Goal: Task Accomplishment & Management: Complete application form

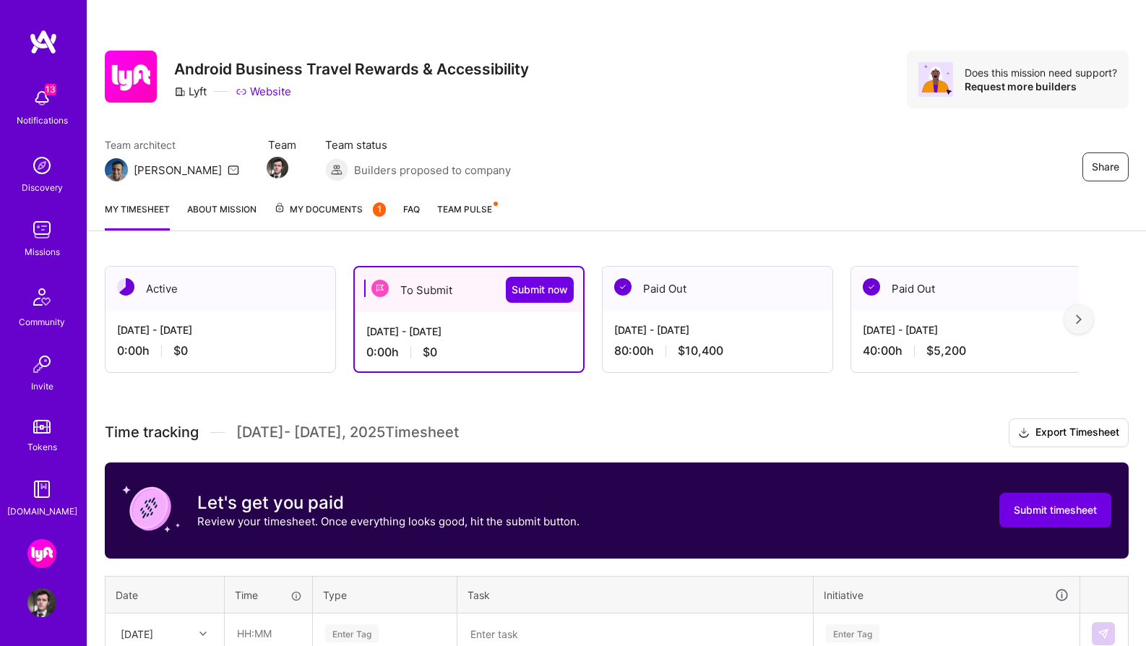
scroll to position [135, 0]
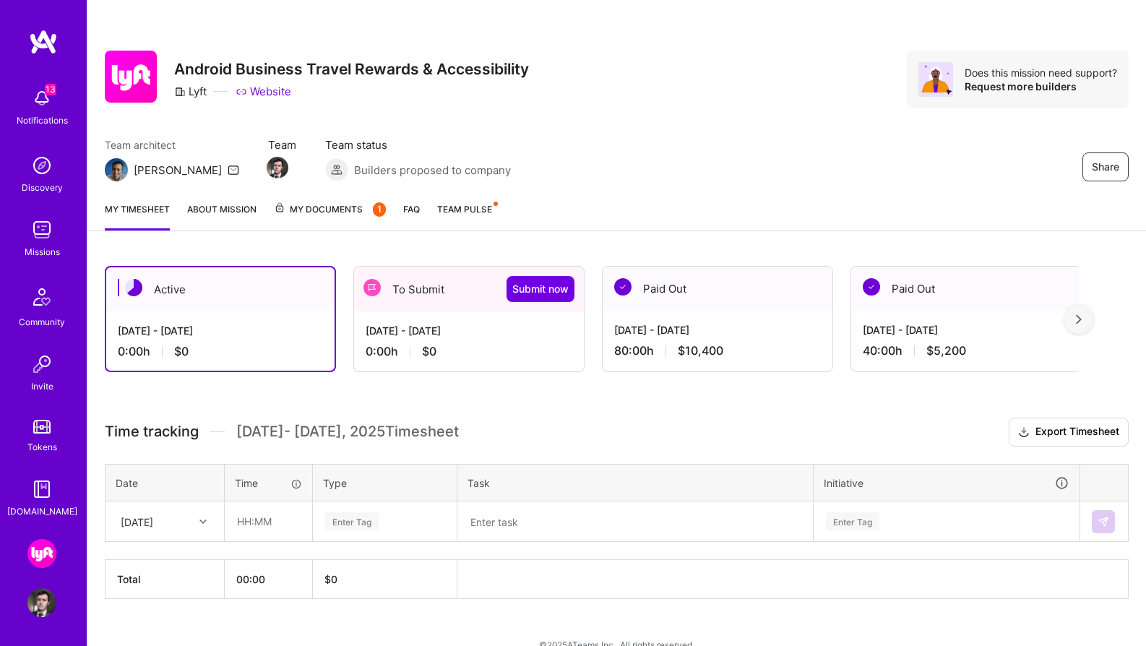
click at [465, 335] on div "[DATE] - [DATE]" at bounding box center [469, 330] width 207 height 15
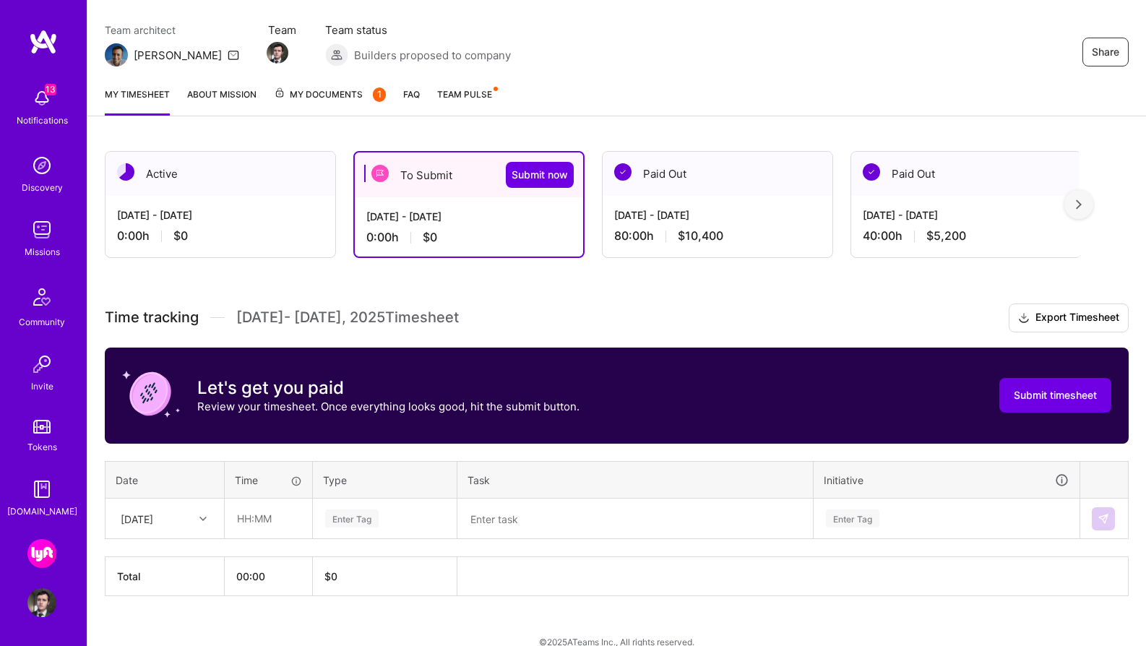
scroll to position [122, 0]
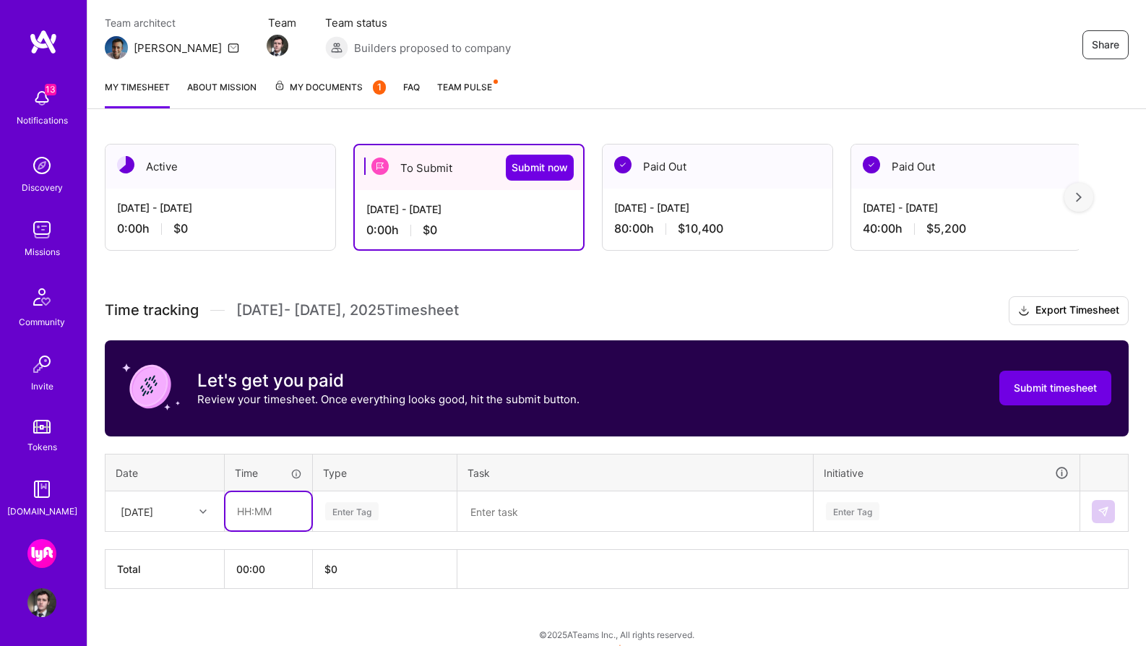
click at [245, 512] on input "text" at bounding box center [268, 511] width 86 height 38
type input "08:00"
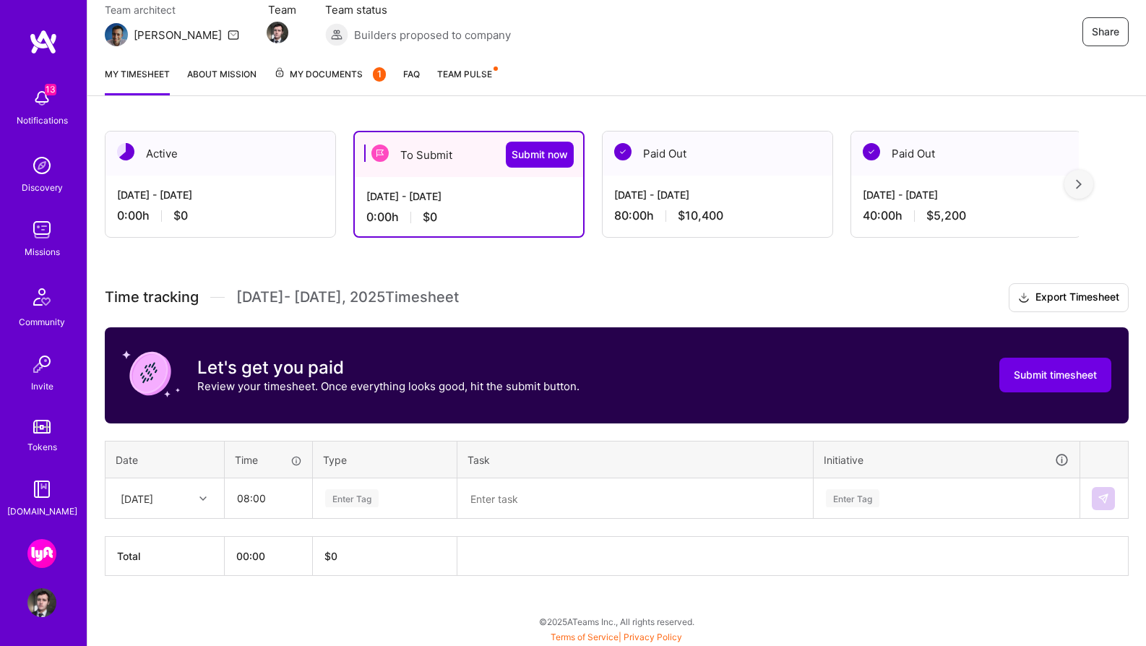
click at [358, 514] on div "Enter Tag" at bounding box center [385, 499] width 142 height 38
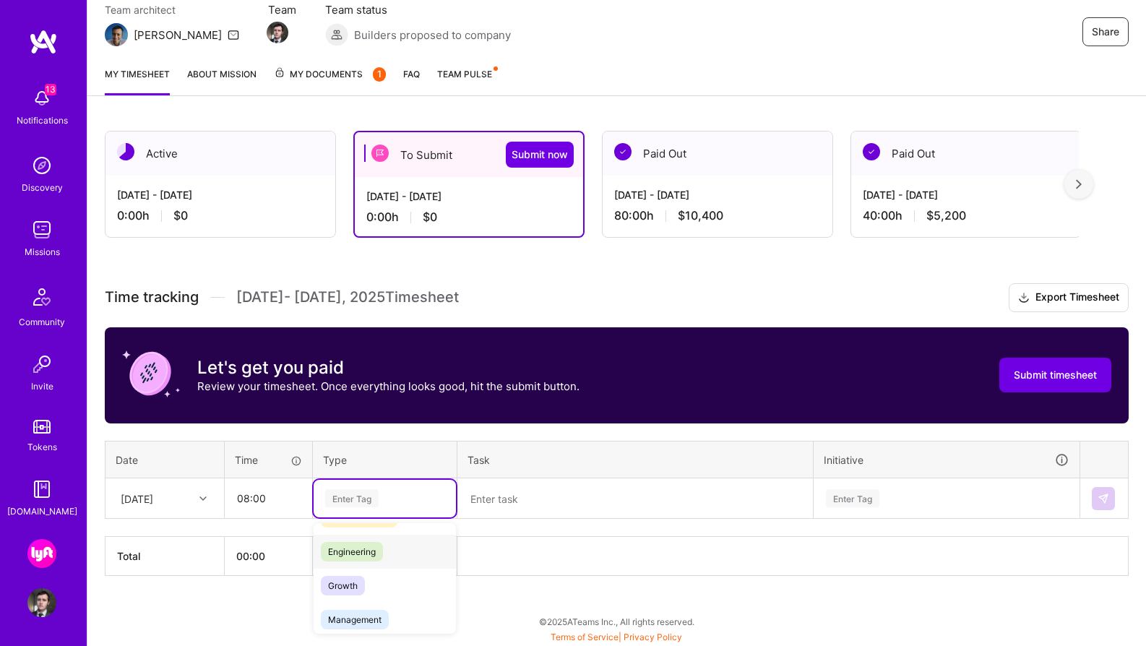
click at [402, 553] on div "Engineering" at bounding box center [385, 552] width 142 height 34
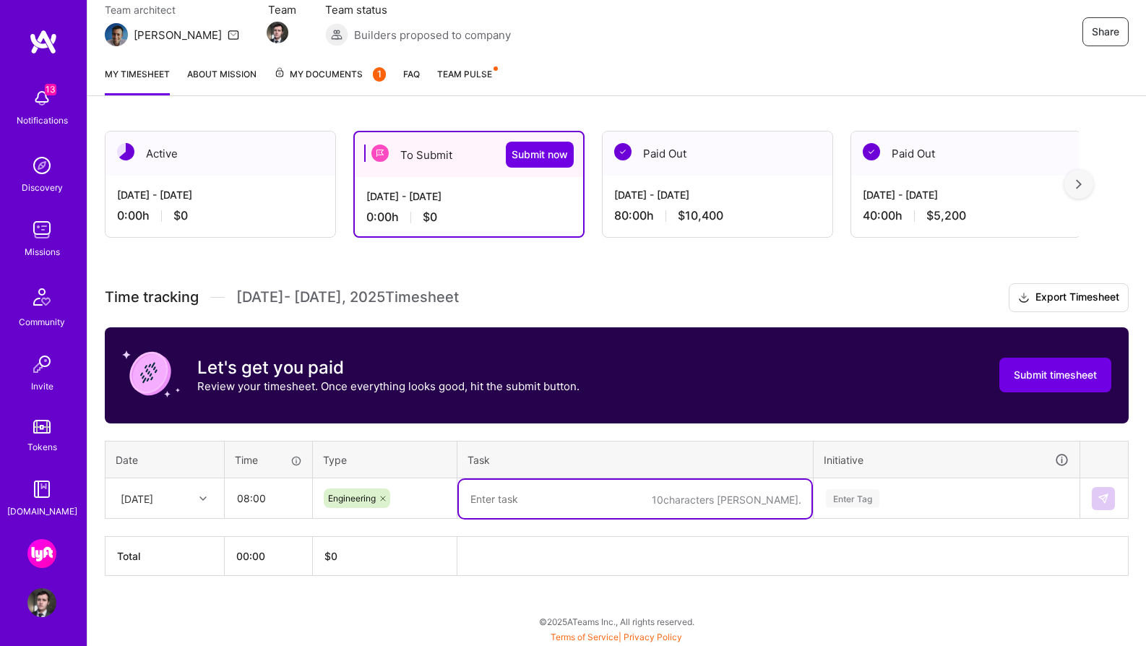
click at [494, 504] on textarea at bounding box center [635, 499] width 353 height 38
paste textarea "Business travel onboarding improvements, scope improvements"
type textarea "Business travel onboarding improvements, scope improvements"
click at [871, 495] on div "Enter Tag" at bounding box center [852, 498] width 53 height 22
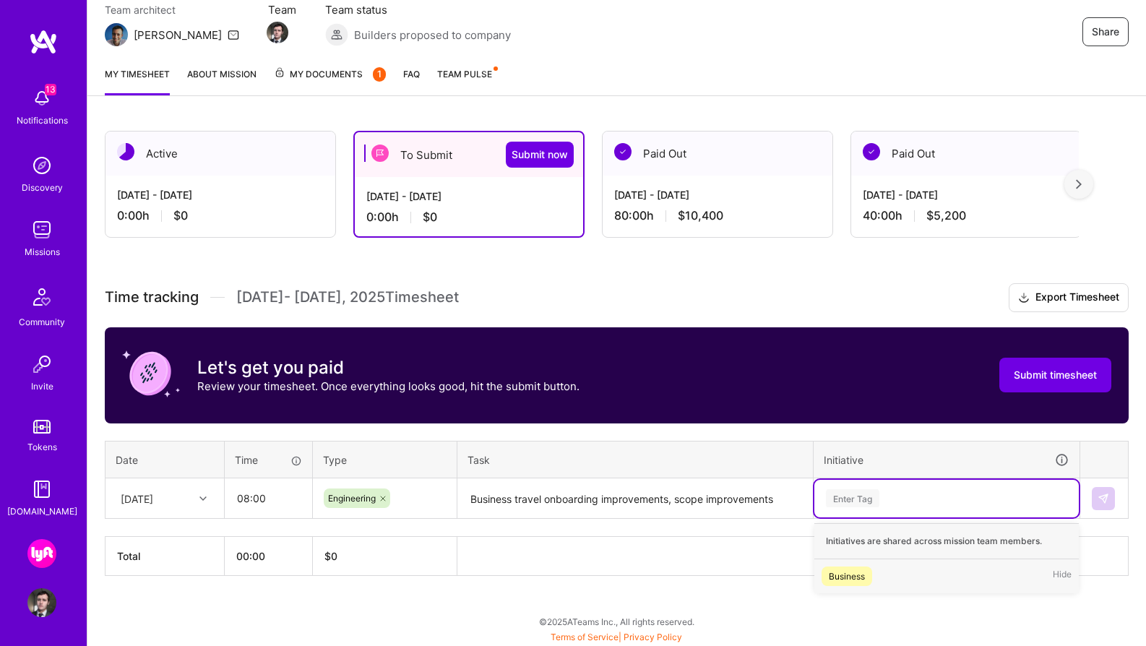
click at [858, 578] on div "Business" at bounding box center [847, 576] width 36 height 15
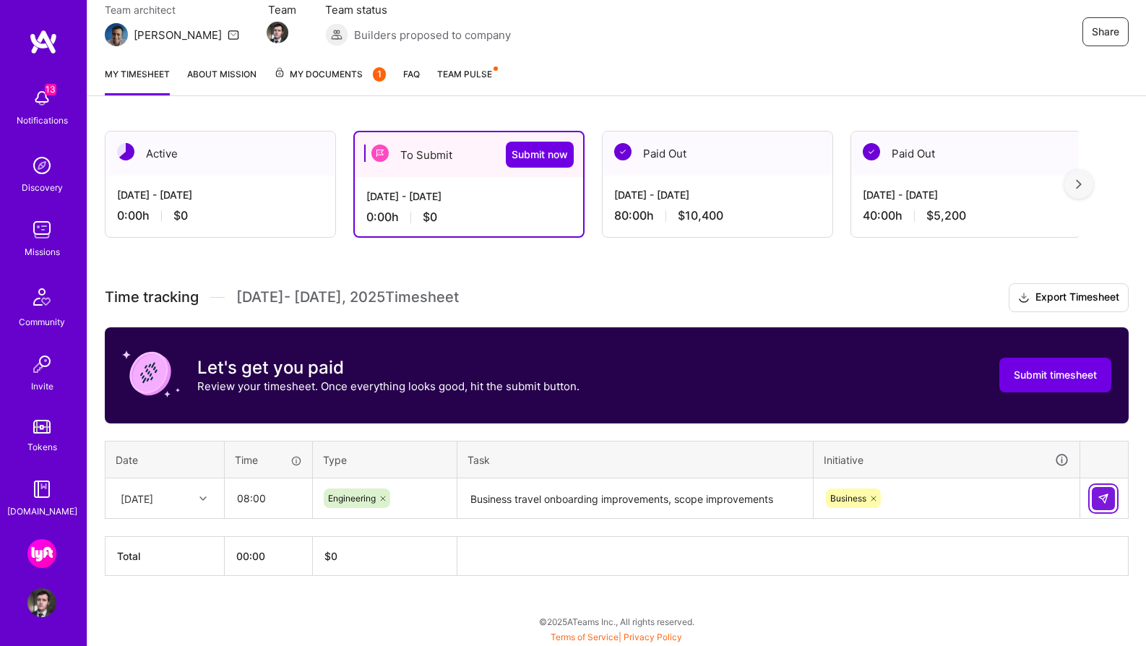
click at [1101, 496] on img at bounding box center [1103, 499] width 12 height 12
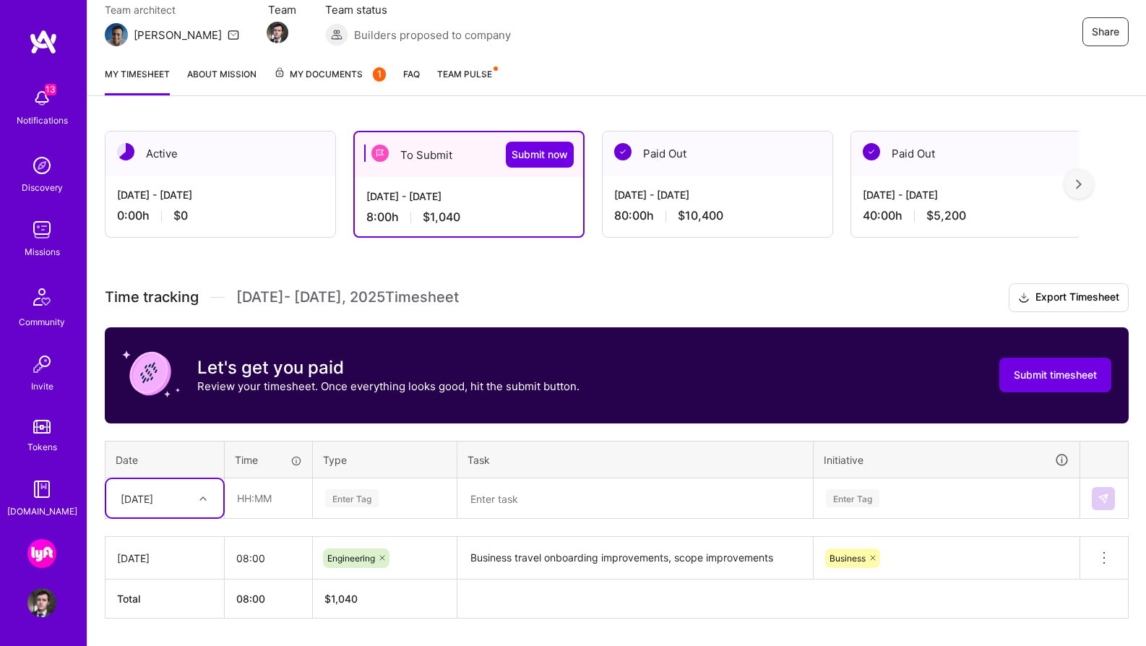
scroll to position [178, 0]
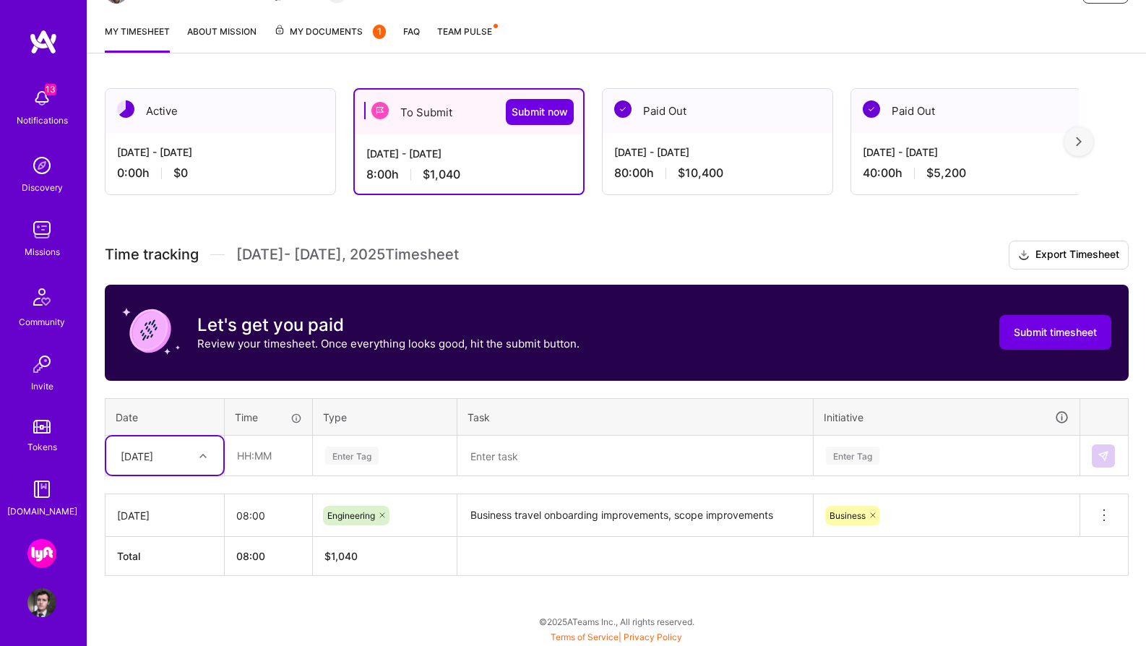
click at [212, 475] on div "Select is focused ,type to refine list, press Down to open the menu, [DATE]" at bounding box center [164, 455] width 117 height 38
click at [165, 494] on div "[DATE]" at bounding box center [164, 496] width 117 height 27
click at [271, 462] on input "text" at bounding box center [268, 455] width 86 height 38
type input "08:00"
click at [352, 467] on div "Enter Tag" at bounding box center [385, 456] width 142 height 38
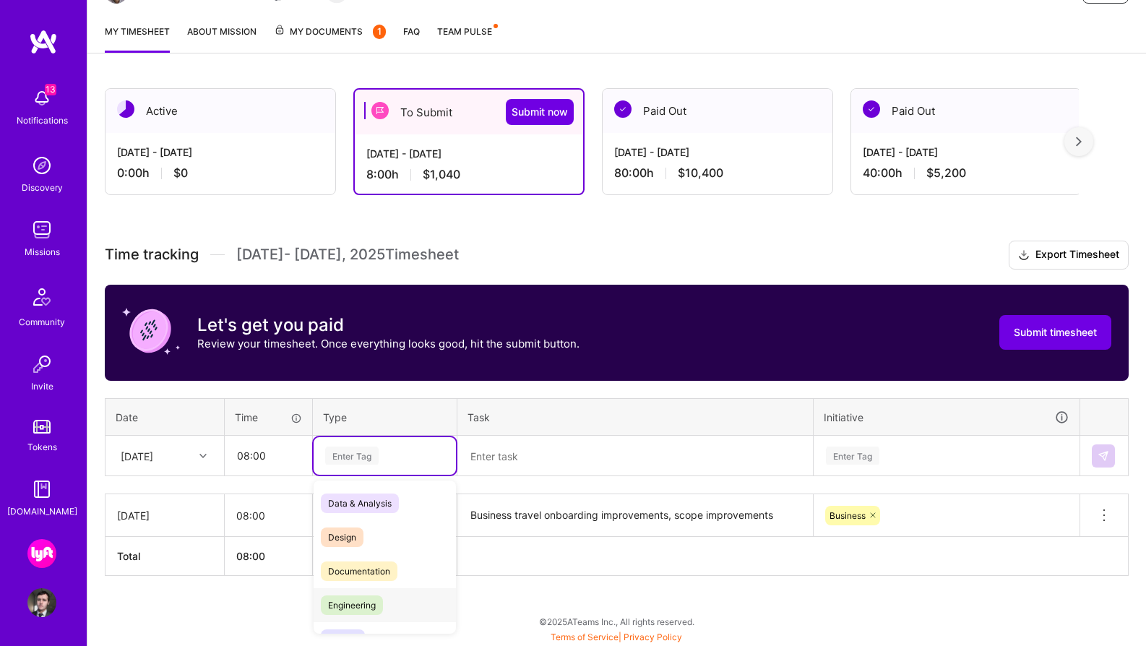
click at [389, 601] on div "Engineering" at bounding box center [385, 605] width 142 height 34
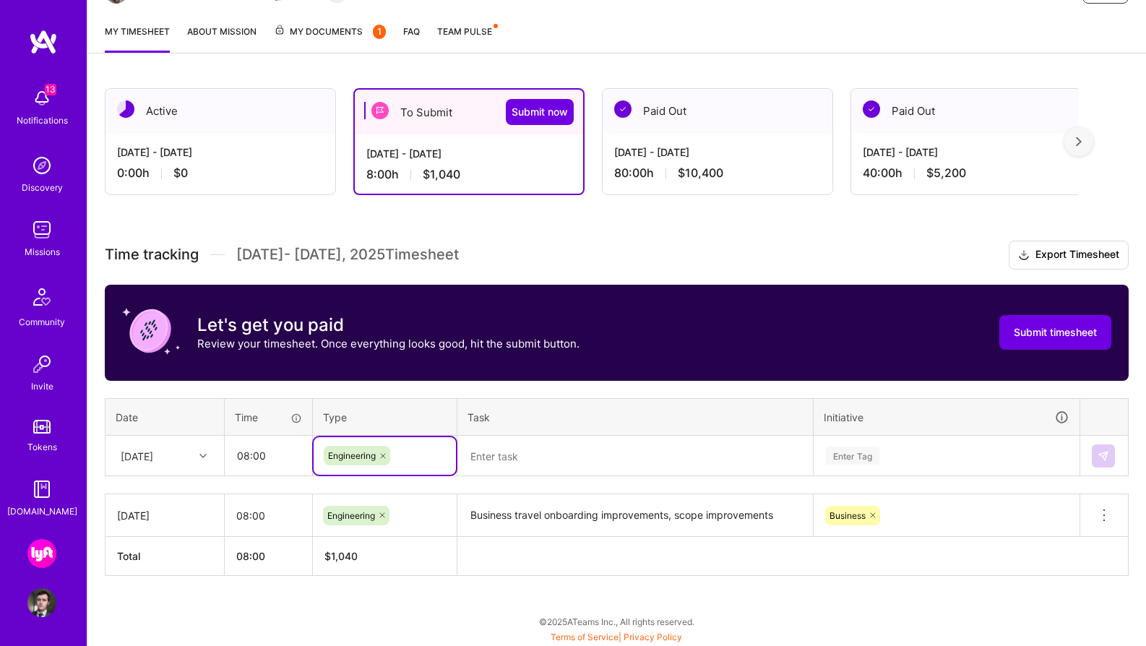
click at [501, 458] on textarea at bounding box center [635, 456] width 353 height 38
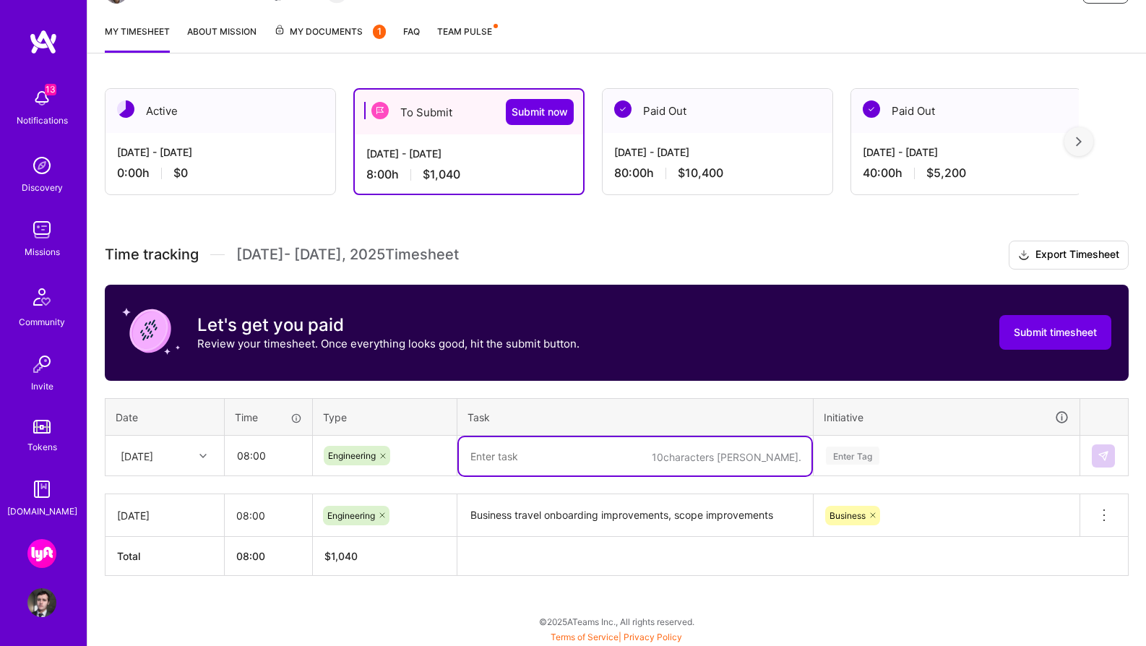
paste textarea "Business travel onboarding improvements tech spec"
type textarea "Business travel onboarding improvements tech spec"
click at [851, 444] on div "Enter Tag" at bounding box center [946, 456] width 264 height 38
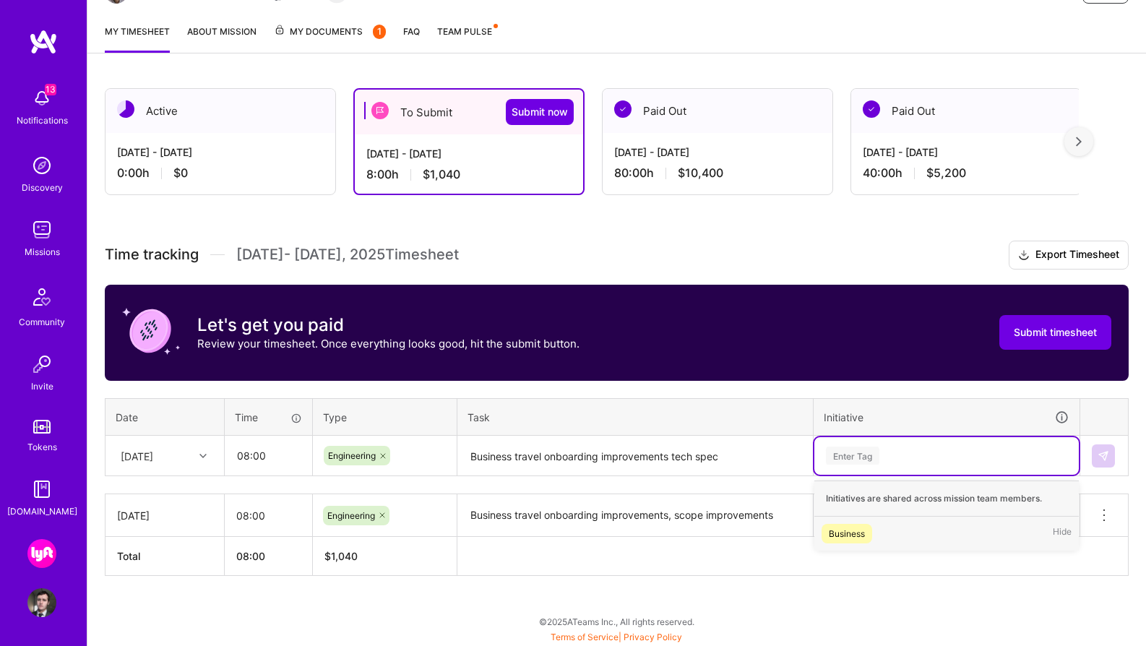
click at [851, 534] on div "Business" at bounding box center [847, 533] width 36 height 15
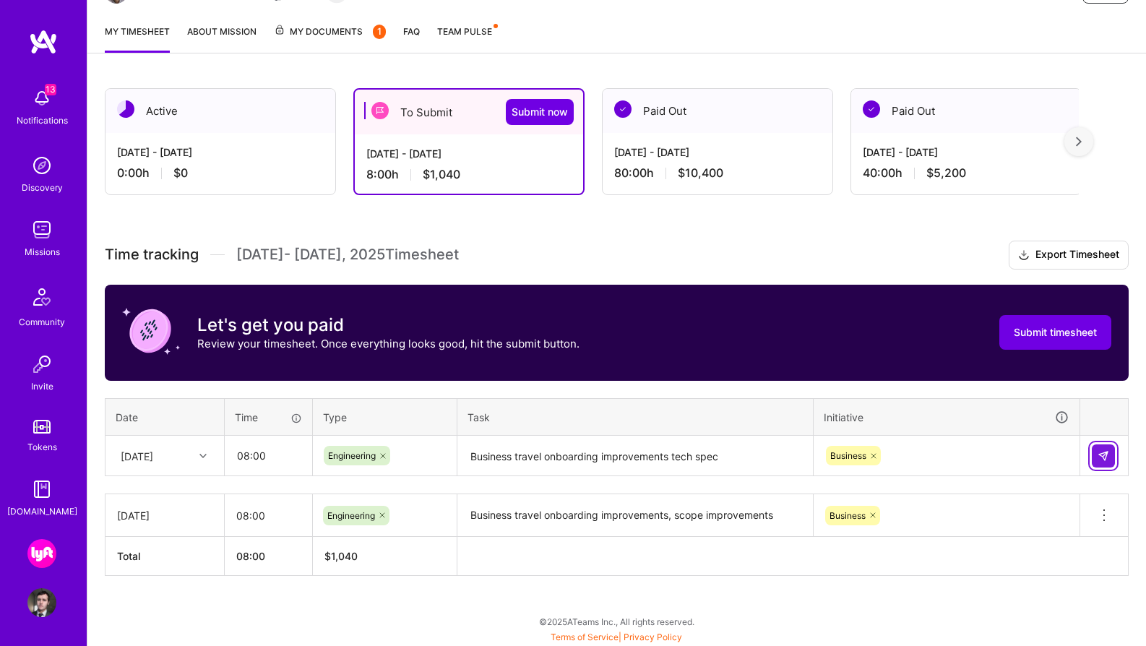
click at [1103, 448] on button at bounding box center [1103, 455] width 23 height 23
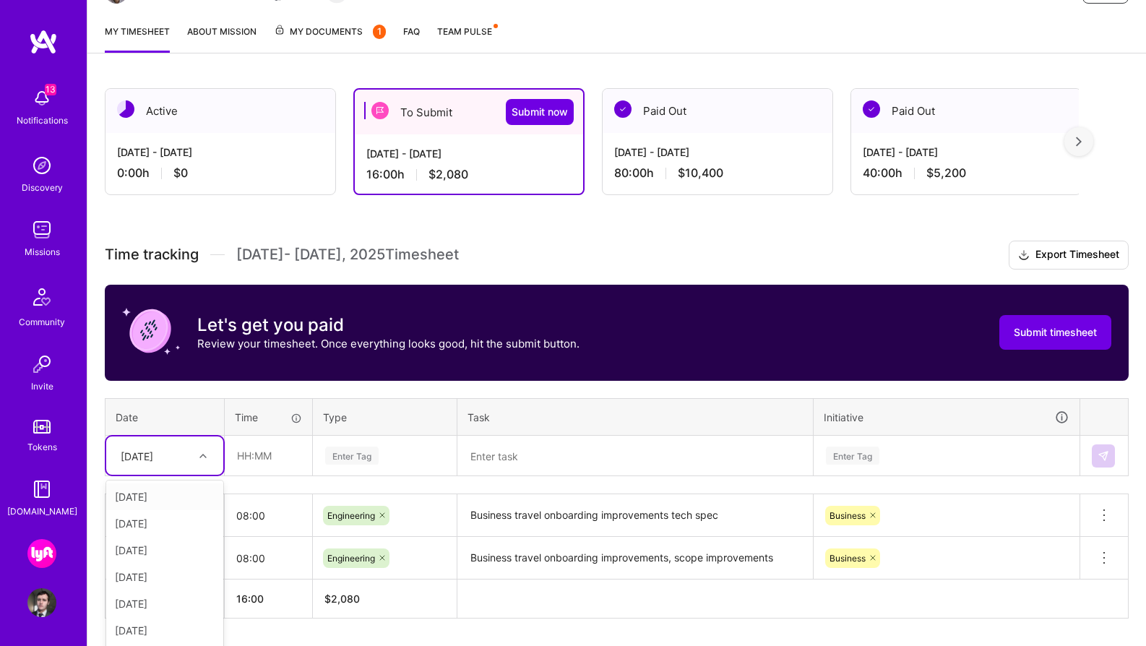
scroll to position [220, 0]
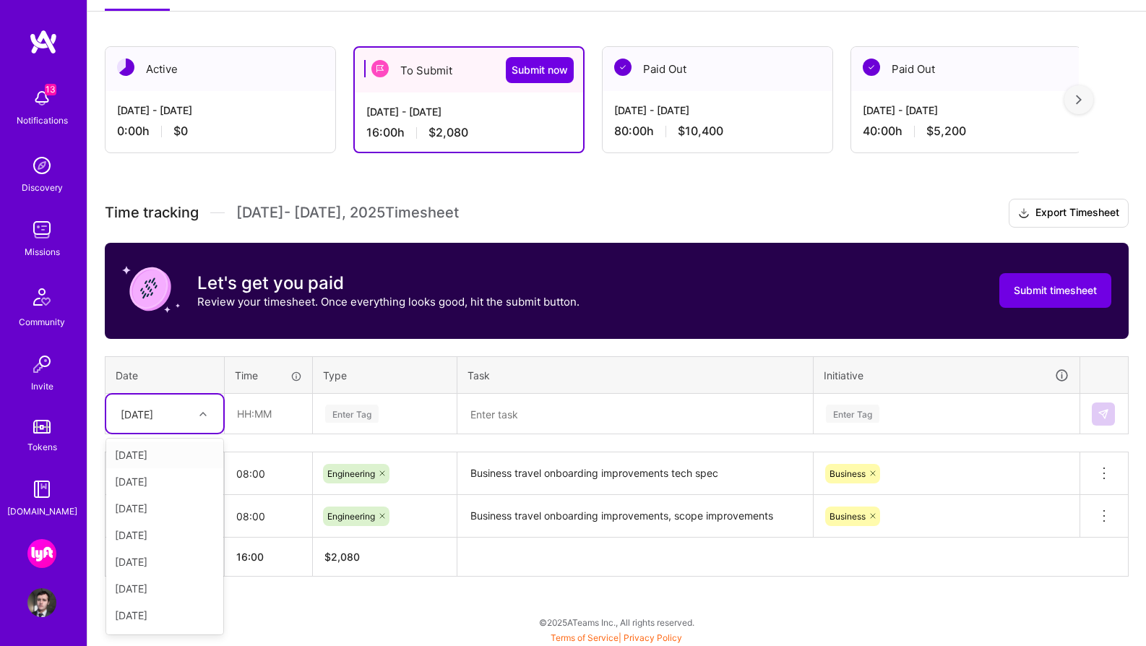
click at [183, 433] on div "option [DATE], selected. option [DATE] focused, 1 of 15. 14 results available. …" at bounding box center [164, 413] width 117 height 38
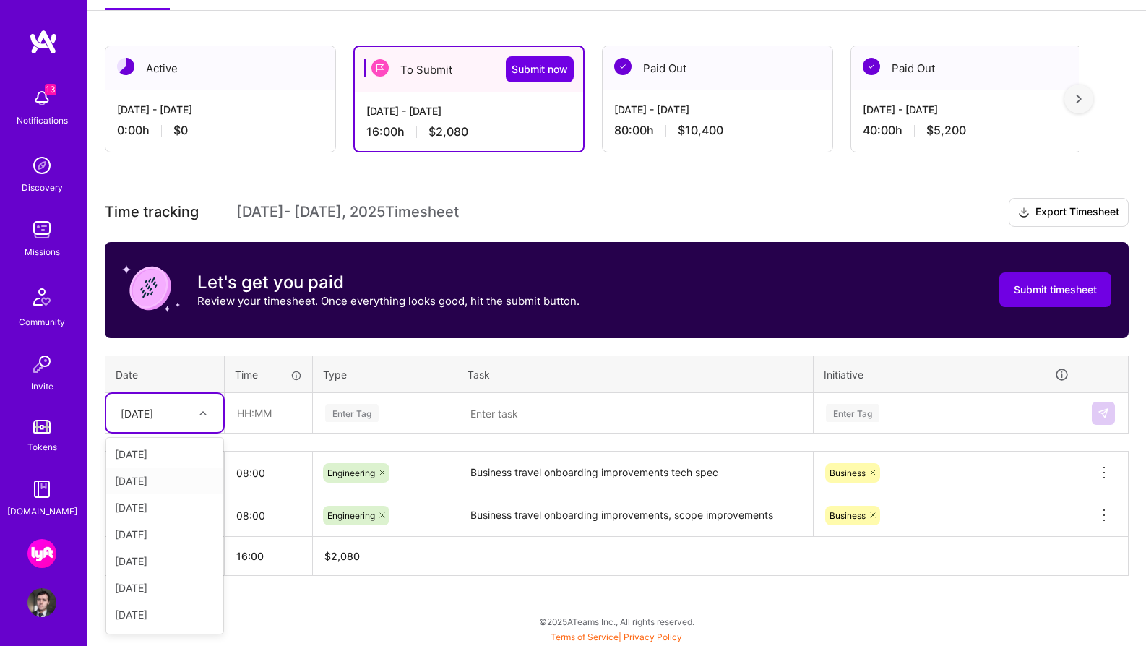
click at [157, 486] on div "[DATE]" at bounding box center [164, 480] width 117 height 27
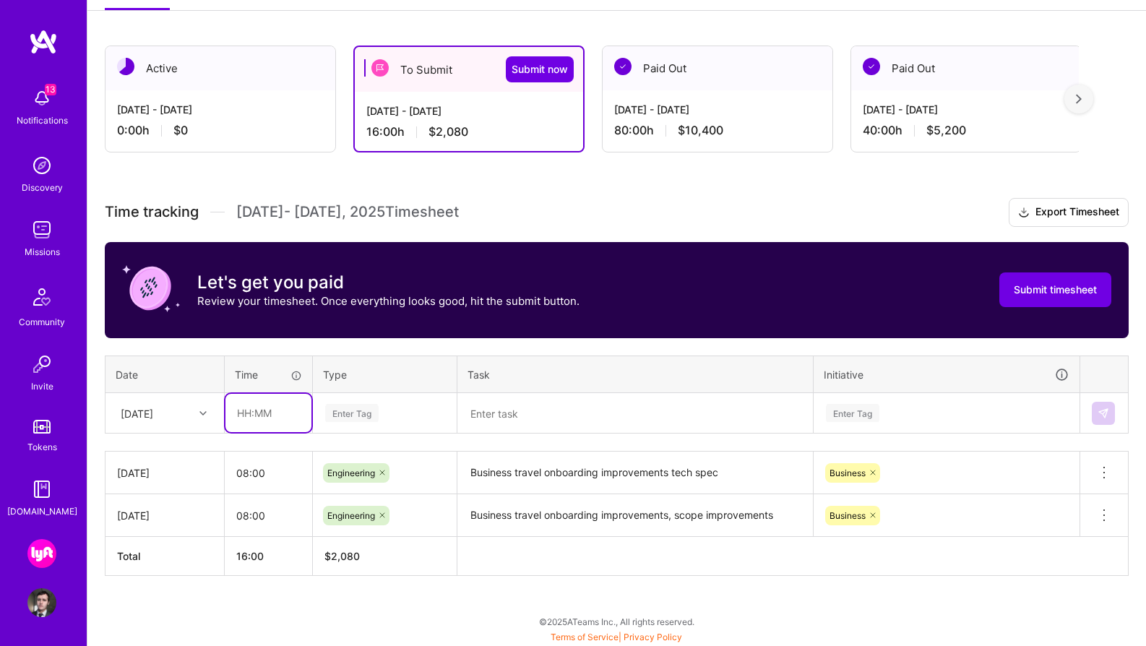
click at [280, 411] on input "text" at bounding box center [268, 413] width 86 height 38
type input "08:00"
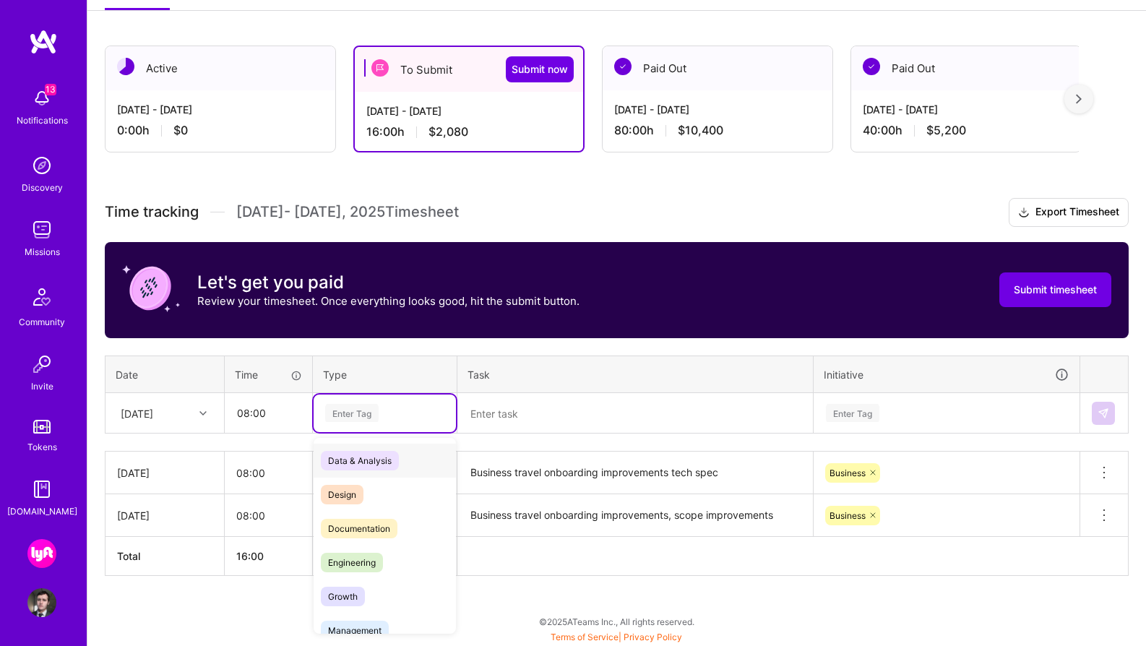
click at [362, 417] on div "Enter Tag" at bounding box center [351, 413] width 53 height 22
click at [389, 559] on div "Engineering" at bounding box center [385, 562] width 142 height 34
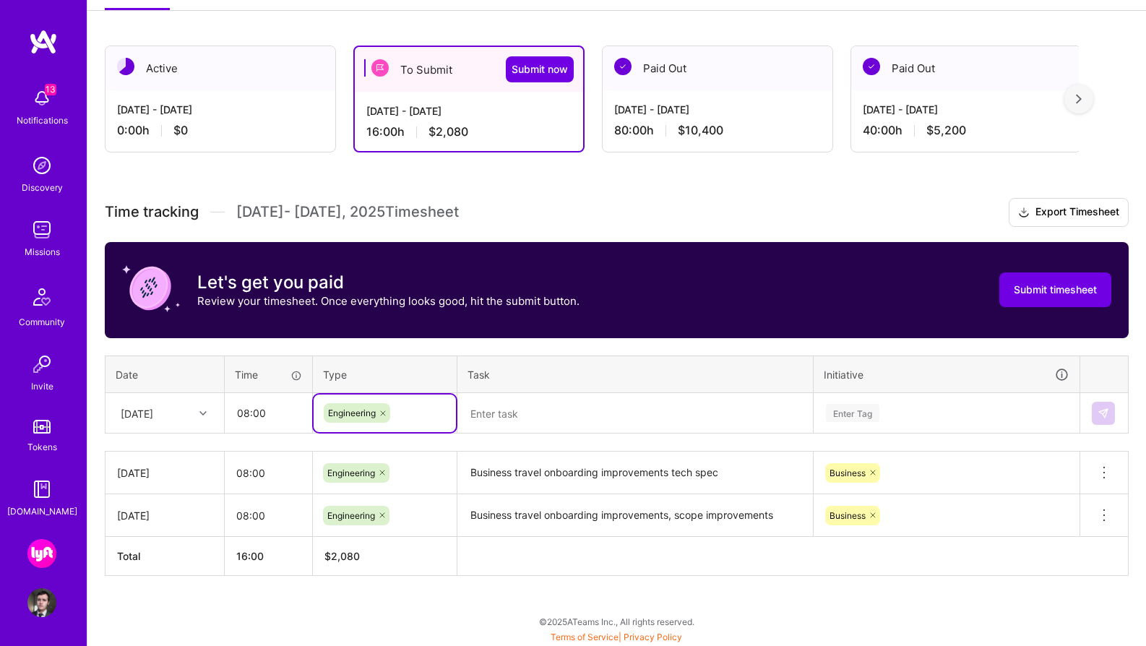
click at [538, 410] on textarea at bounding box center [635, 413] width 353 height 38
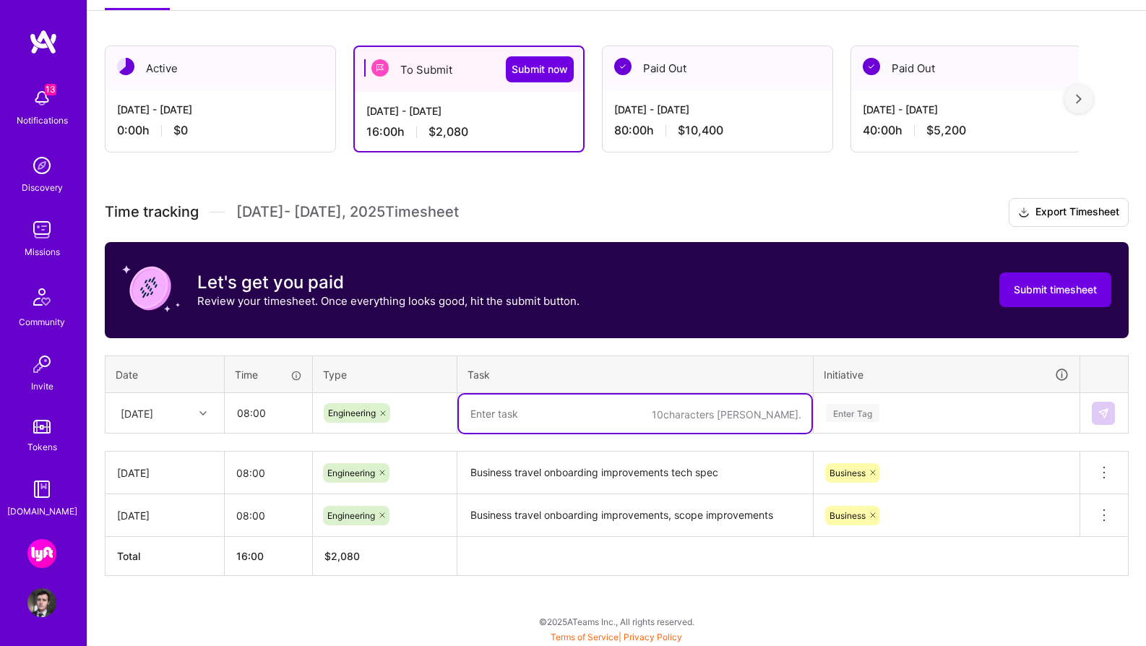
paste textarea "Unidirectional migration plugin prioritization investigation"
type textarea "Unidirectional migration plugin prioritization investigation"
click at [867, 407] on div "Enter Tag" at bounding box center [852, 413] width 53 height 22
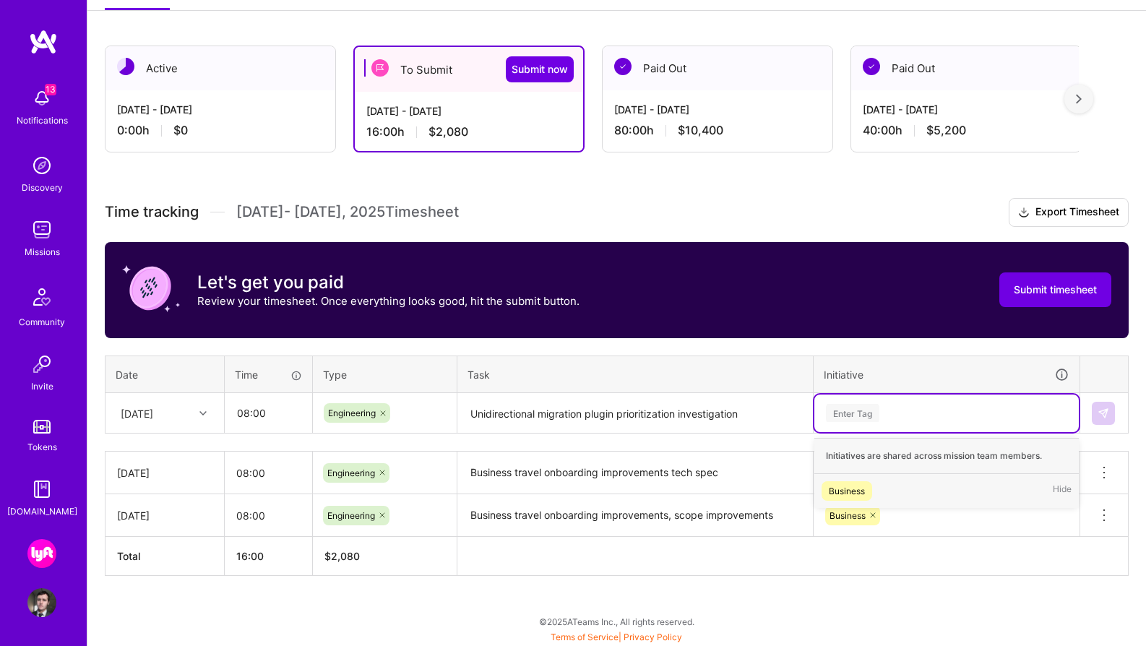
click at [876, 493] on div "Business Hide" at bounding box center [946, 491] width 264 height 34
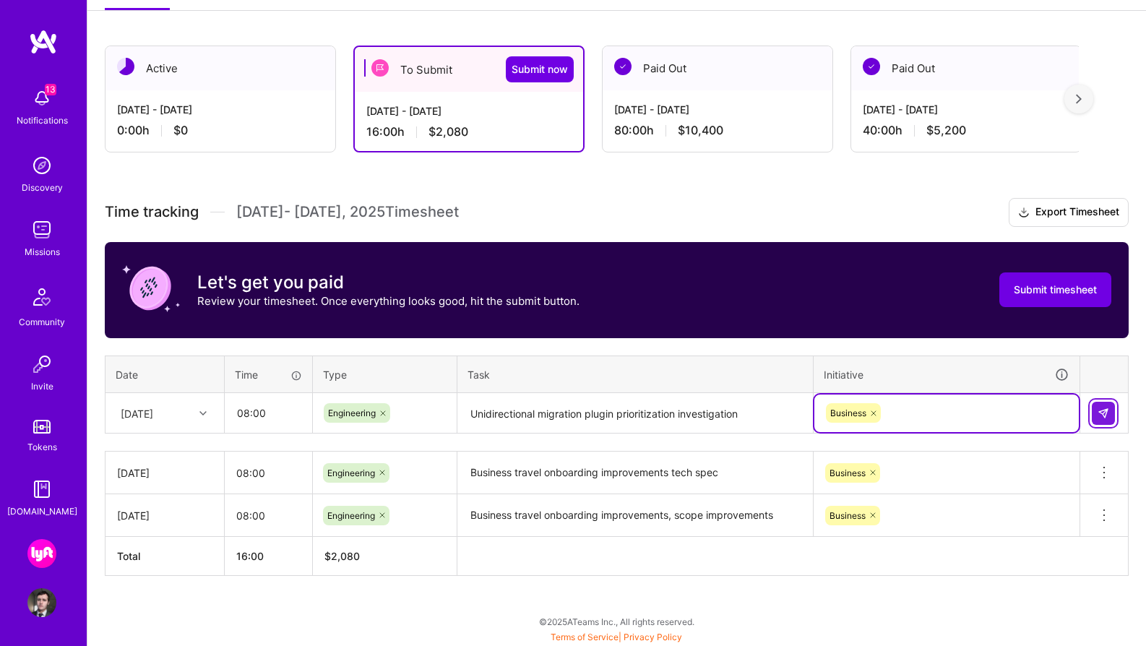
click at [1104, 413] on img at bounding box center [1103, 413] width 12 height 12
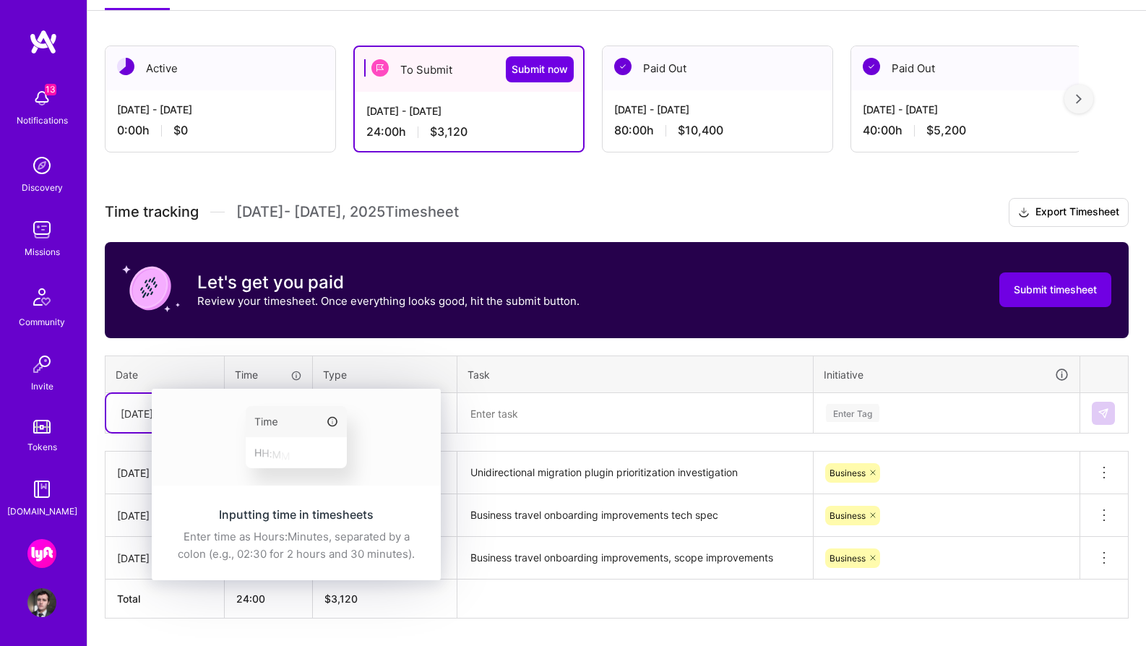
click at [264, 416] on img at bounding box center [296, 437] width 289 height 97
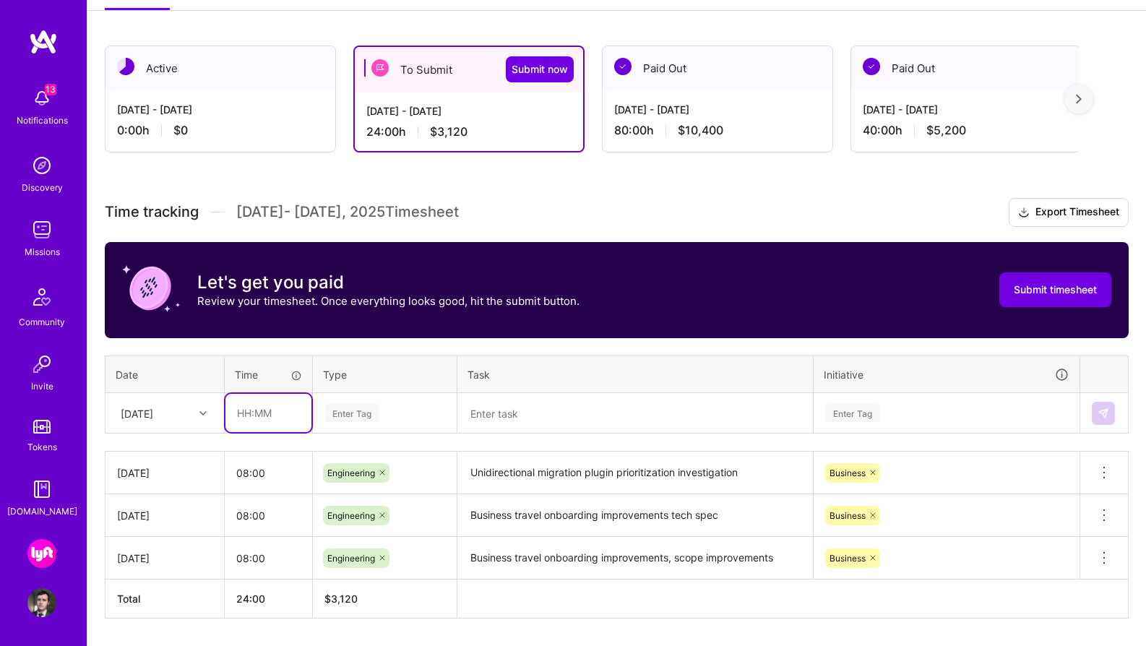
click at [256, 423] on input "text" at bounding box center [268, 413] width 86 height 38
type input "08:00"
click at [379, 405] on div "Enter Tag" at bounding box center [385, 413] width 122 height 18
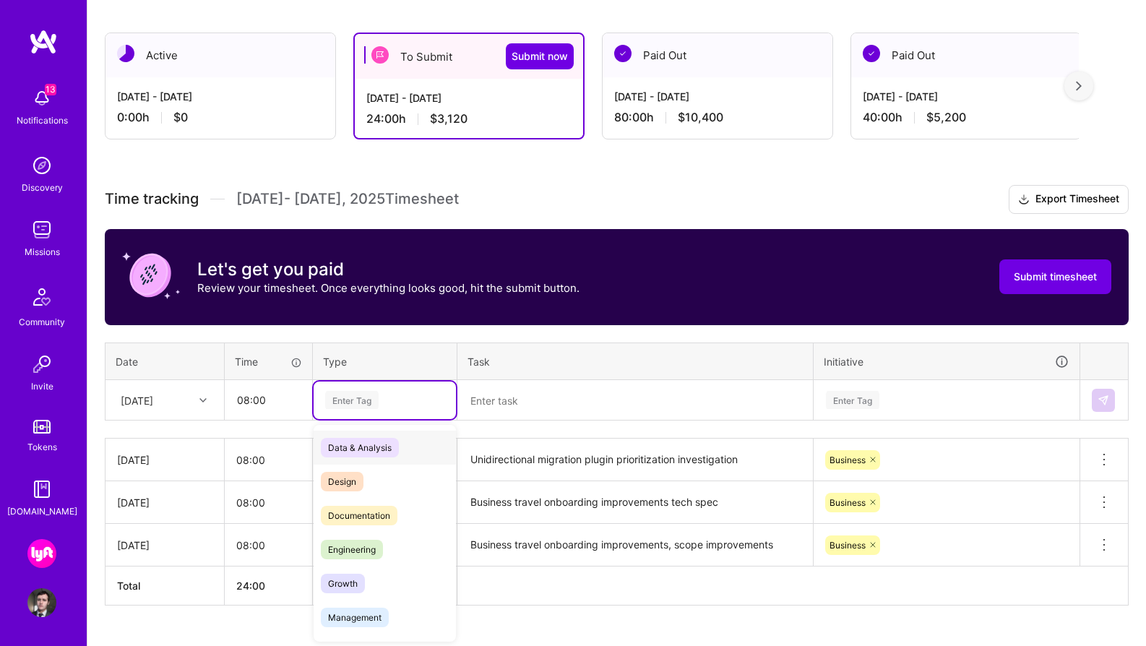
scroll to position [234, 0]
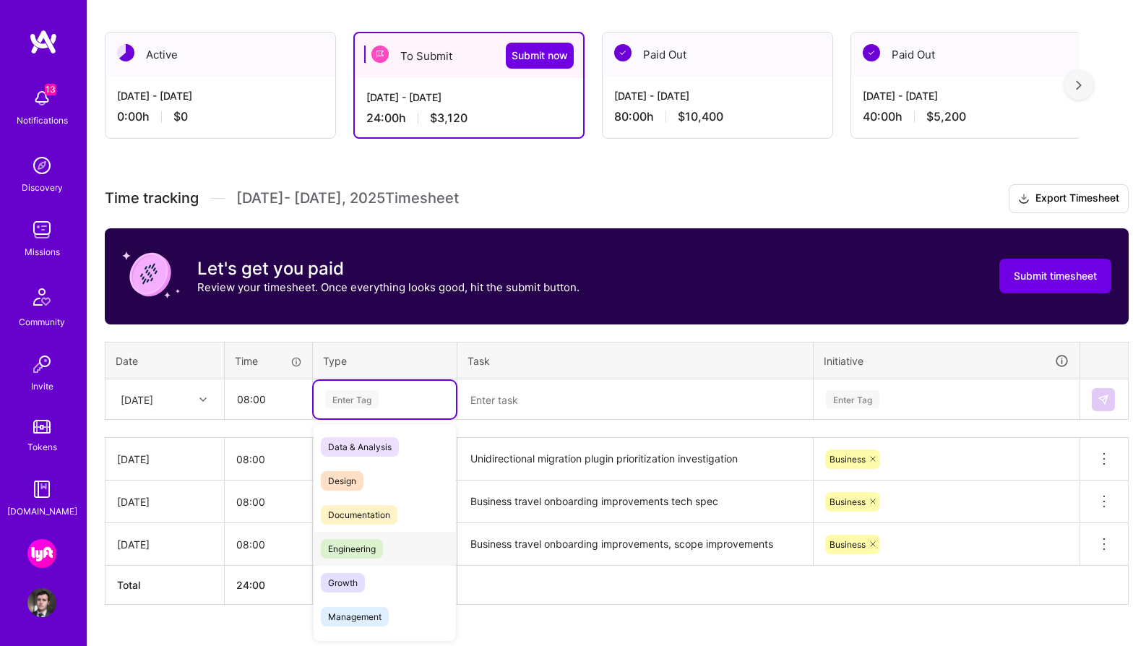
click at [397, 543] on div "Engineering" at bounding box center [385, 549] width 142 height 34
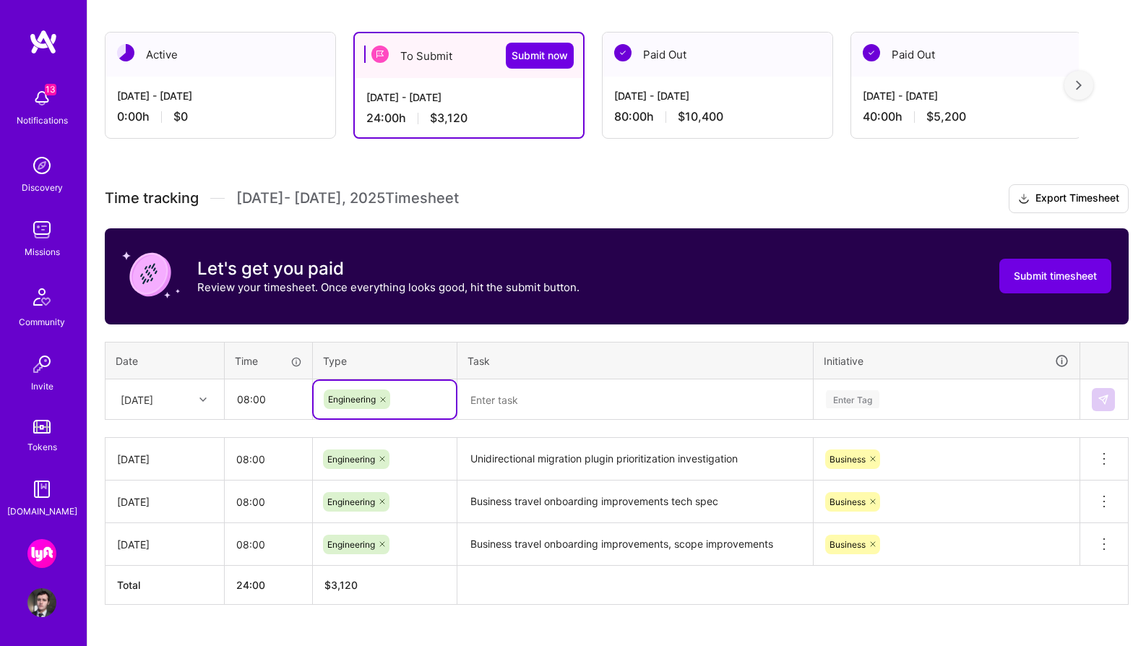
click at [498, 405] on textarea at bounding box center [635, 400] width 353 height 38
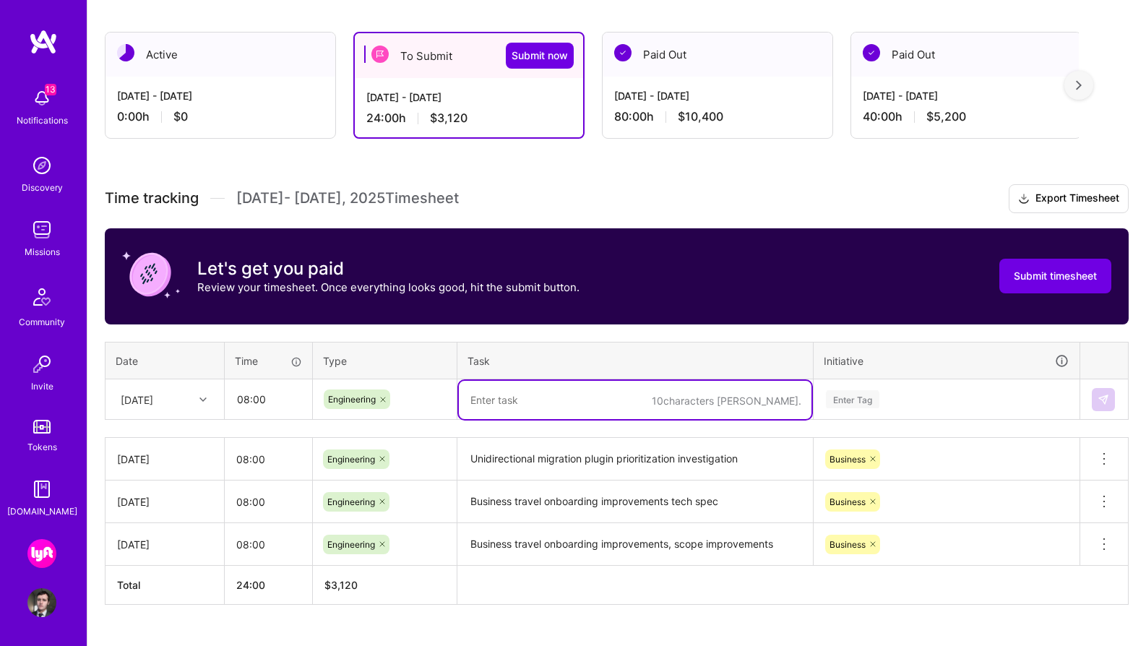
paste textarea "Unidirectional migration plugin prioritization investigation"
type textarea "Unidirectional migration plugin prioritization investigation"
click at [888, 397] on div "Enter Tag" at bounding box center [946, 399] width 244 height 18
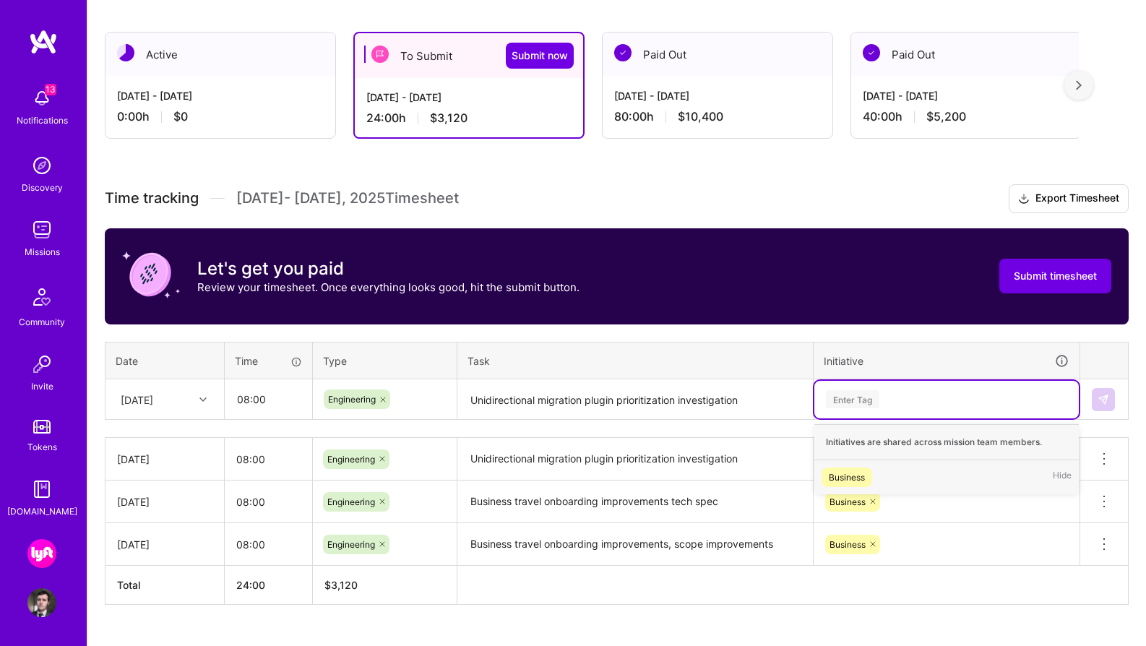
click at [884, 470] on div "Business Hide" at bounding box center [946, 477] width 264 height 34
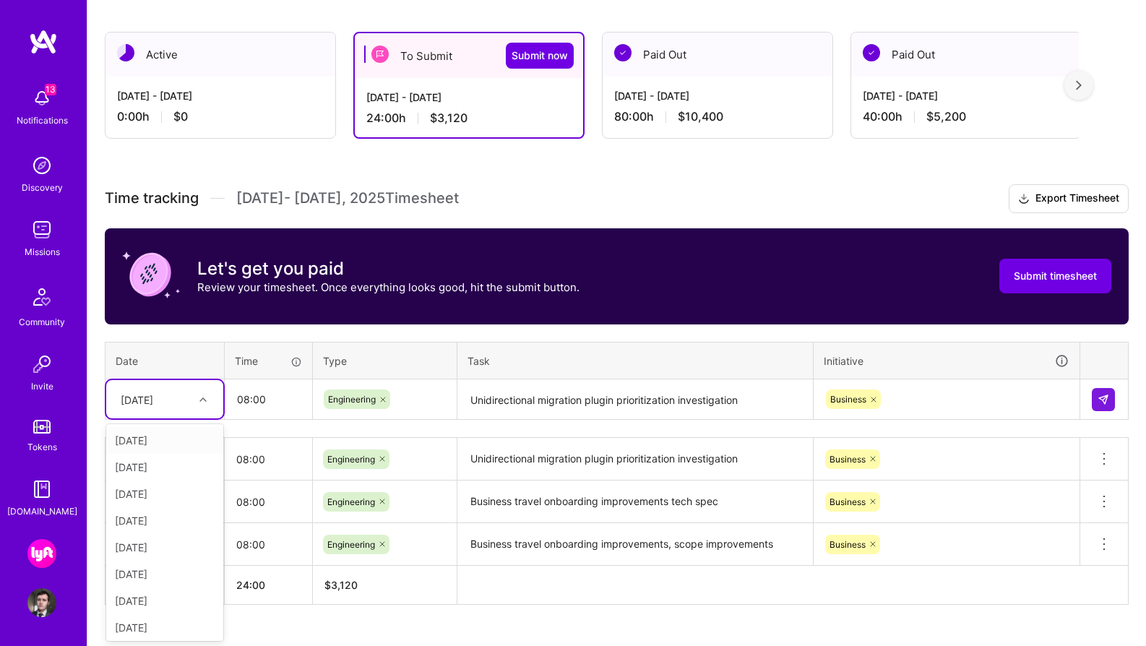
click at [188, 397] on div "[DATE]" at bounding box center [153, 399] width 80 height 24
click at [169, 495] on div "[DATE]" at bounding box center [164, 493] width 117 height 27
click at [1101, 400] on img at bounding box center [1103, 400] width 12 height 12
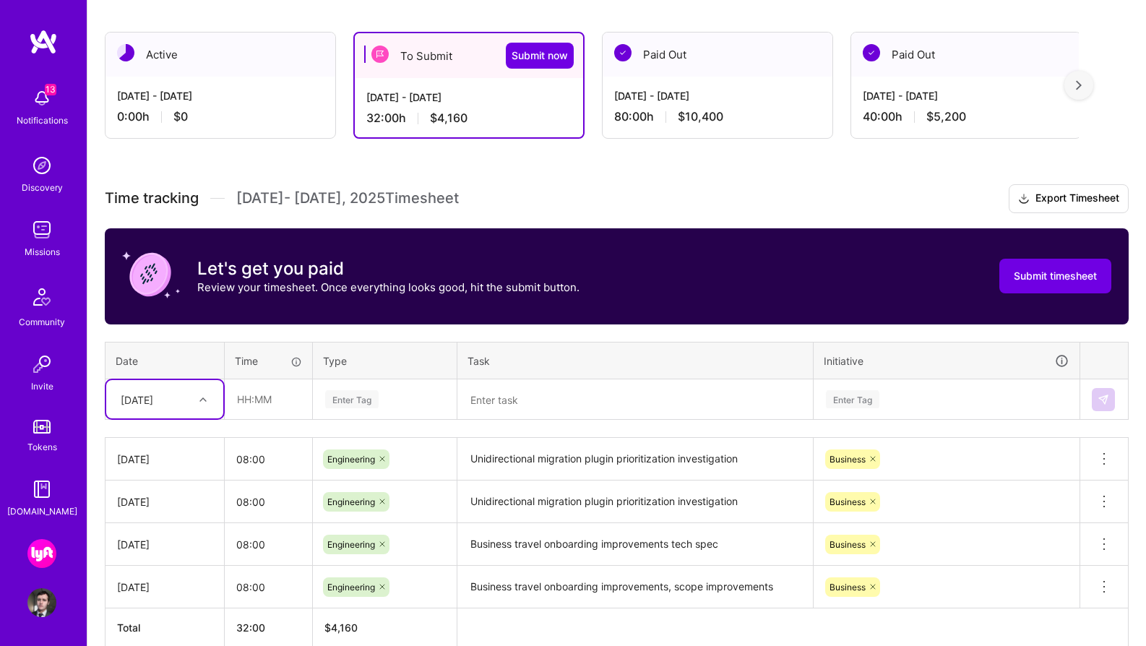
scroll to position [306, 0]
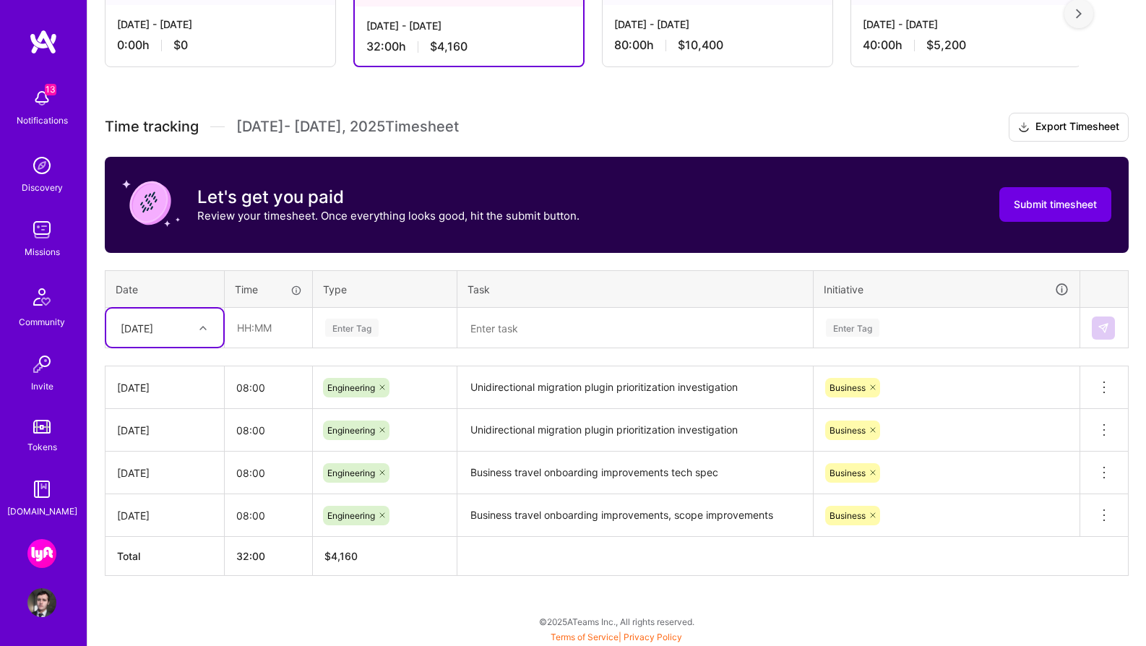
click at [204, 330] on div at bounding box center [205, 328] width 22 height 19
click at [155, 444] on div "[DATE]" at bounding box center [164, 449] width 117 height 27
click at [264, 335] on input "text" at bounding box center [268, 328] width 86 height 38
type input "08:00"
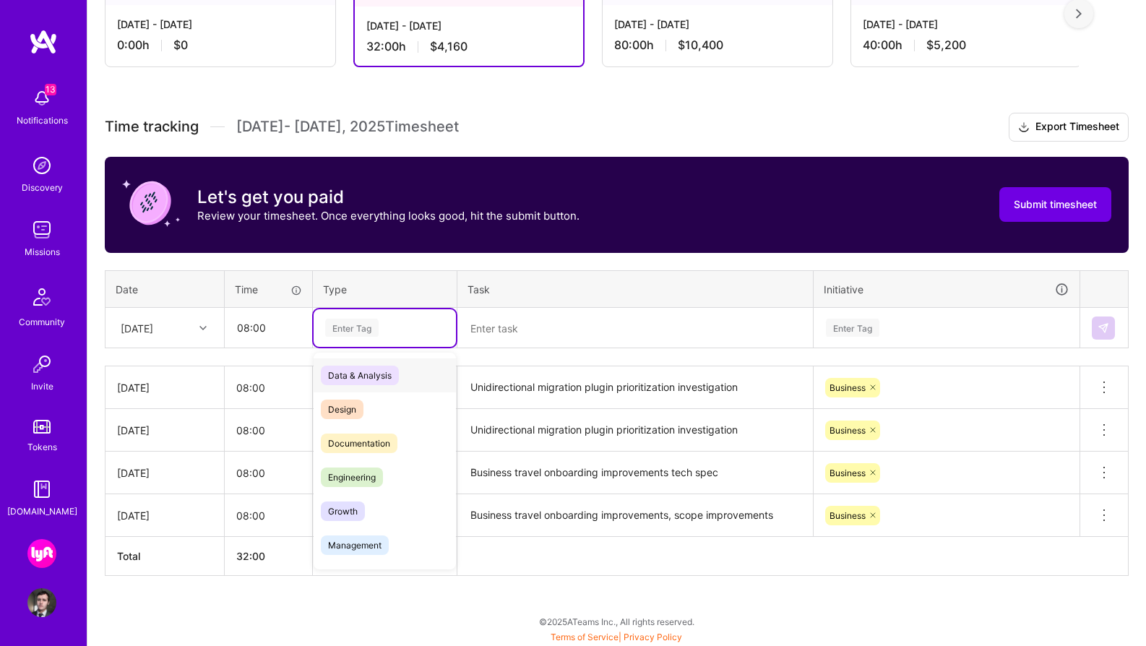
click at [357, 332] on div "Enter Tag" at bounding box center [351, 327] width 53 height 22
click at [393, 476] on div "Engineering" at bounding box center [385, 477] width 142 height 34
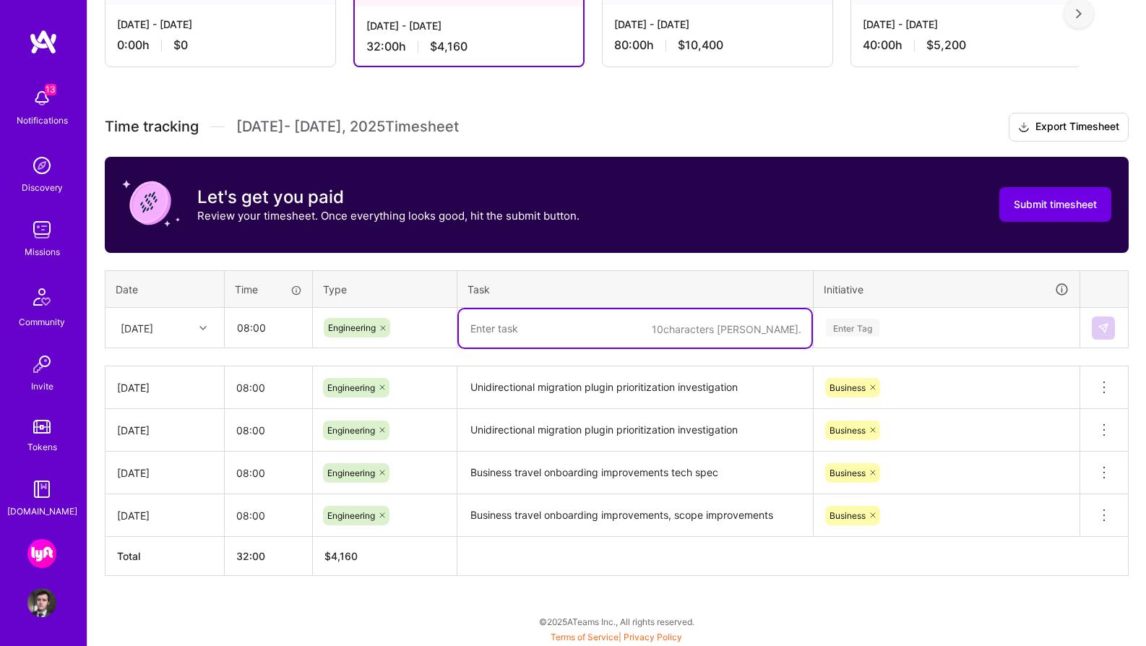
click at [507, 331] on textarea at bounding box center [635, 328] width 353 height 38
paste textarea "Business travel onboarding improvements tech spec, business travel onboarding i…"
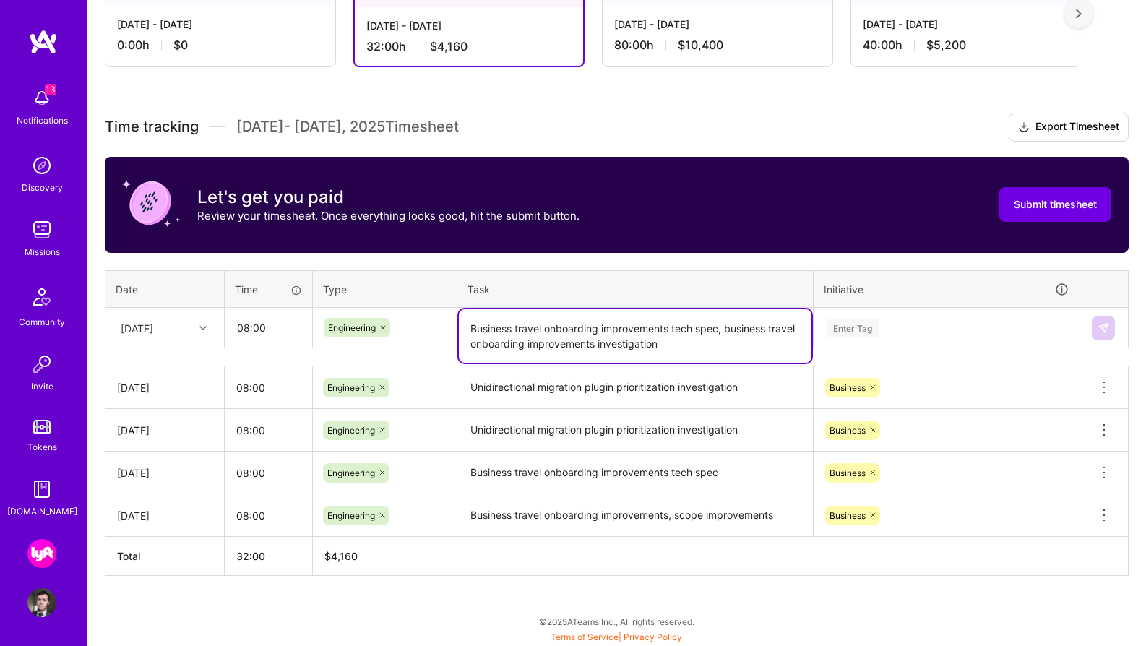
type textarea "Business travel onboarding improvements tech spec, business travel onboarding i…"
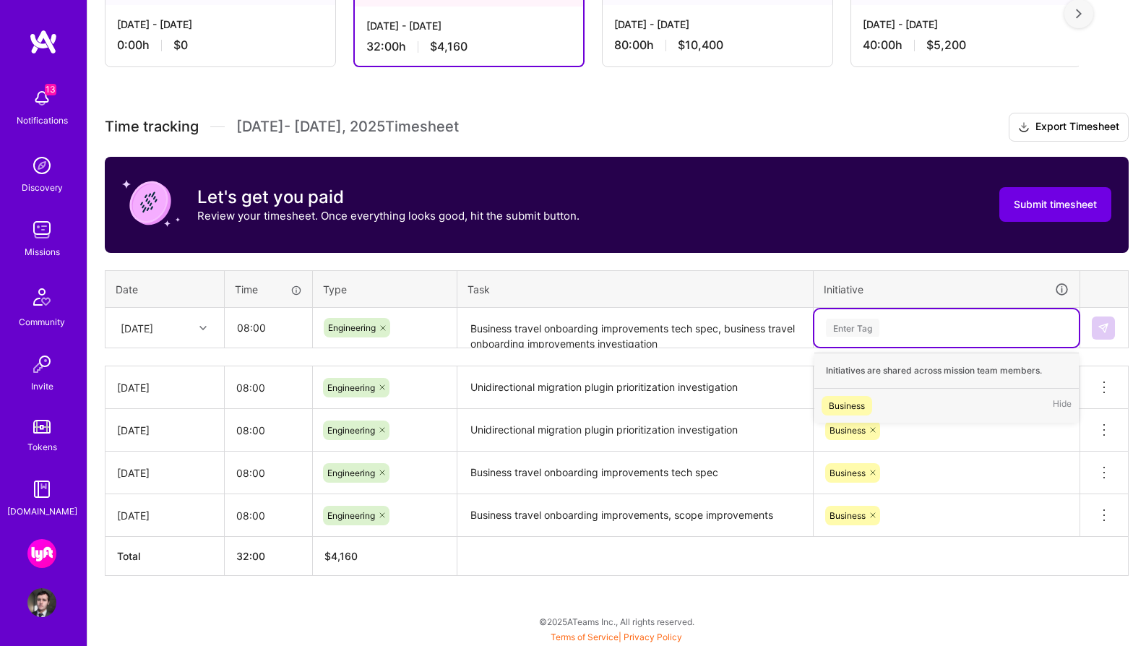
click at [861, 324] on div "Enter Tag" at bounding box center [852, 327] width 53 height 22
click at [866, 403] on span "Business" at bounding box center [846, 406] width 51 height 20
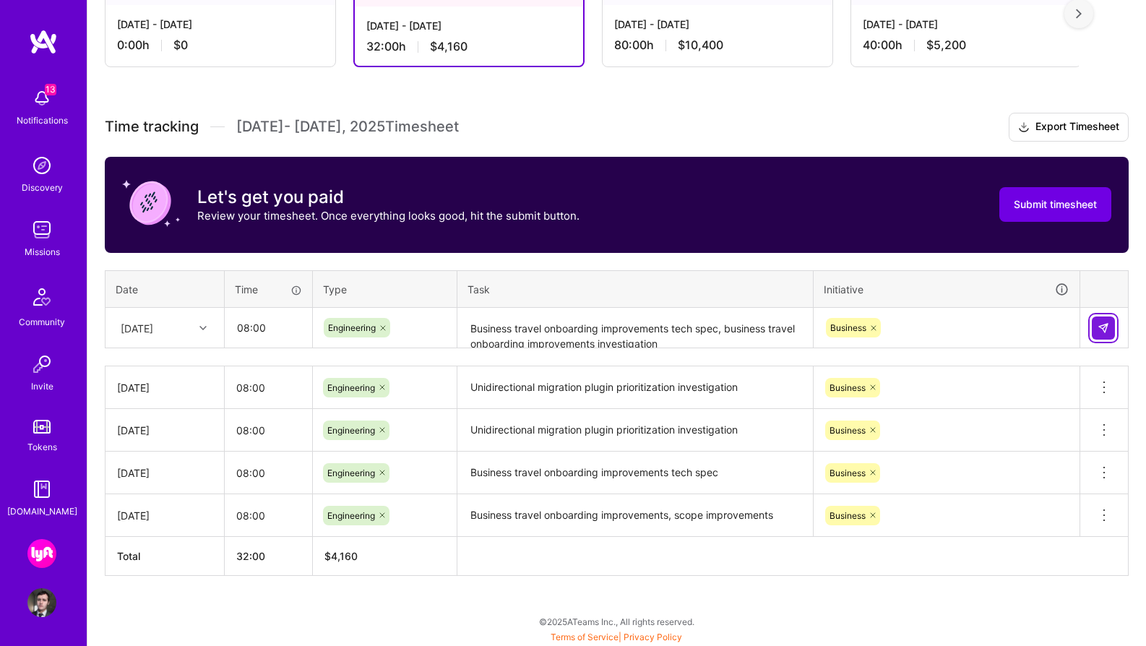
click at [1097, 329] on img at bounding box center [1103, 328] width 12 height 12
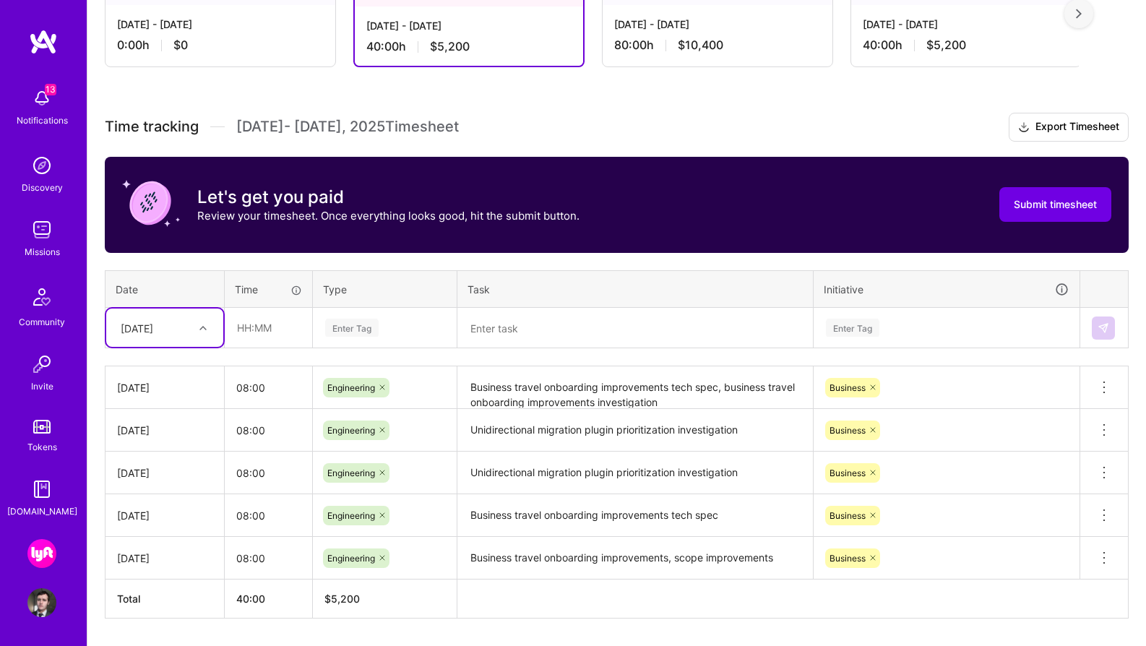
click at [176, 320] on div "[DATE]" at bounding box center [153, 328] width 80 height 24
click at [162, 481] on div "[DATE]" at bounding box center [164, 475] width 117 height 27
click at [195, 319] on div at bounding box center [205, 328] width 22 height 19
click at [163, 532] on div "[DATE]" at bounding box center [164, 529] width 117 height 27
click at [270, 326] on input "text" at bounding box center [268, 328] width 86 height 38
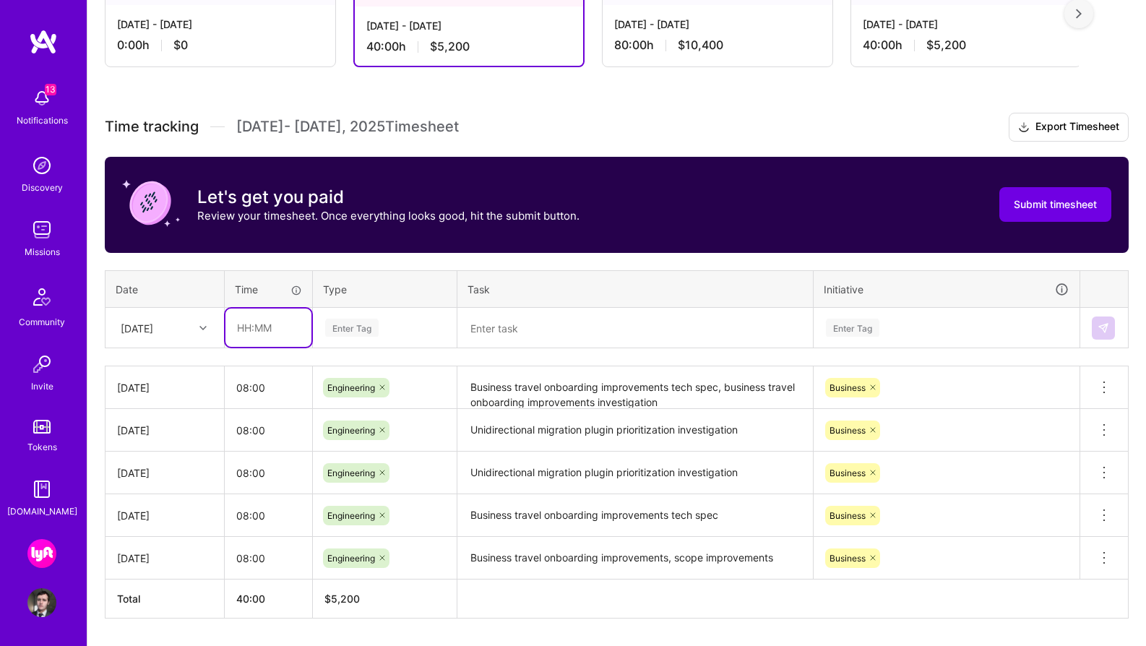
type input "08:00"
click at [369, 320] on div "Enter Tag" at bounding box center [351, 327] width 53 height 22
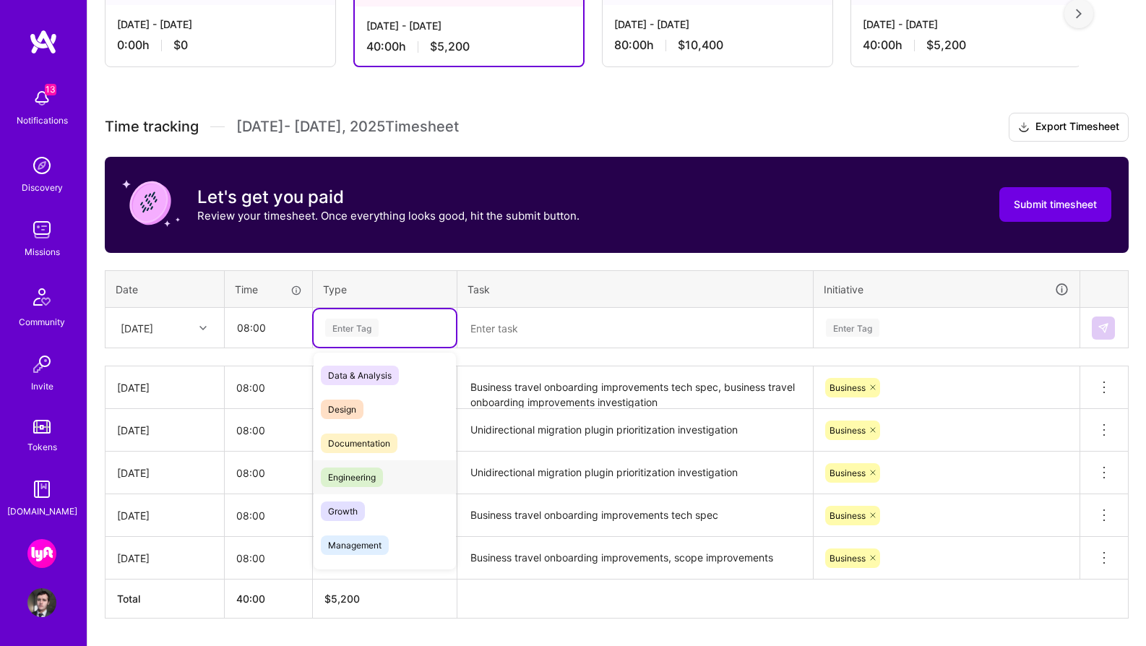
click at [396, 475] on div "Engineering" at bounding box center [385, 477] width 142 height 34
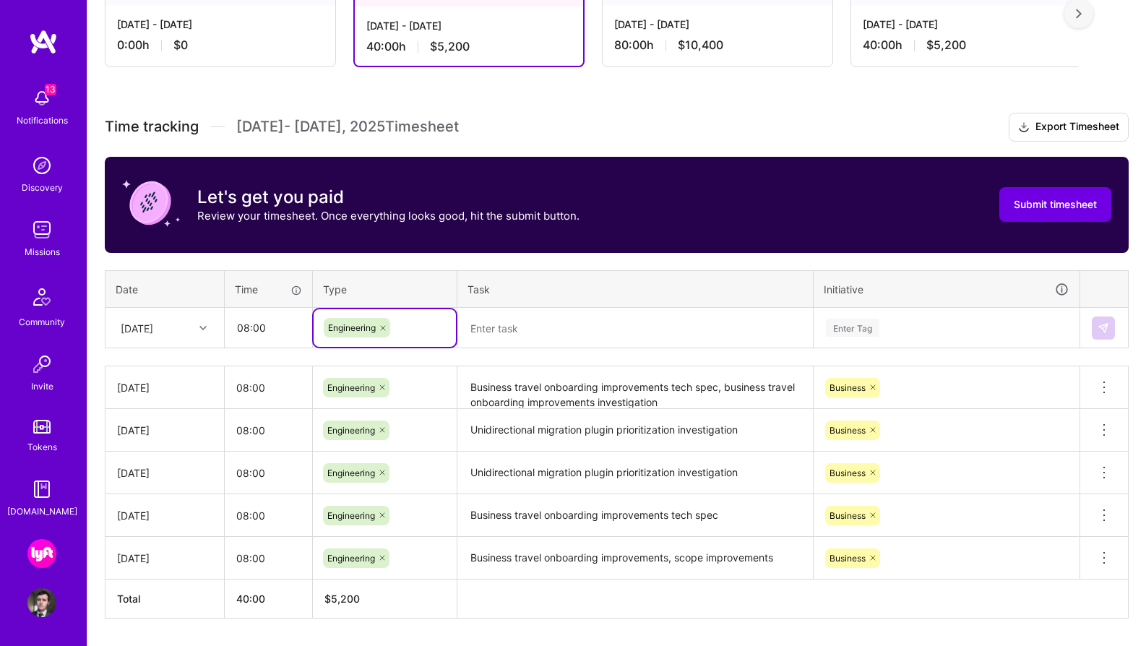
click at [557, 316] on textarea at bounding box center [635, 328] width 353 height 38
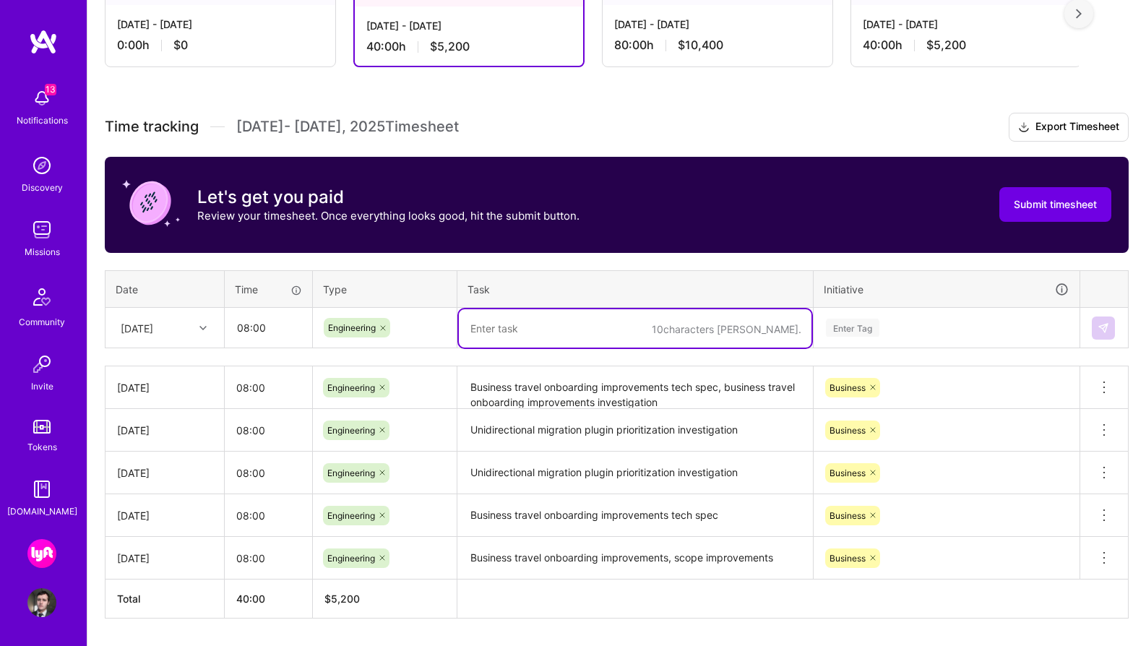
paste textarea "Business Travel Onboarding improvements tech spec details. Light work on Onboar…"
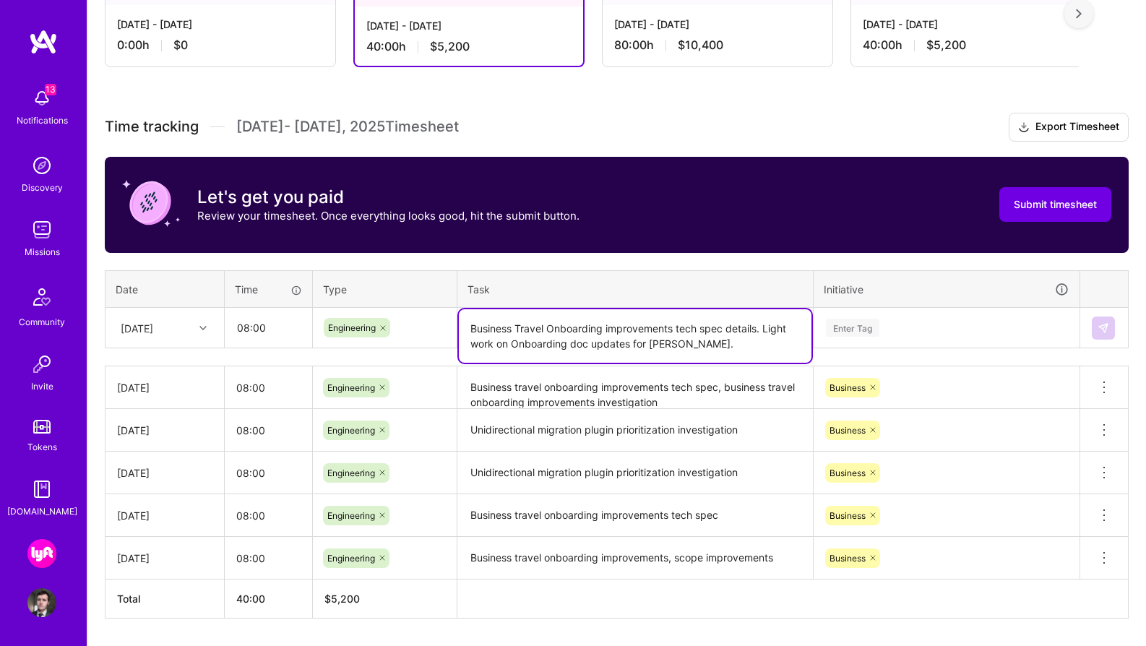
type textarea "Business Travel Onboarding improvements tech spec details. Light work on Onboar…"
click at [872, 326] on div "Enter Tag" at bounding box center [852, 327] width 53 height 22
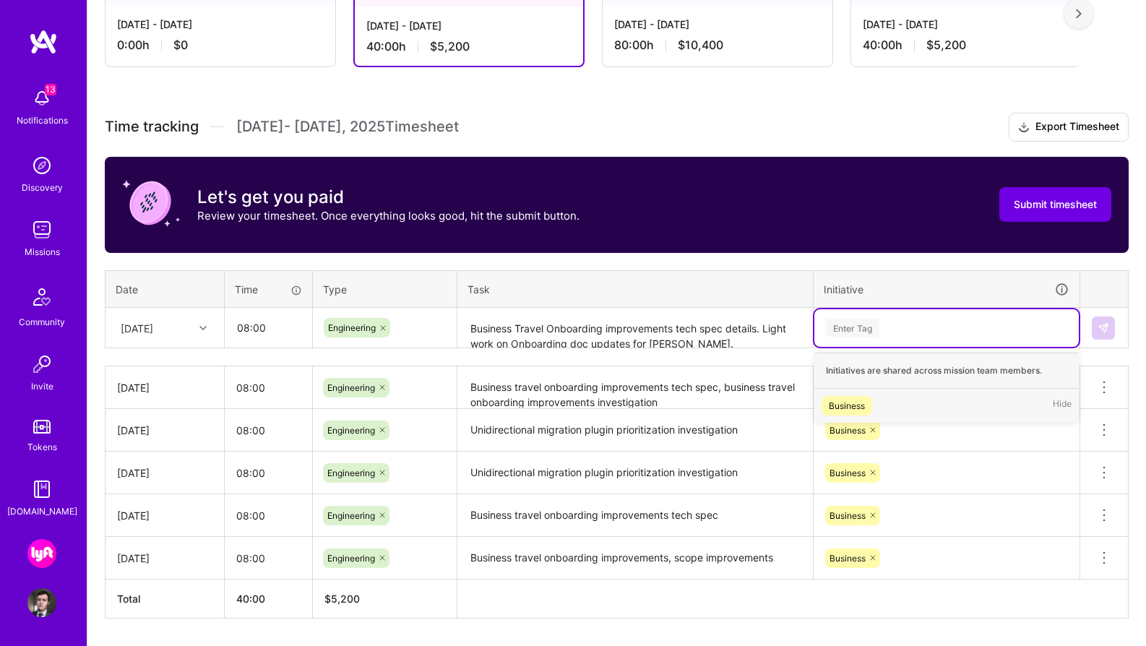
click at [868, 405] on span "Business" at bounding box center [846, 406] width 51 height 20
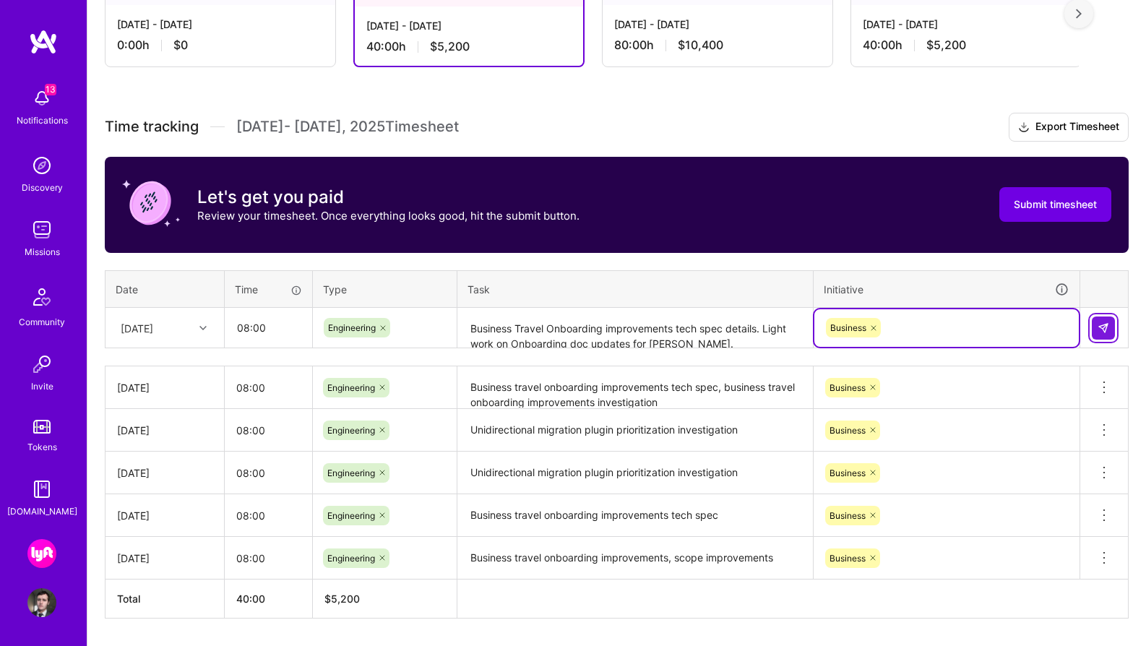
click at [1109, 332] on button at bounding box center [1103, 327] width 23 height 23
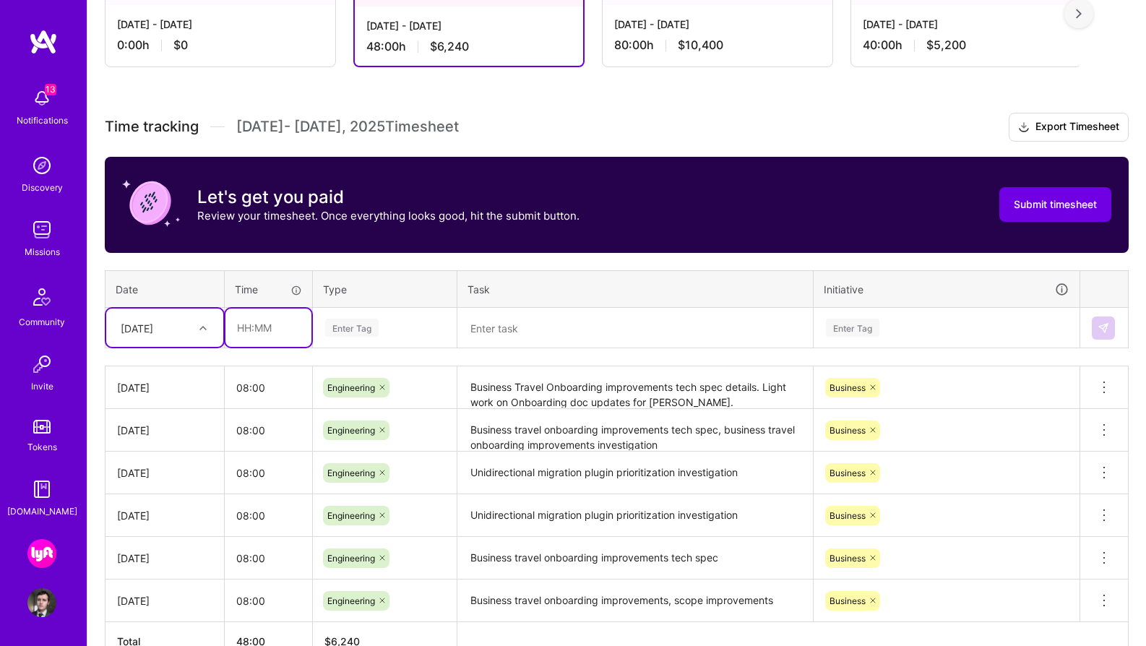
click at [274, 333] on input "text" at bounding box center [268, 328] width 86 height 38
type input "08:00"
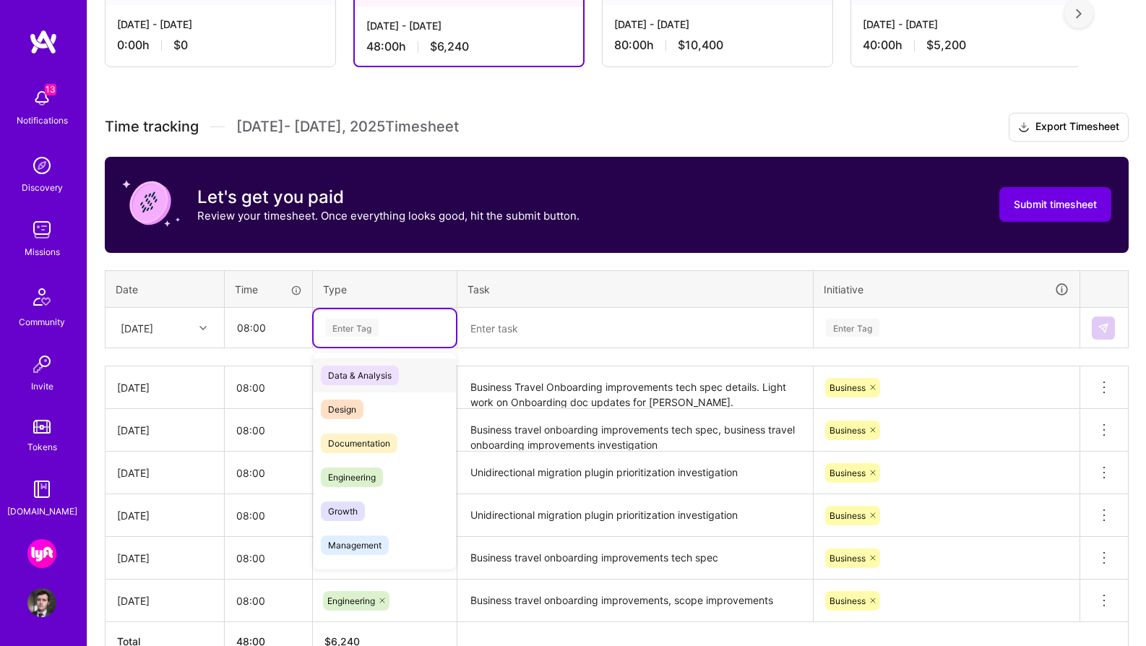
click at [361, 322] on div "Enter Tag" at bounding box center [351, 327] width 53 height 22
click at [378, 475] on span "Engineering" at bounding box center [352, 477] width 62 height 20
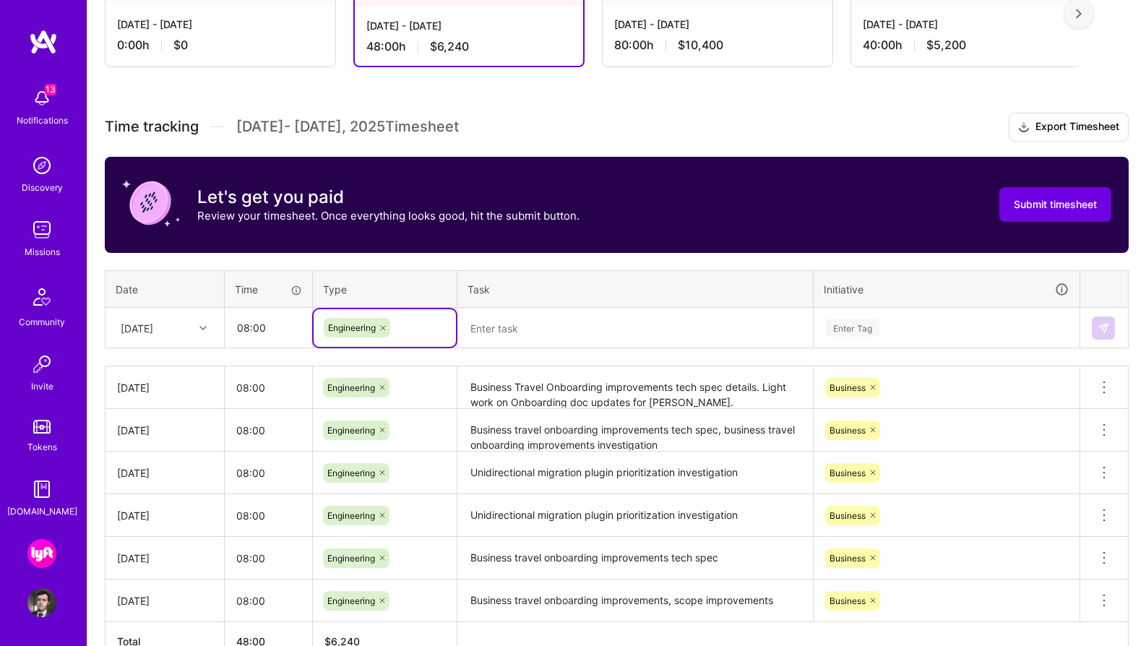
click at [540, 333] on textarea at bounding box center [635, 328] width 353 height 38
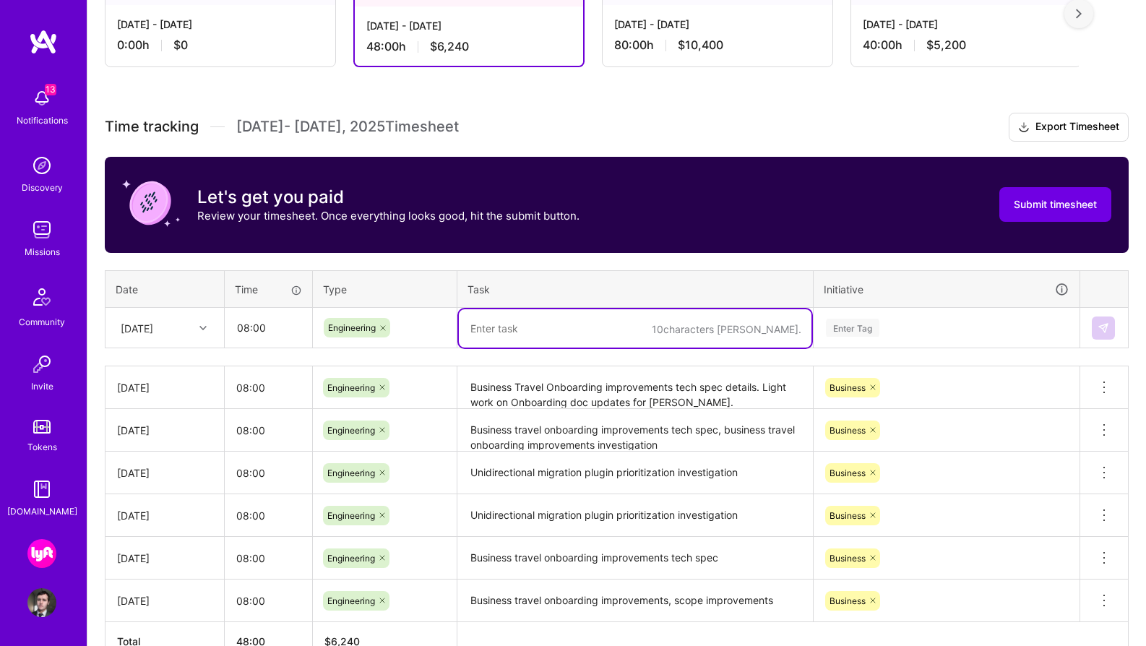
paste textarea "Onboarding dashboard progress for [PERSON_NAME]. Check in on Codelab progress. …"
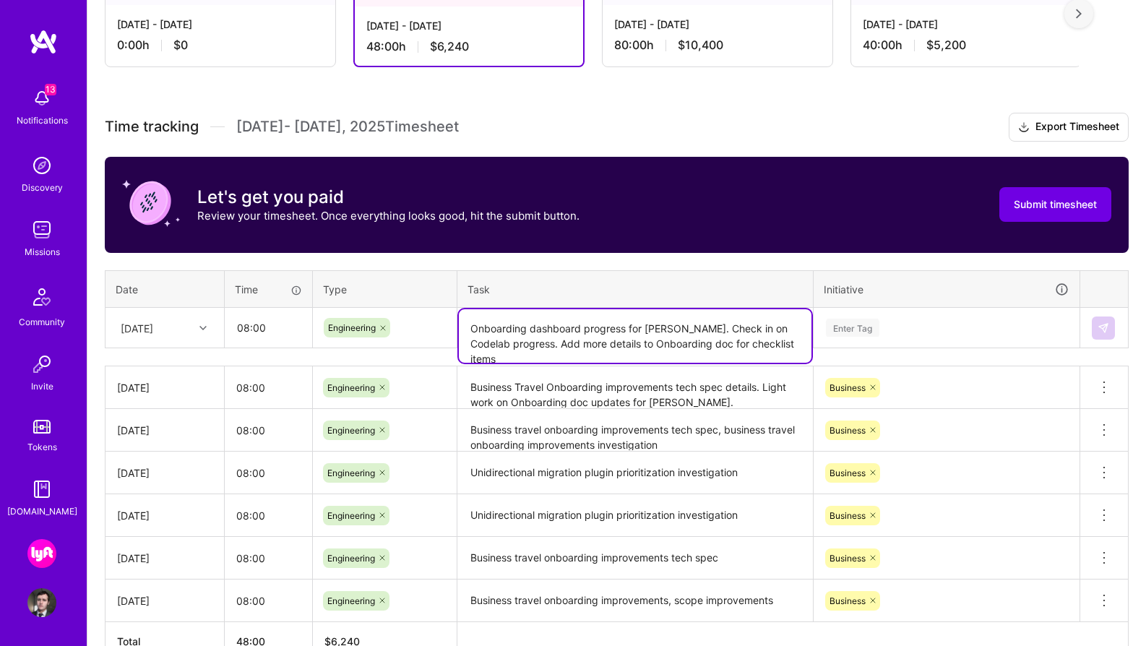
type textarea "Onboarding dashboard progress for [PERSON_NAME]. Check in on Codelab progress. …"
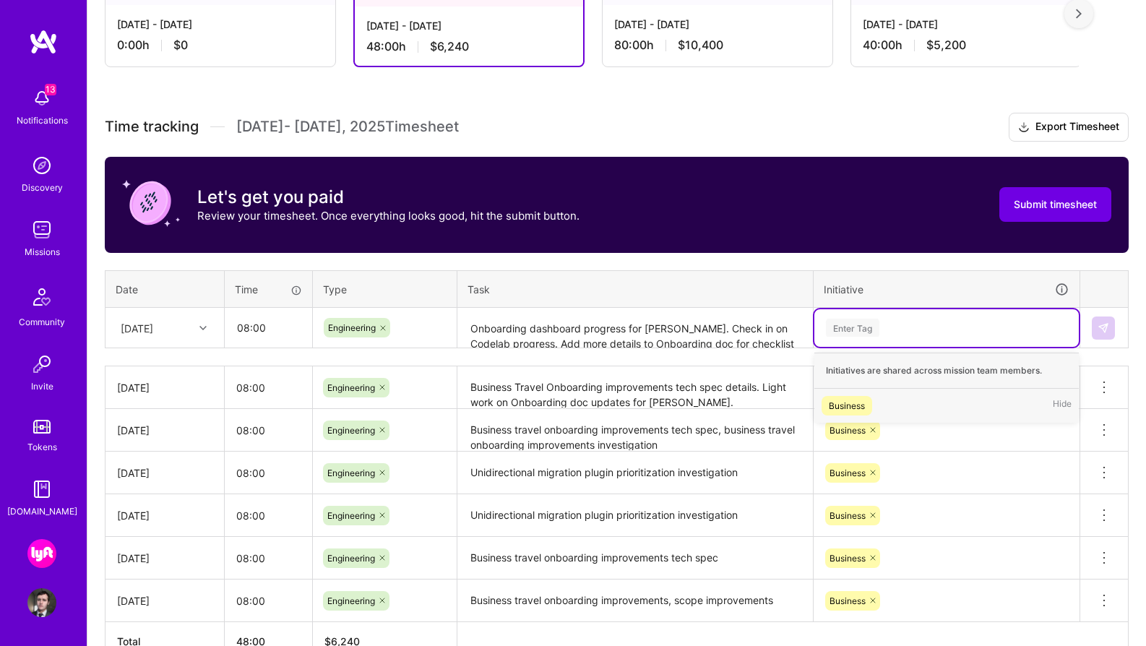
click at [855, 325] on div "Enter Tag" at bounding box center [852, 327] width 53 height 22
click at [858, 404] on div "Business" at bounding box center [847, 405] width 36 height 15
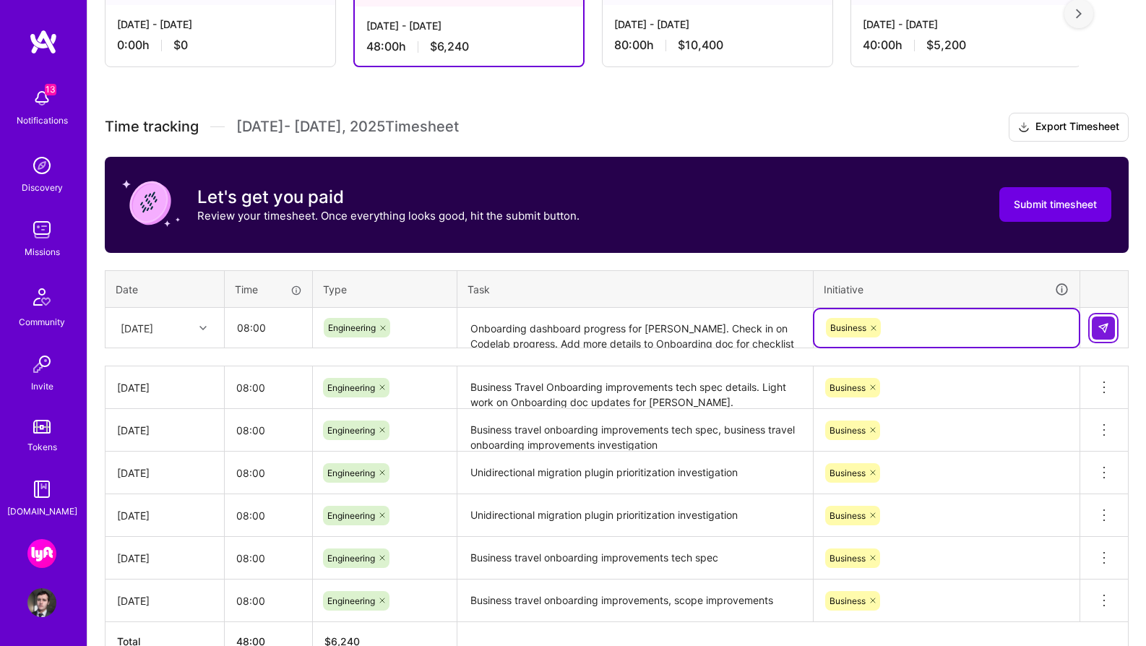
click at [1104, 327] on img at bounding box center [1103, 328] width 12 height 12
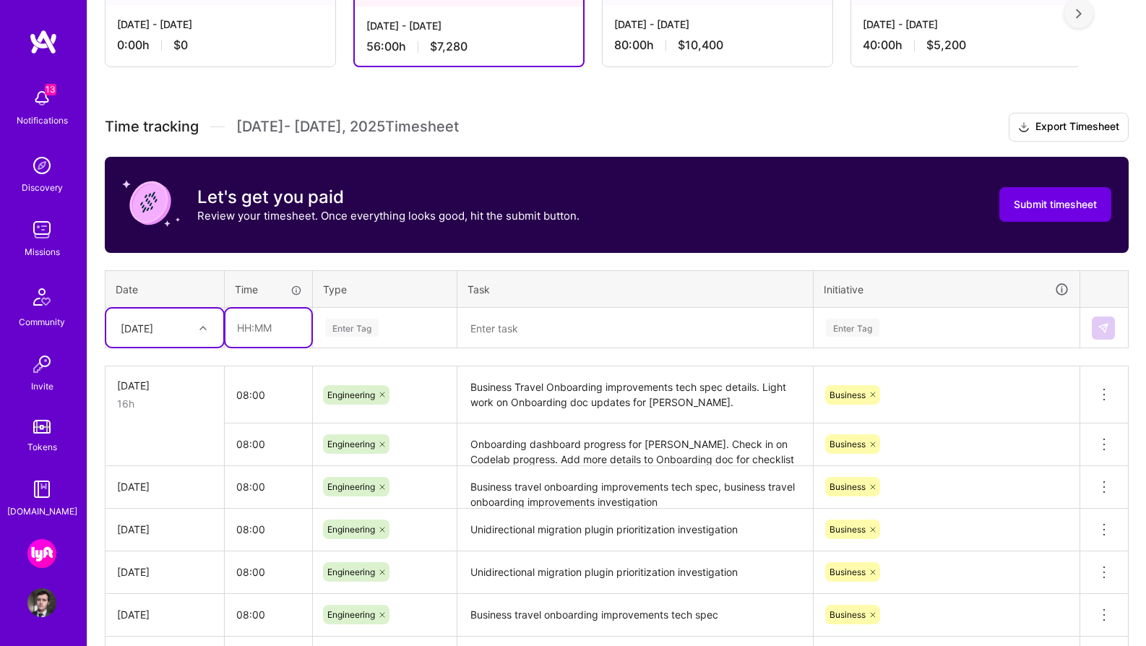
click at [256, 335] on input "text" at bounding box center [268, 328] width 86 height 38
click at [173, 424] on td at bounding box center [164, 444] width 119 height 43
click at [199, 316] on div at bounding box center [205, 328] width 22 height 24
click at [176, 543] on div "[DATE]" at bounding box center [164, 542] width 117 height 27
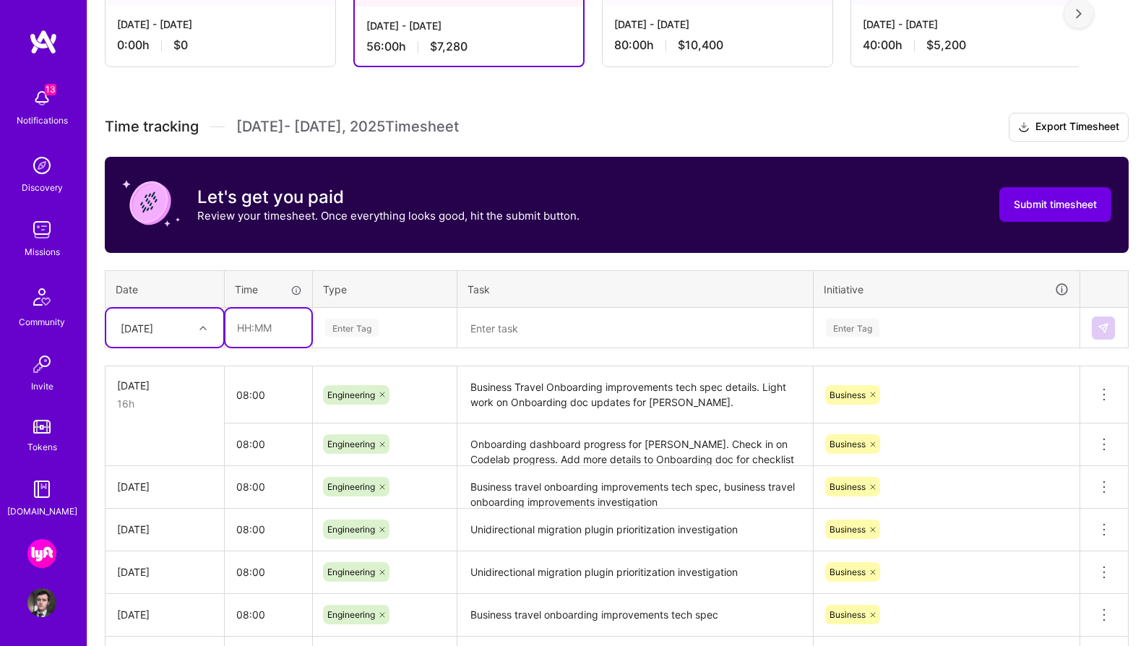
click at [257, 336] on input "text" at bounding box center [268, 328] width 86 height 38
type input "08:00"
click at [334, 336] on div "Enter Tag" at bounding box center [385, 328] width 142 height 38
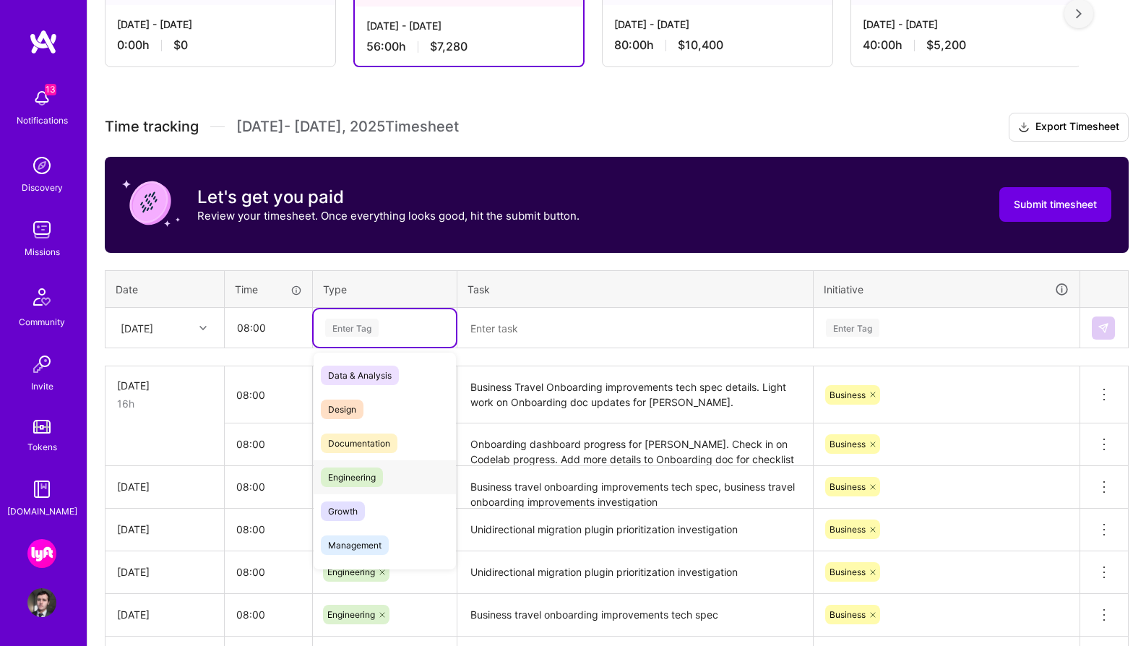
click at [409, 467] on div "Engineering" at bounding box center [385, 477] width 142 height 34
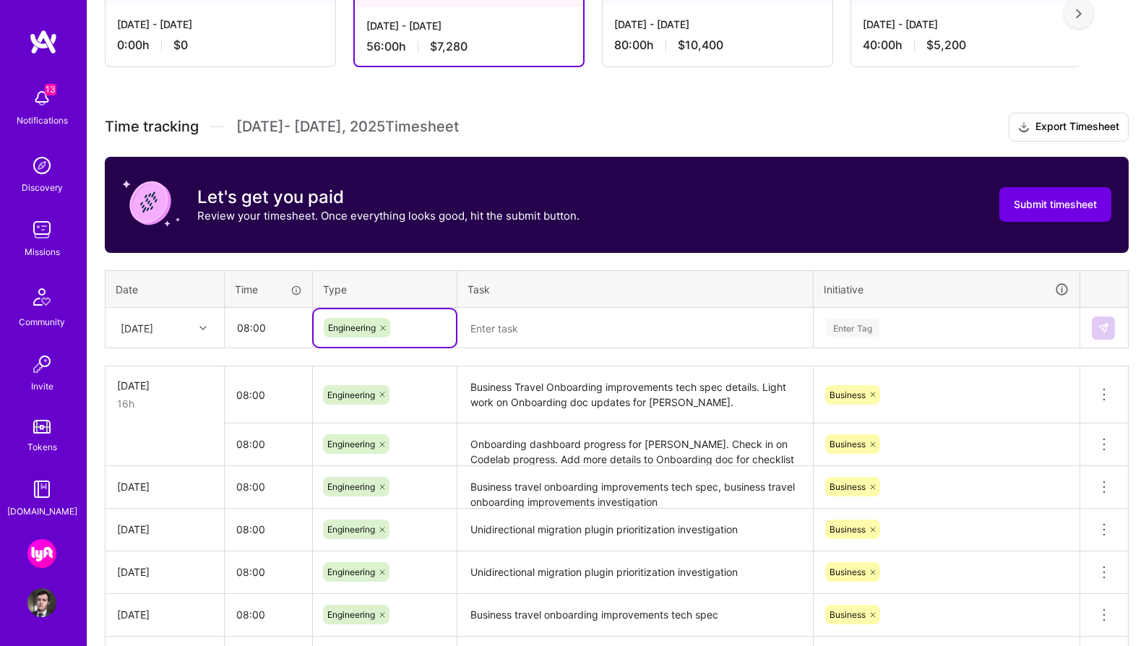
click at [554, 327] on textarea at bounding box center [635, 328] width 353 height 38
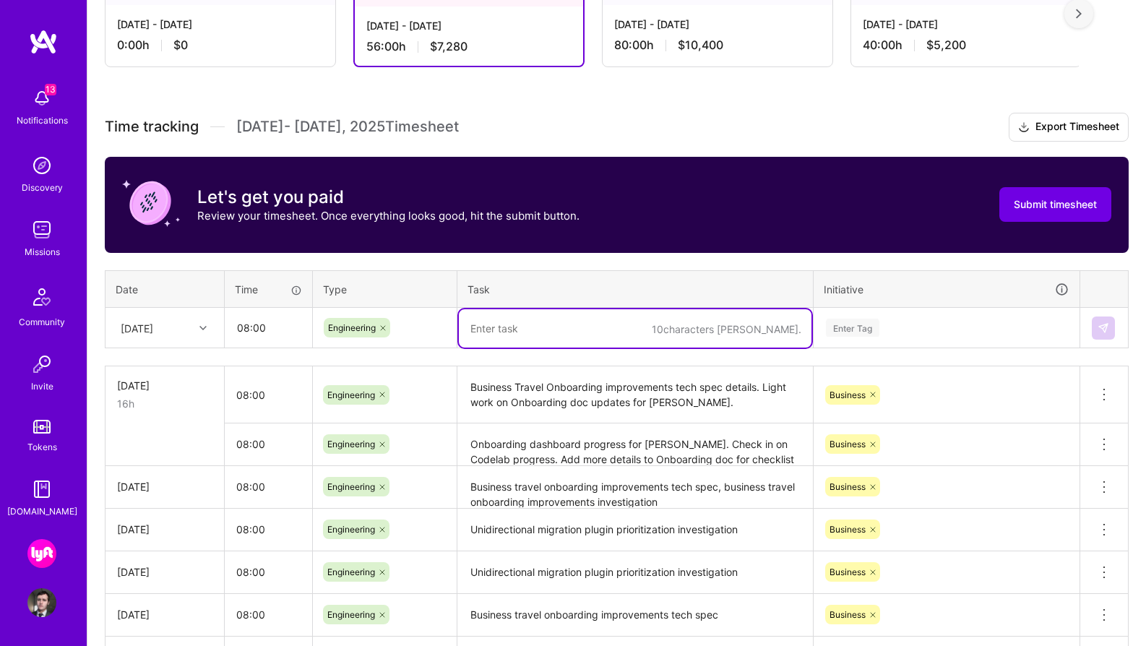
paste textarea "Onboarding dashboard progress for [PERSON_NAME]. Check in on Codelab progress. …"
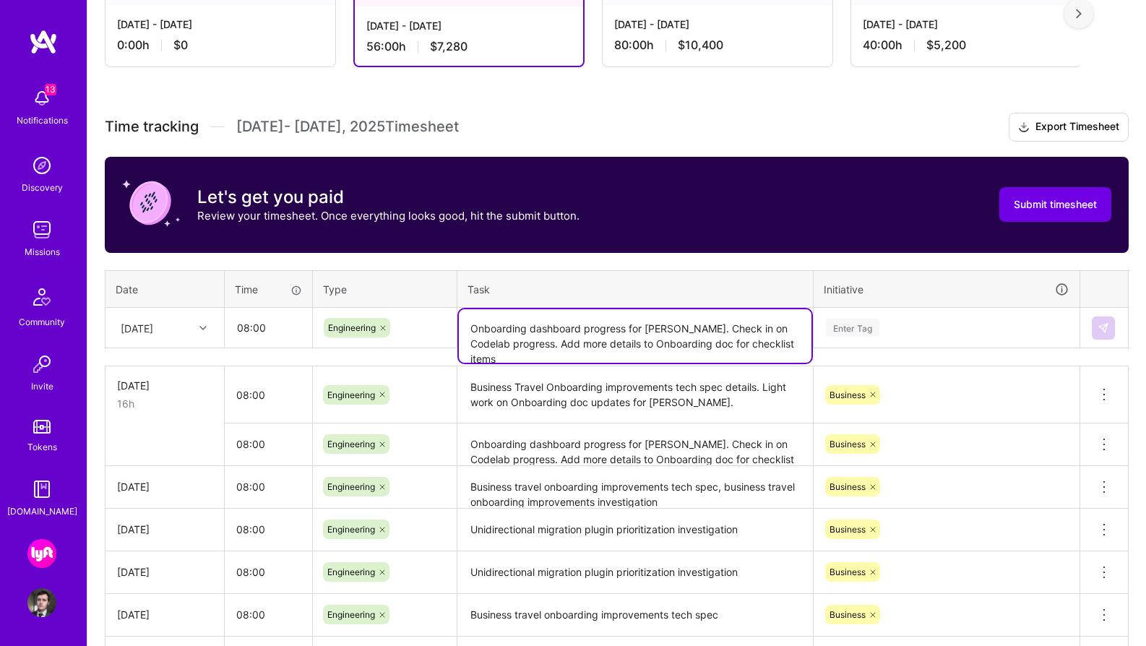
type textarea "Onboarding dashboard progress for [PERSON_NAME]. Check in on Codelab progress. …"
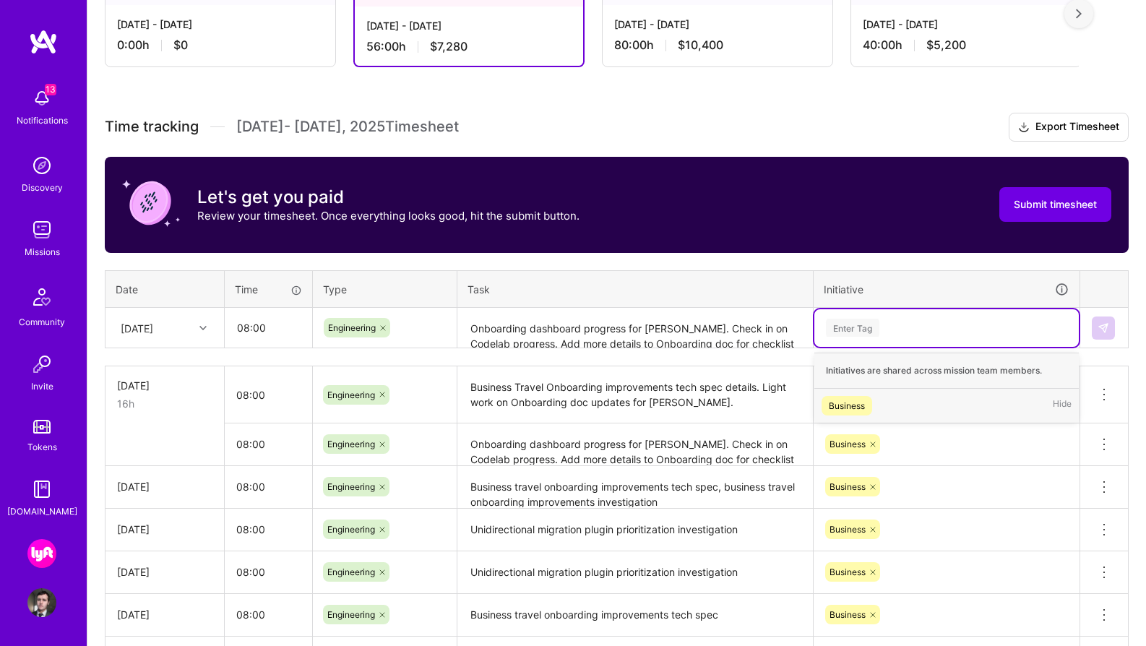
click at [884, 327] on div "Enter Tag" at bounding box center [946, 328] width 244 height 18
click at [876, 411] on div "Business Hide" at bounding box center [946, 406] width 264 height 34
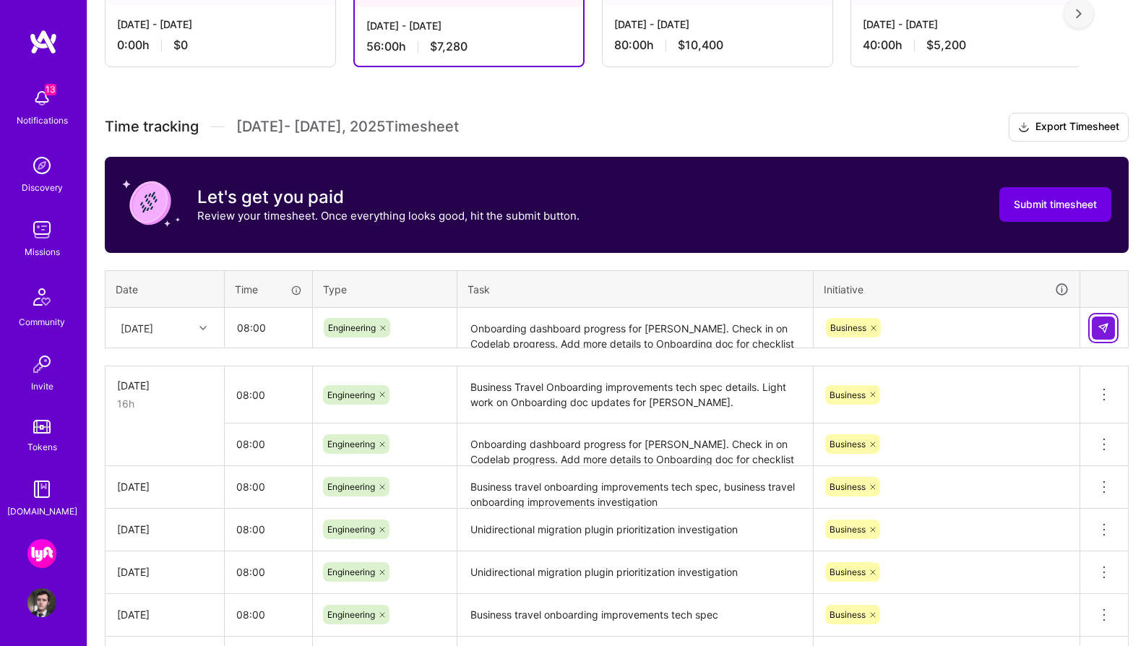
click at [1106, 330] on img at bounding box center [1103, 328] width 12 height 12
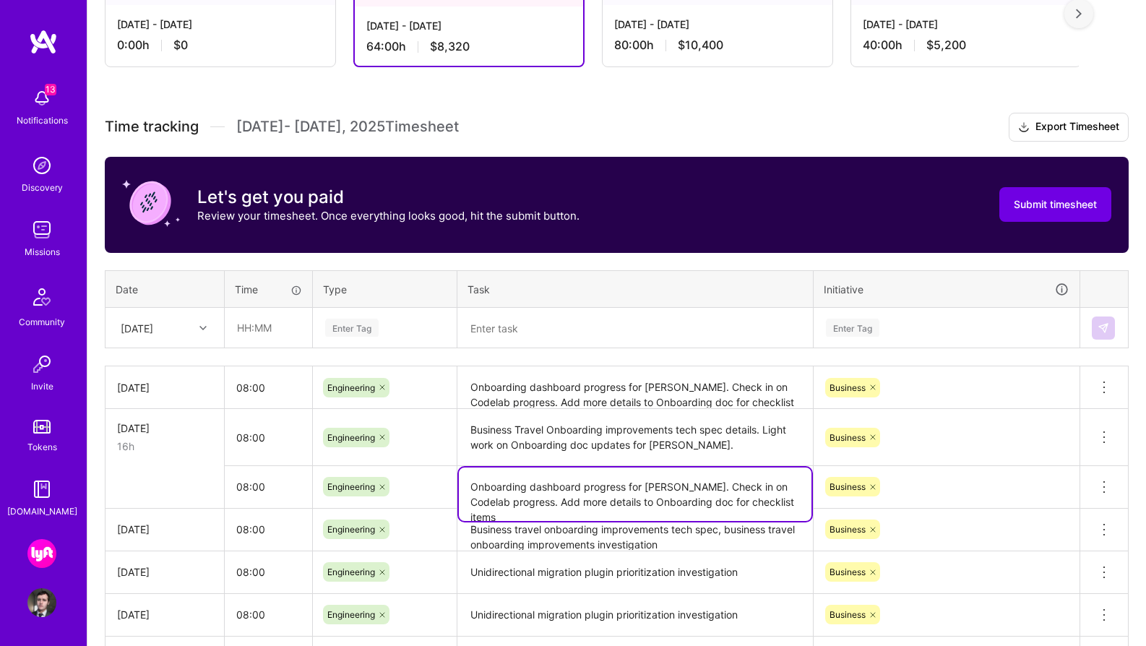
drag, startPoint x: 793, startPoint y: 500, endPoint x: 695, endPoint y: 506, distance: 97.7
click at [695, 506] on textarea "Onboarding dashboard progress for [PERSON_NAME]. Check in on Codelab progress. …" at bounding box center [635, 493] width 353 height 53
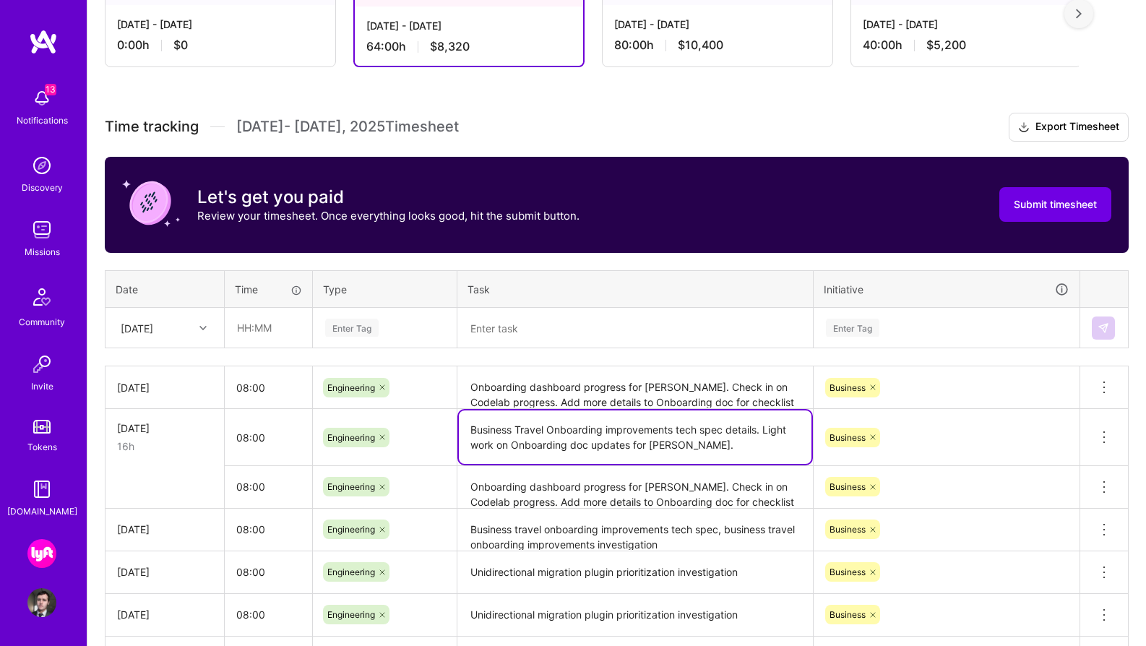
click at [686, 446] on textarea "Business Travel Onboarding improvements tech spec details. Light work on Onboar…" at bounding box center [635, 436] width 353 height 53
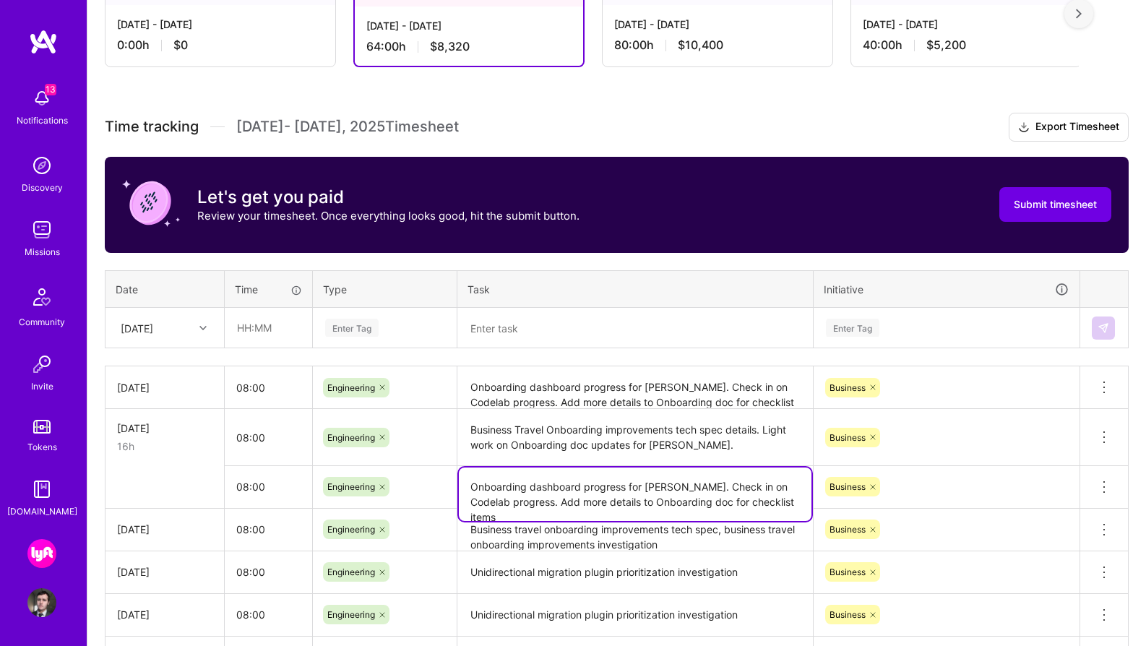
drag, startPoint x: 792, startPoint y: 501, endPoint x: 450, endPoint y: 488, distance: 342.0
click at [450, 488] on tr "08:00 Engineering Onboarding dashboard progress for [PERSON_NAME]. Check in on …" at bounding box center [616, 486] width 1023 height 43
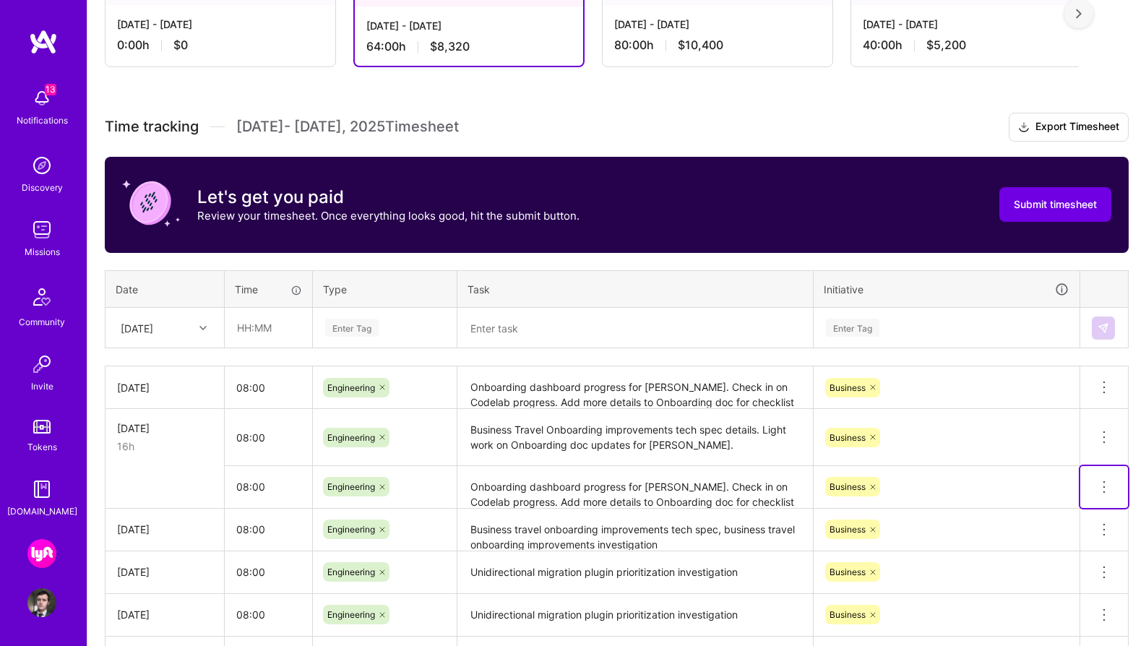
click at [1108, 485] on icon at bounding box center [1103, 486] width 17 height 17
click at [1069, 509] on button "Delete row" at bounding box center [1068, 511] width 75 height 35
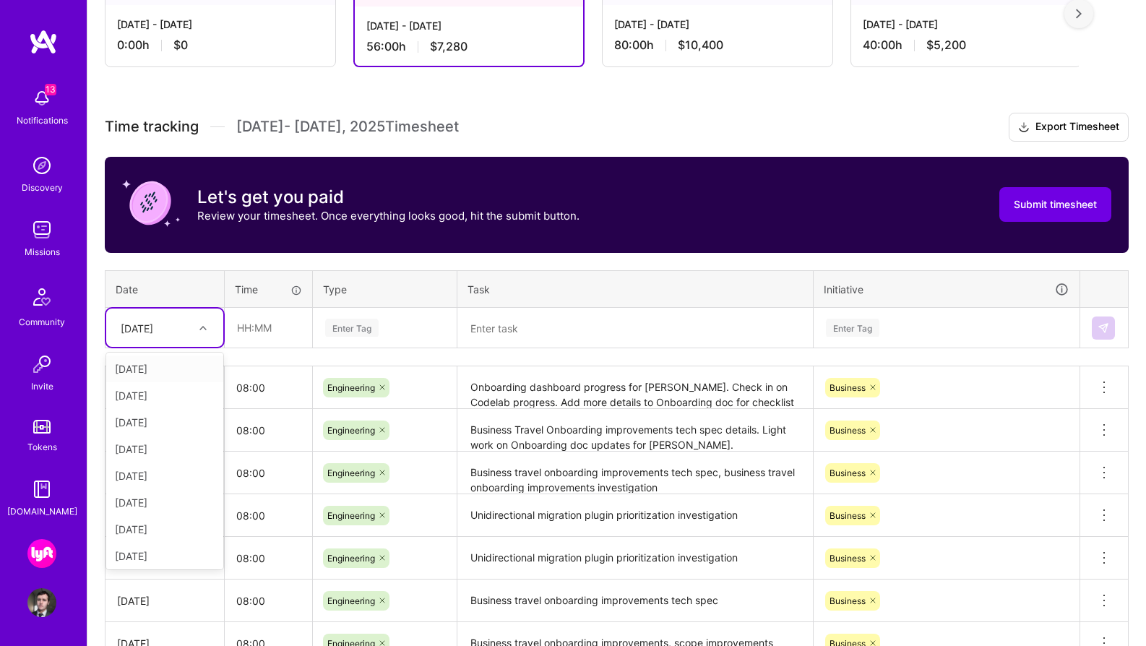
click at [194, 326] on div at bounding box center [205, 328] width 22 height 19
click at [170, 558] on div "[DATE]" at bounding box center [164, 558] width 117 height 27
click at [276, 342] on input "text" at bounding box center [268, 328] width 86 height 38
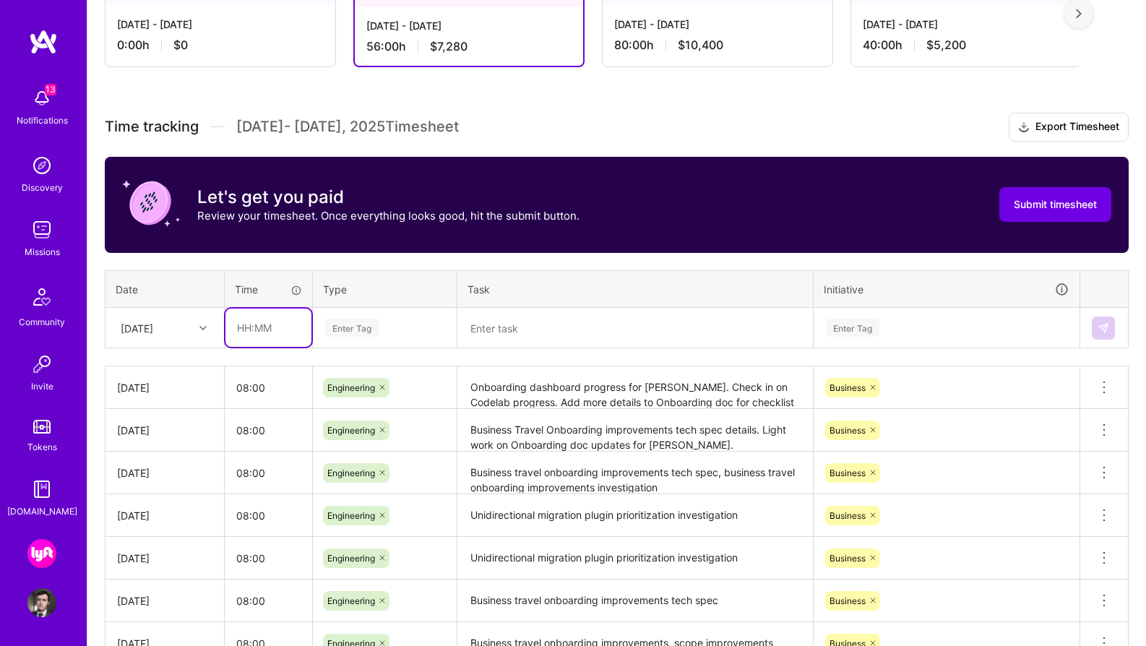
type input "08:00"
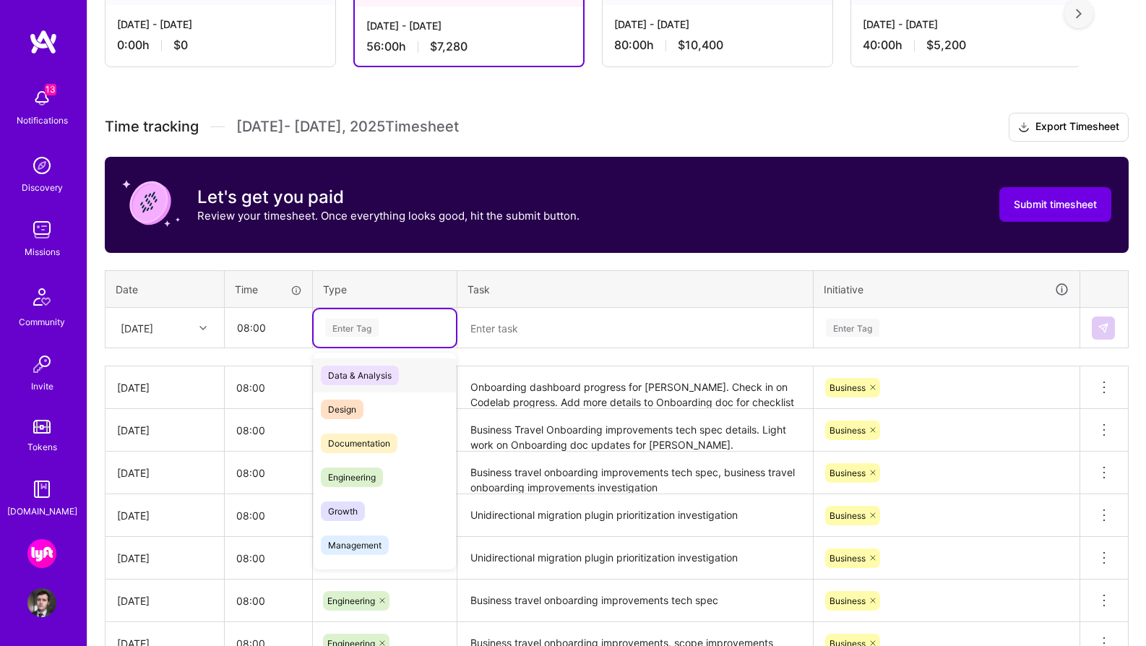
click at [366, 333] on div "Enter Tag" at bounding box center [351, 327] width 53 height 22
click at [406, 475] on div "Engineering" at bounding box center [385, 477] width 142 height 34
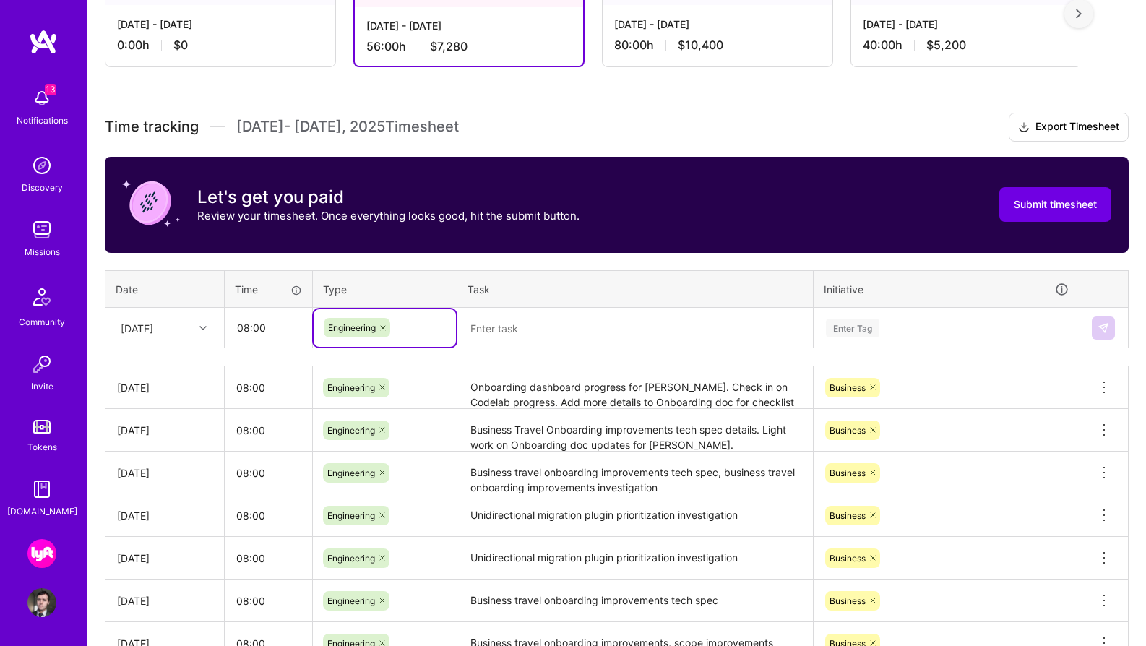
click at [512, 327] on textarea at bounding box center [635, 328] width 353 height 38
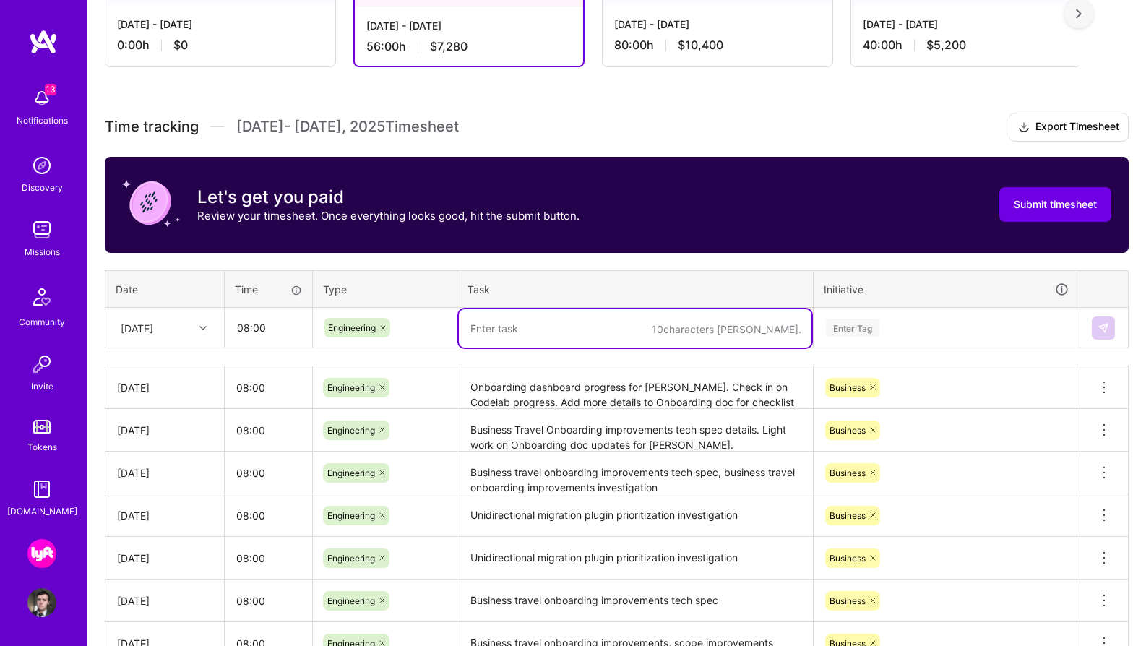
paste textarea "Onboarding dashboard progress for [PERSON_NAME]. Check in on Codelab progress. …"
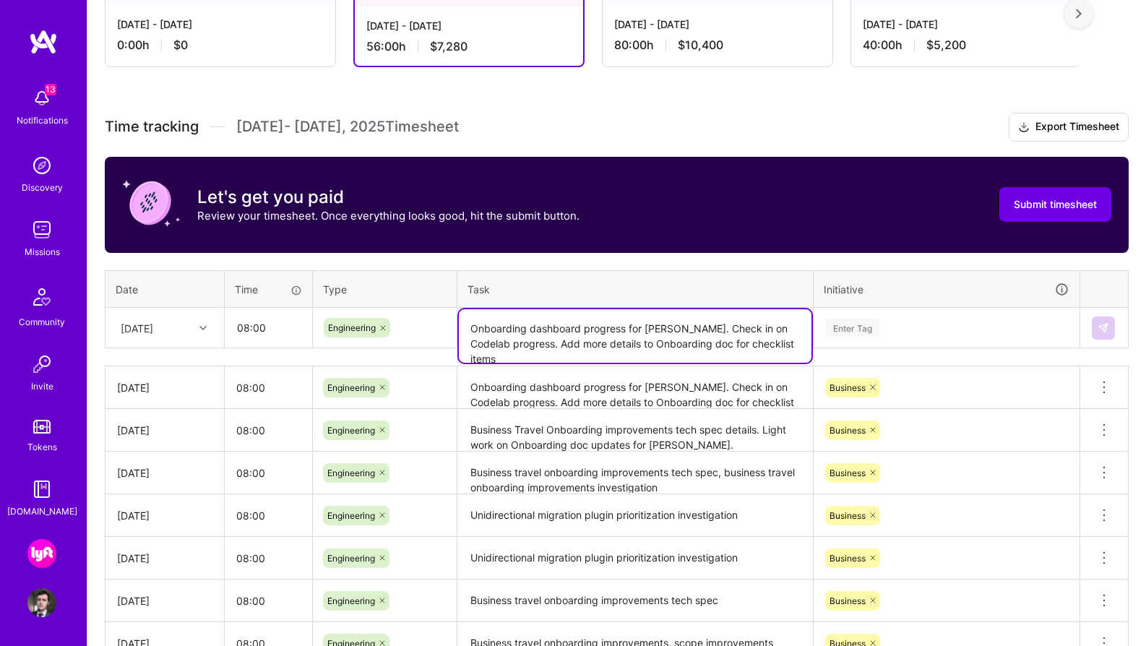
type textarea "Onboarding dashboard progress for [PERSON_NAME]. Check in on Codelab progress. …"
click at [891, 328] on div "Enter Tag" at bounding box center [946, 328] width 244 height 18
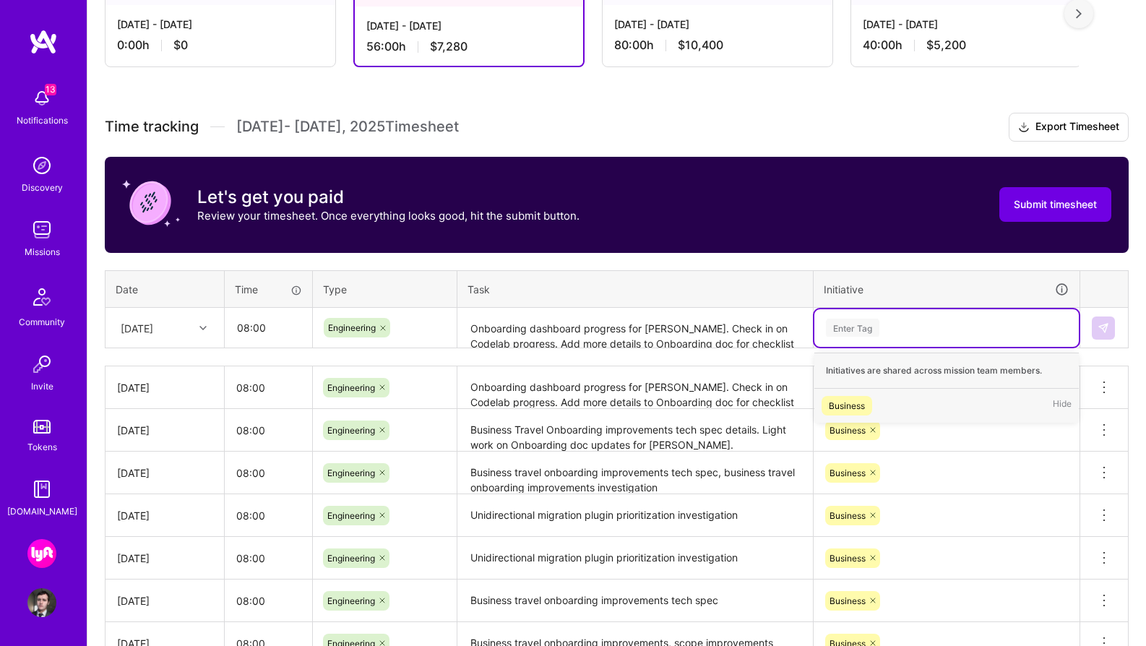
click at [876, 406] on div "Business Hide" at bounding box center [946, 406] width 264 height 34
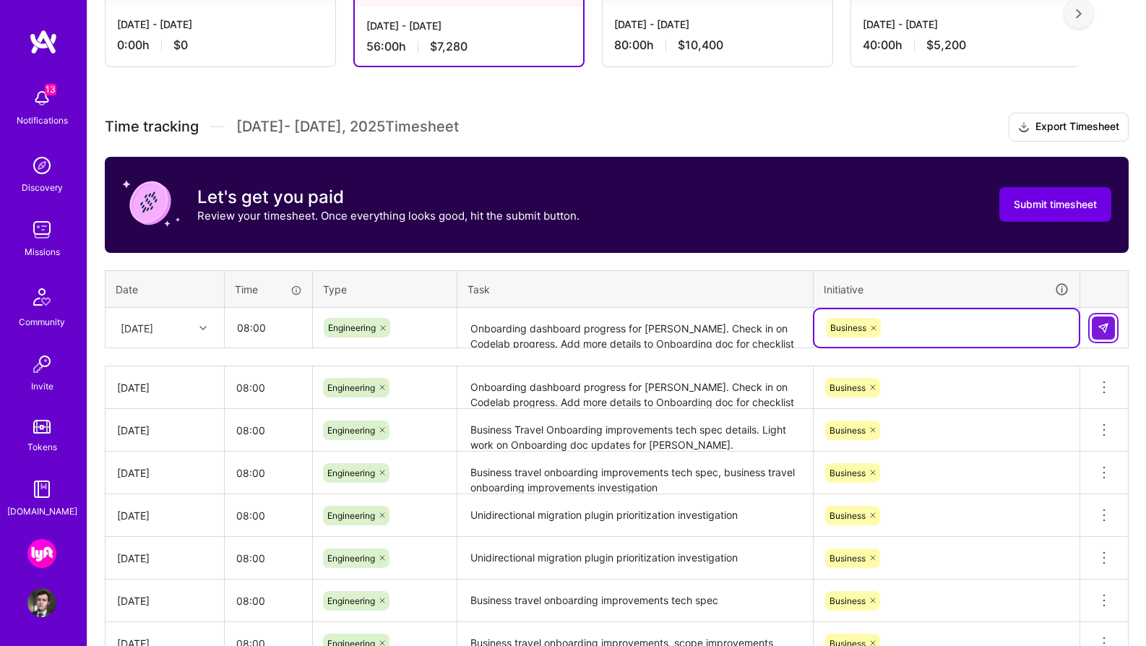
click at [1106, 329] on img at bounding box center [1103, 328] width 12 height 12
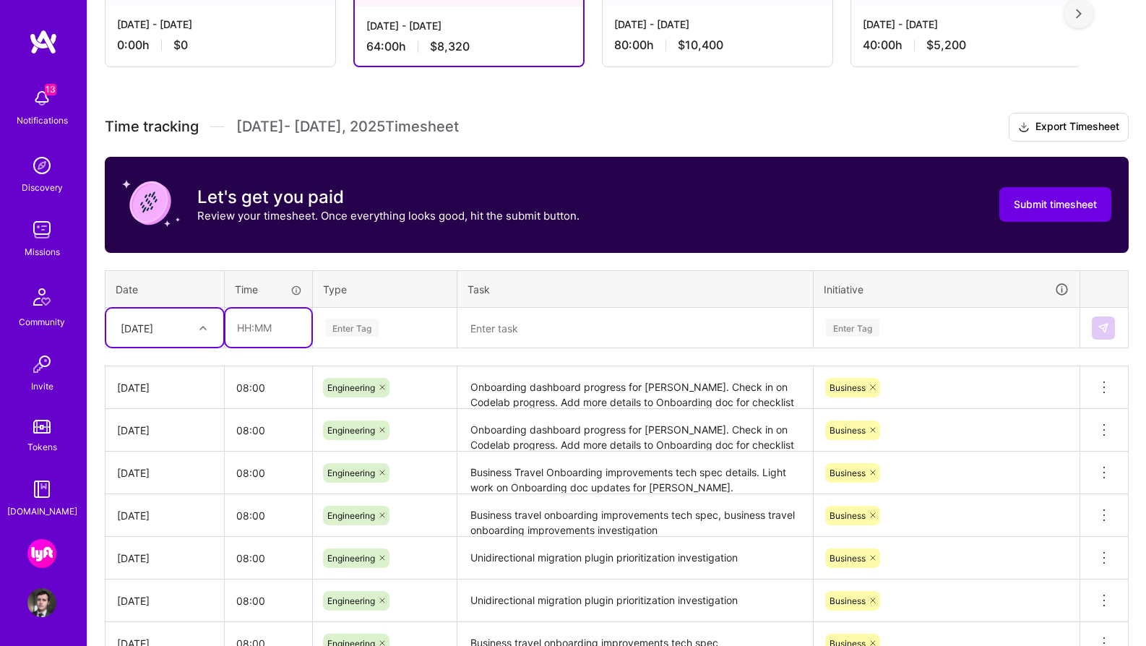
click at [256, 323] on input "text" at bounding box center [268, 328] width 86 height 38
type input "08:00"
click at [380, 335] on div "Enter Tag" at bounding box center [385, 328] width 142 height 38
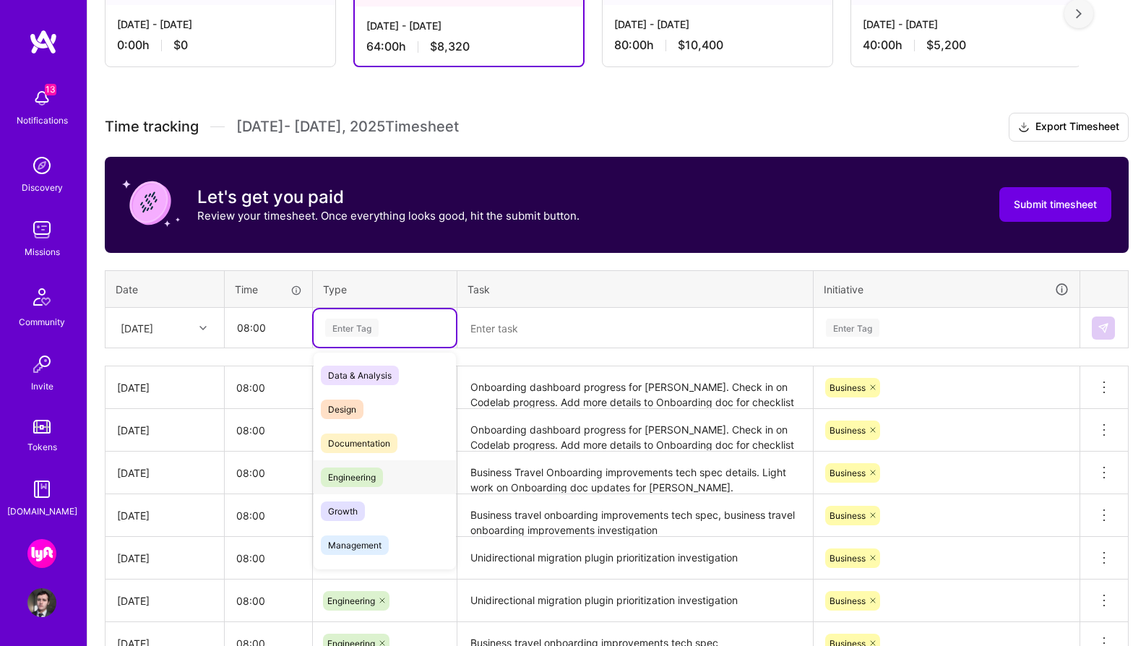
click at [391, 476] on div "Engineering" at bounding box center [385, 477] width 142 height 34
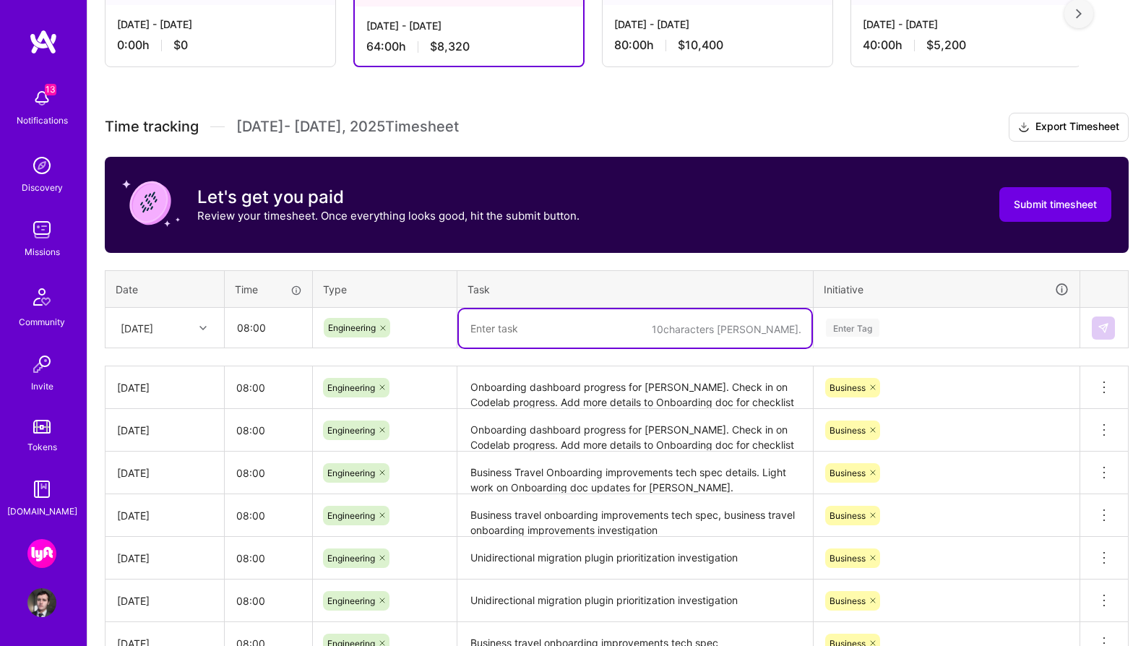
click at [494, 331] on textarea at bounding box center [635, 328] width 353 height 38
paste textarea "Onboarding dashboard progress for [PERSON_NAME]. Check in on Codelab progress. …"
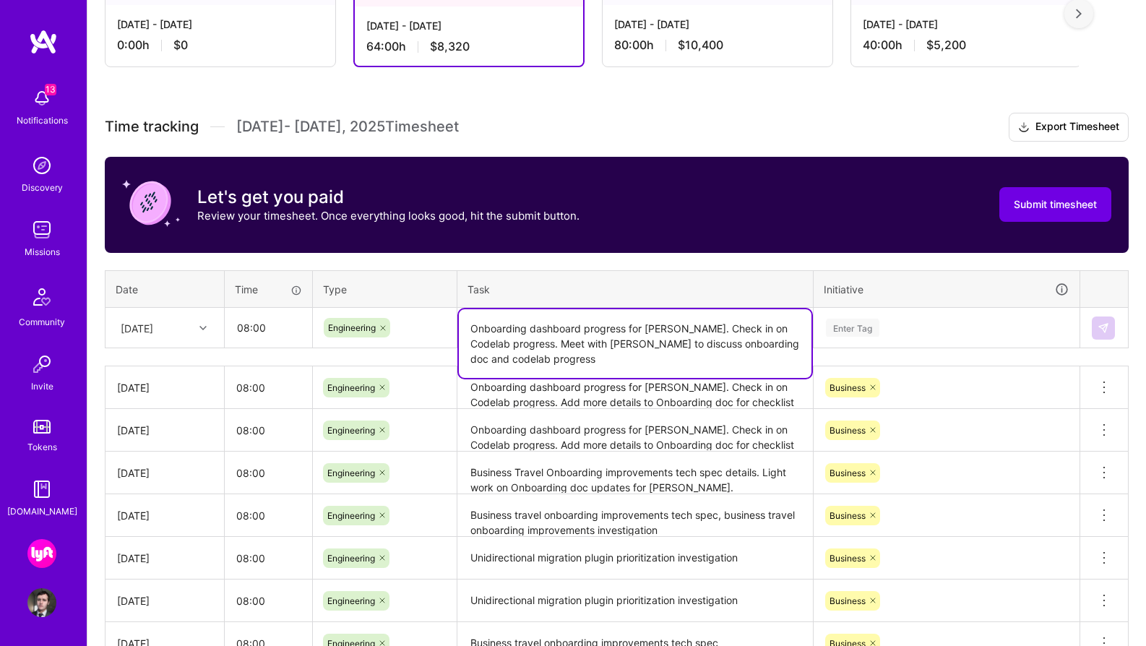
type textarea "Onboarding dashboard progress for [PERSON_NAME]. Check in on Codelab progress. …"
click at [870, 324] on div "Enter Tag" at bounding box center [852, 327] width 53 height 22
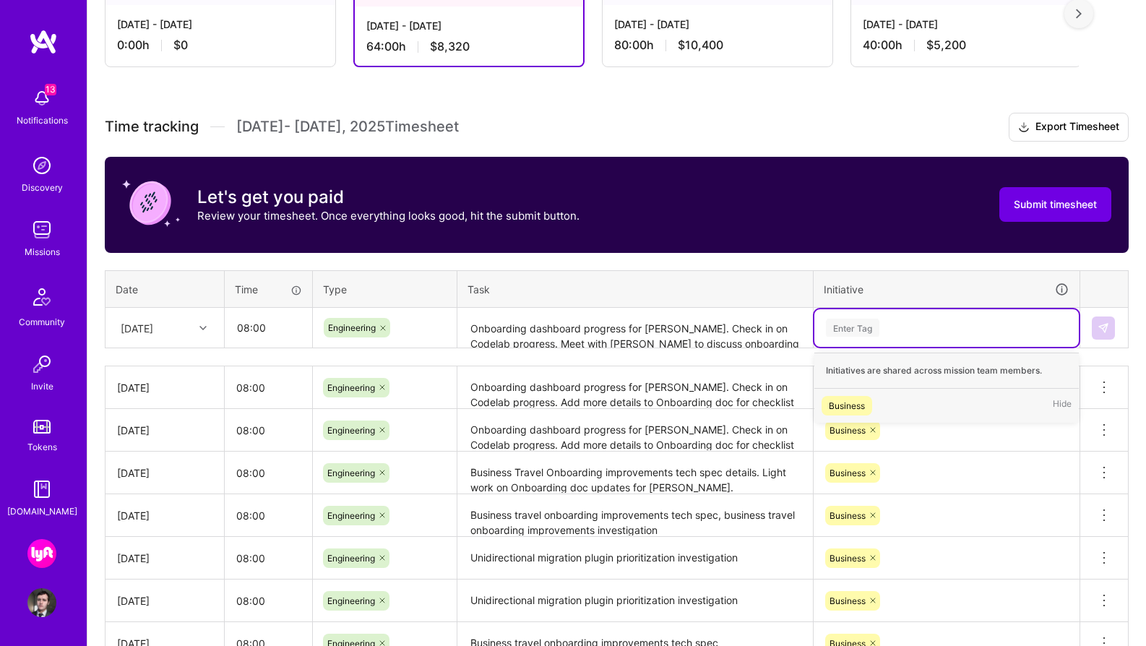
click at [874, 409] on div "Business Hide" at bounding box center [946, 406] width 264 height 34
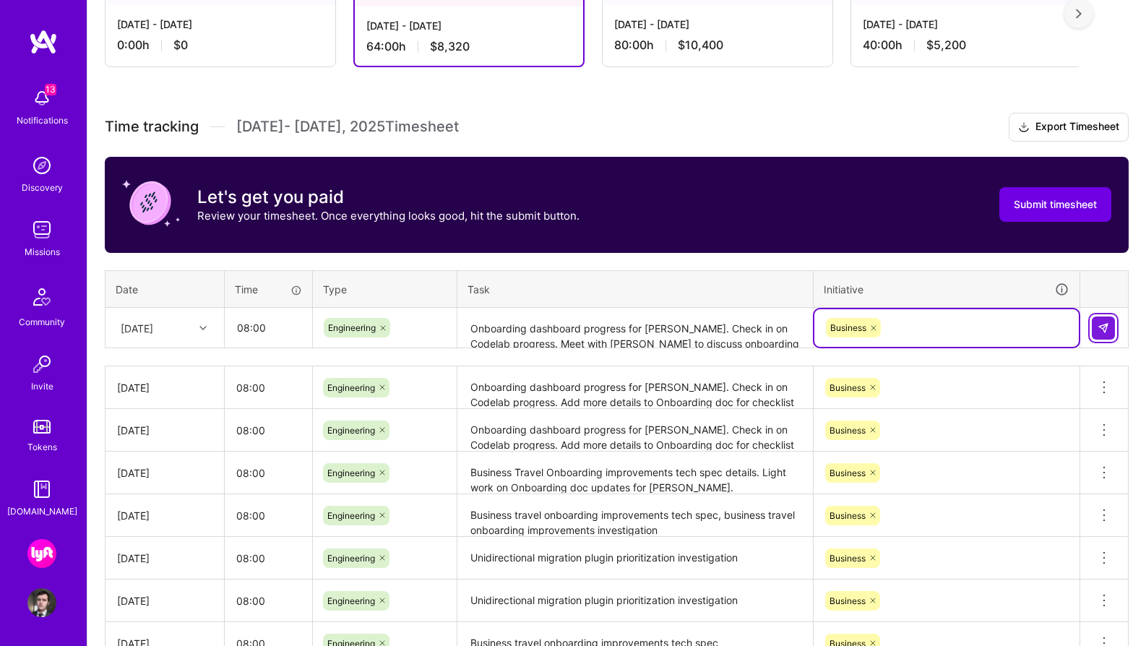
click at [1106, 331] on img at bounding box center [1103, 328] width 12 height 12
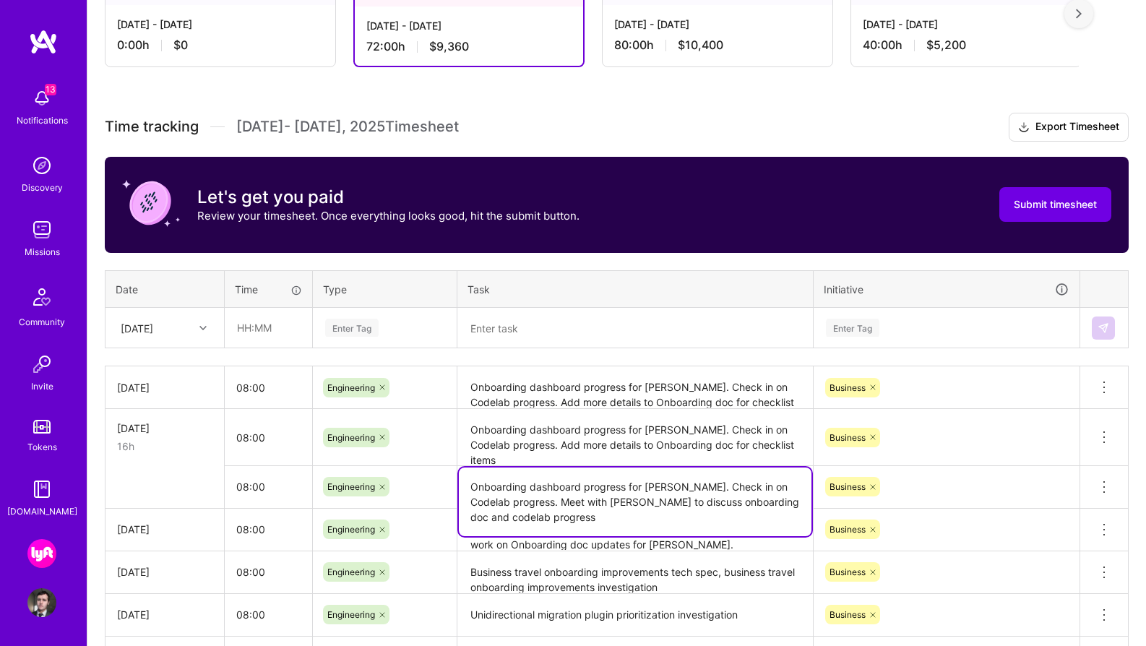
drag, startPoint x: 795, startPoint y: 501, endPoint x: 489, endPoint y: 496, distance: 305.7
click at [489, 496] on textarea "Onboarding dashboard progress for [PERSON_NAME]. Check in on Codelab progress. …" at bounding box center [635, 501] width 353 height 69
drag, startPoint x: 518, startPoint y: 521, endPoint x: 465, endPoint y: 486, distance: 63.1
click at [465, 486] on textarea "Onboarding dashboard progress for [PERSON_NAME]. Check in on Codelab progress. …" at bounding box center [635, 501] width 353 height 69
click at [1106, 478] on icon at bounding box center [1103, 486] width 17 height 17
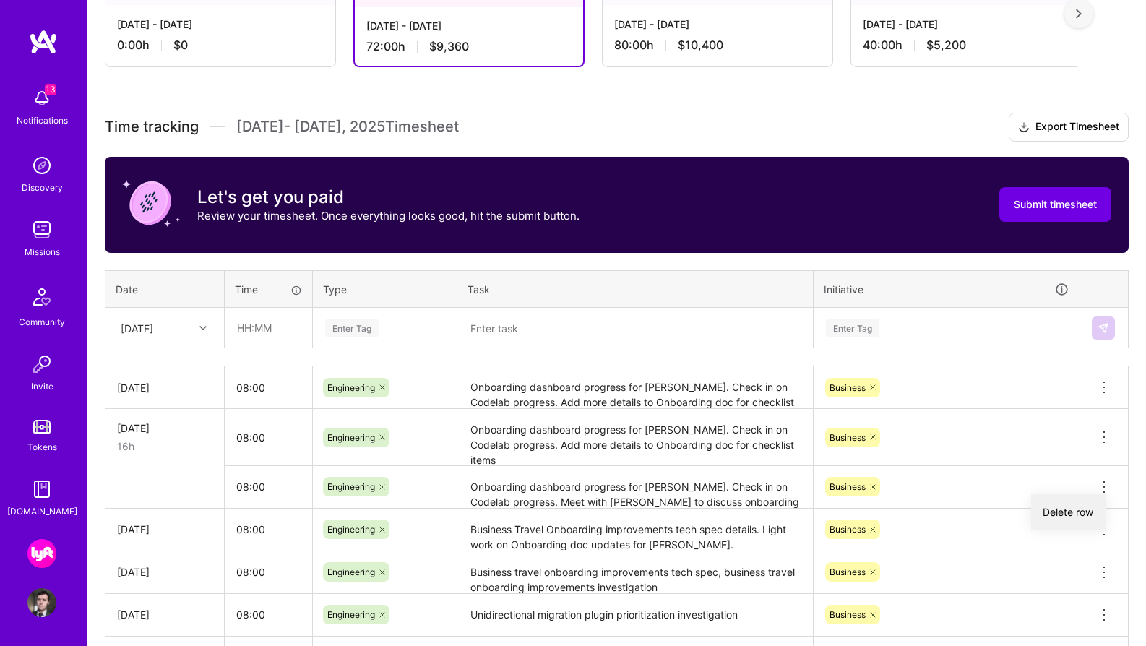
click at [1079, 512] on button "Delete row" at bounding box center [1068, 511] width 75 height 35
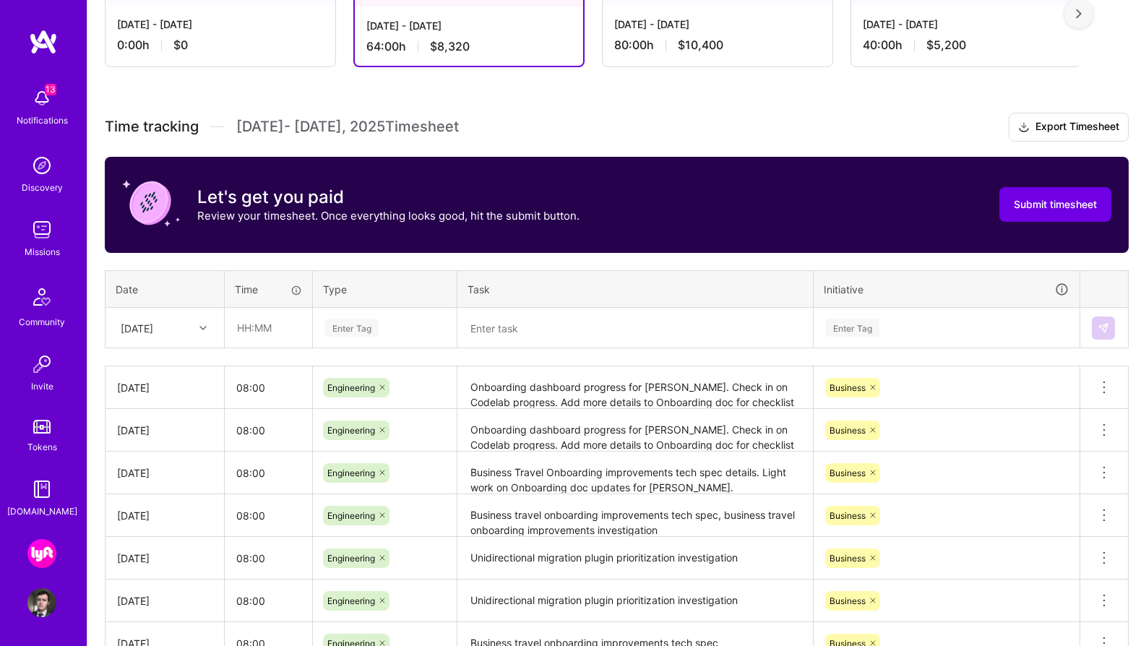
click at [203, 328] on icon at bounding box center [202, 327] width 7 height 7
click at [165, 501] on div "[DATE]" at bounding box center [164, 499] width 117 height 27
click at [282, 318] on input "text" at bounding box center [268, 328] width 86 height 38
type input "08:00"
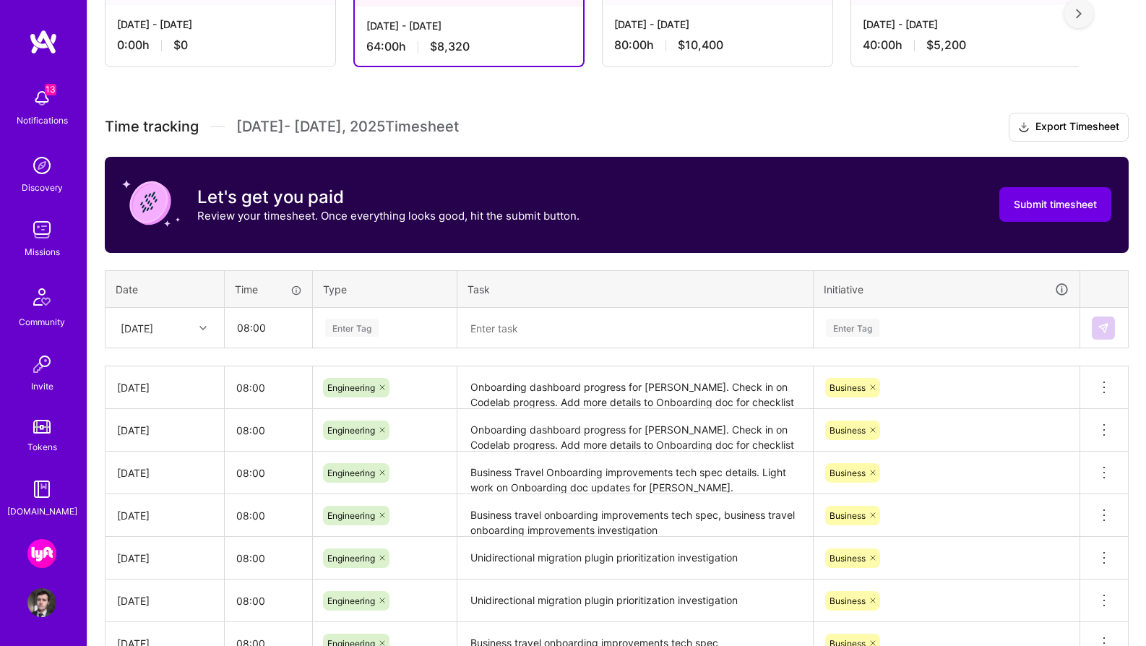
click at [363, 332] on div "Enter Tag" at bounding box center [351, 327] width 53 height 22
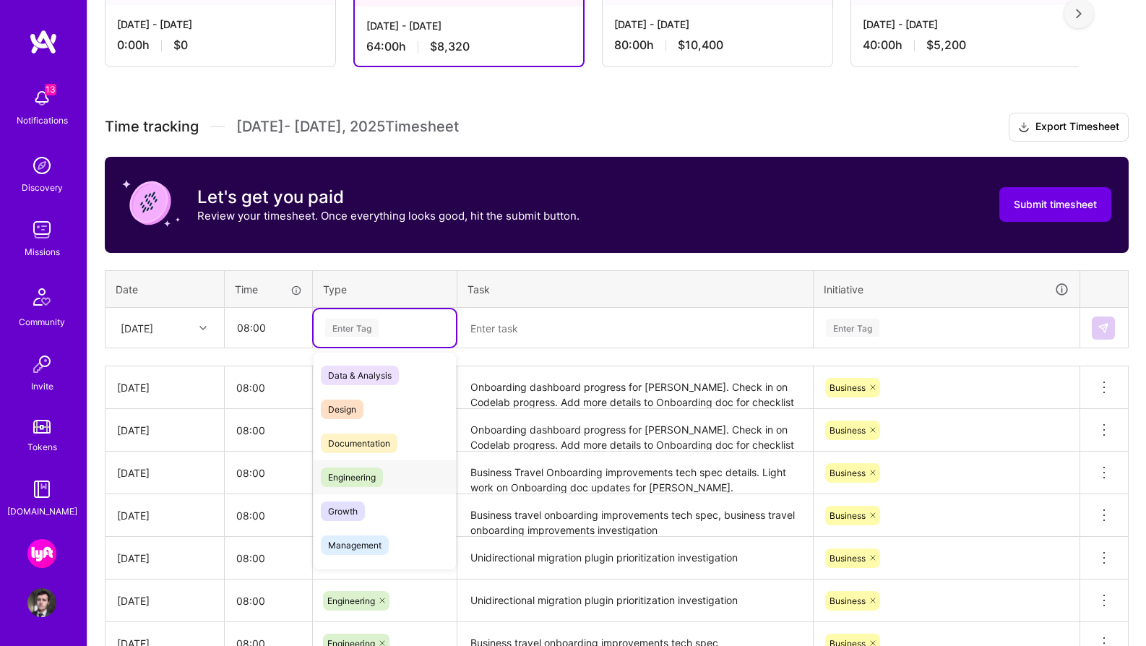
click at [395, 470] on div "Engineering" at bounding box center [385, 477] width 142 height 34
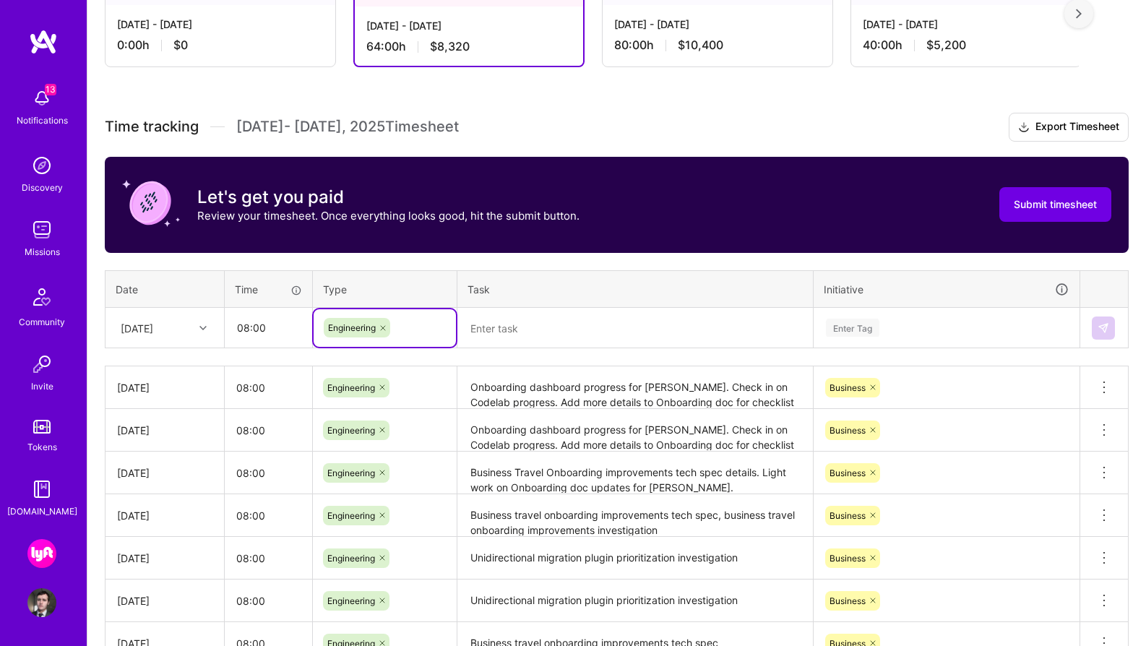
click at [510, 328] on textarea at bounding box center [635, 328] width 353 height 38
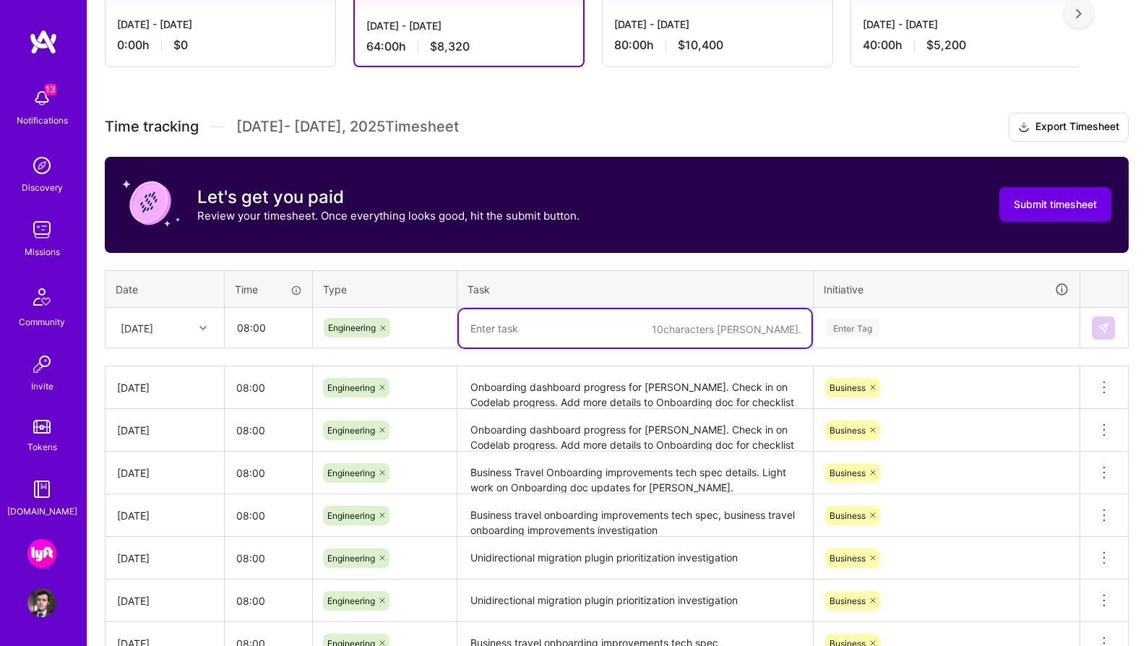
paste textarea "Onboarding dashboard progress for [PERSON_NAME]. Check in on Codelab progress. …"
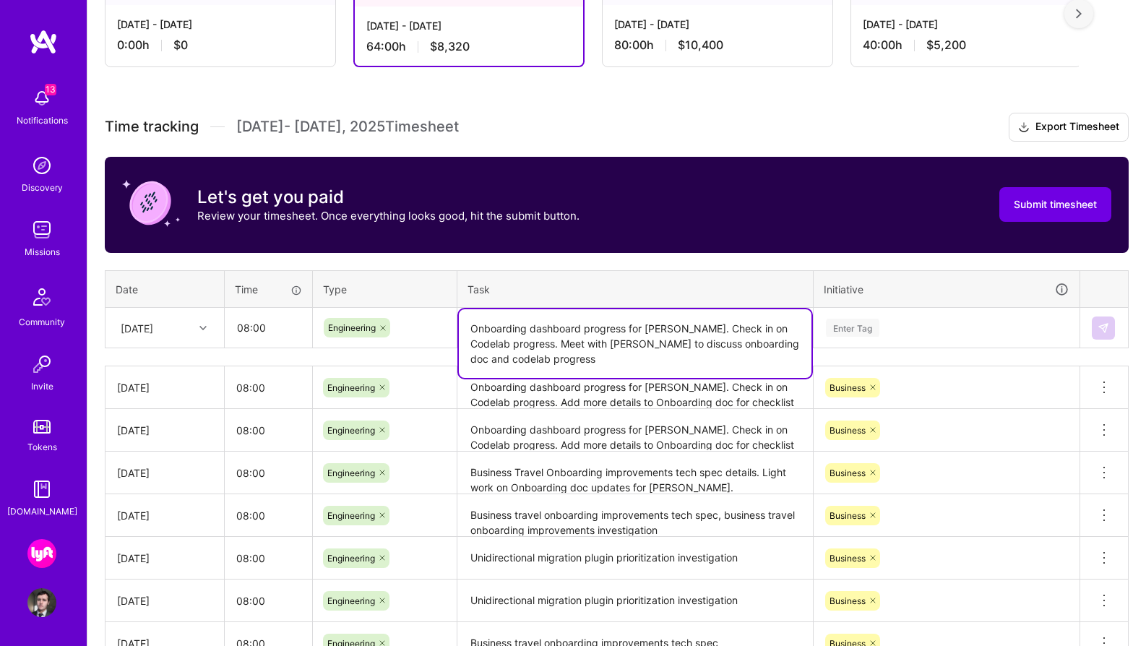
type textarea "Onboarding dashboard progress for [PERSON_NAME]. Check in on Codelab progress. …"
click at [903, 325] on div "Enter Tag" at bounding box center [946, 328] width 244 height 18
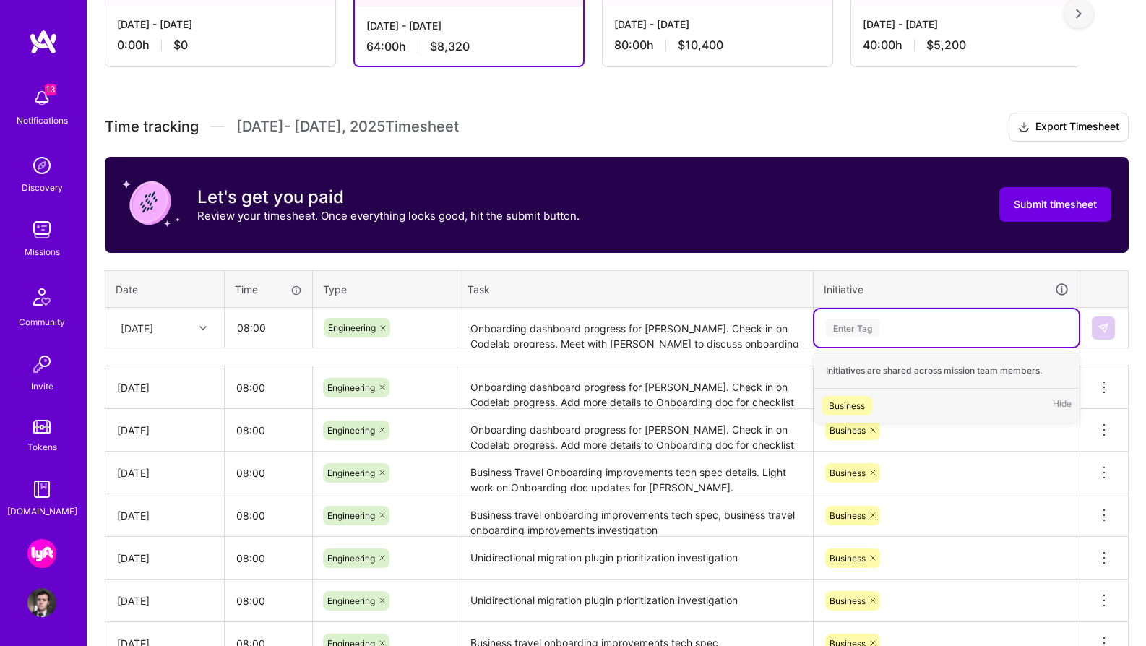
click at [880, 398] on div "Business Hide" at bounding box center [946, 406] width 264 height 34
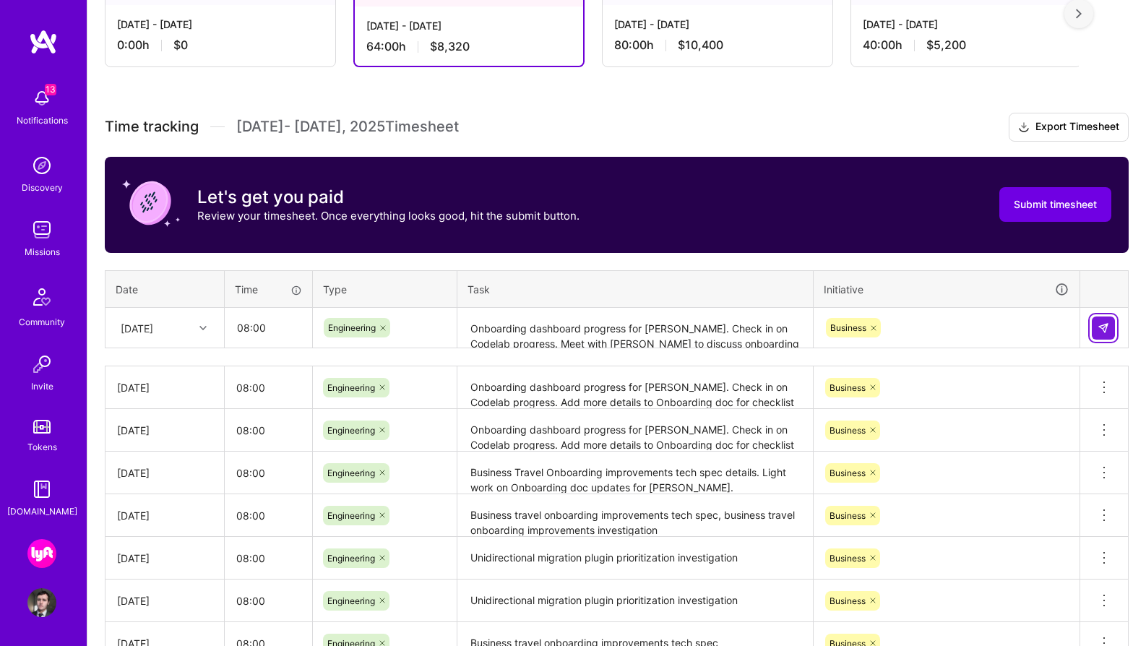
click at [1109, 335] on button at bounding box center [1103, 327] width 23 height 23
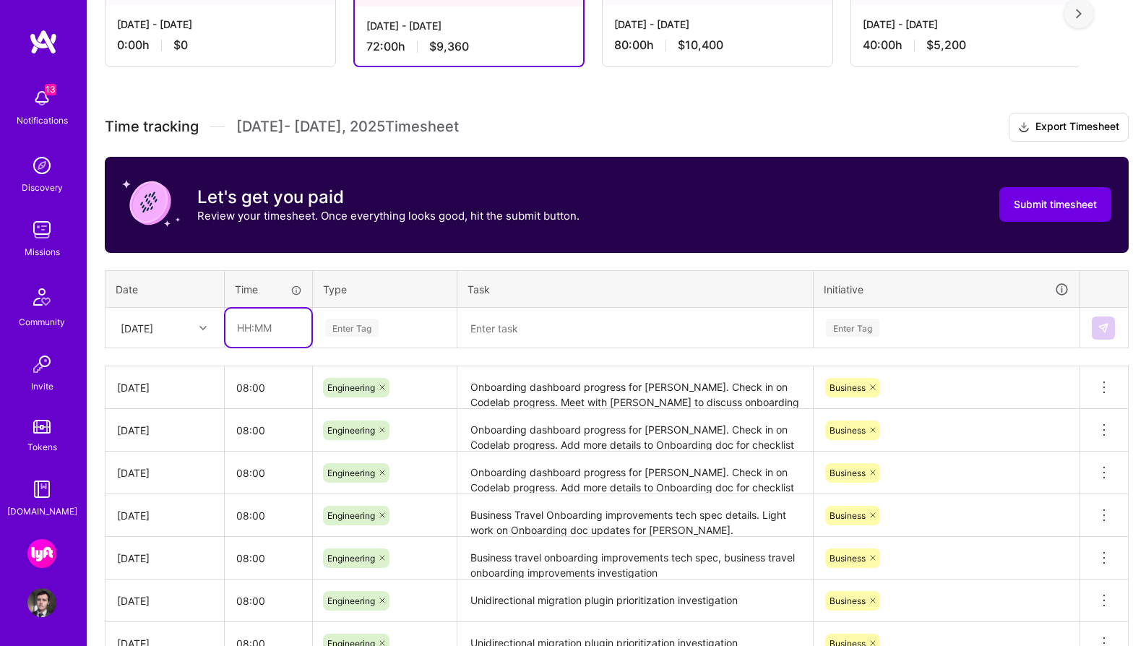
click at [273, 329] on input "text" at bounding box center [268, 328] width 86 height 38
type input "08:00"
click at [371, 334] on div "Enter Tag" at bounding box center [351, 327] width 53 height 22
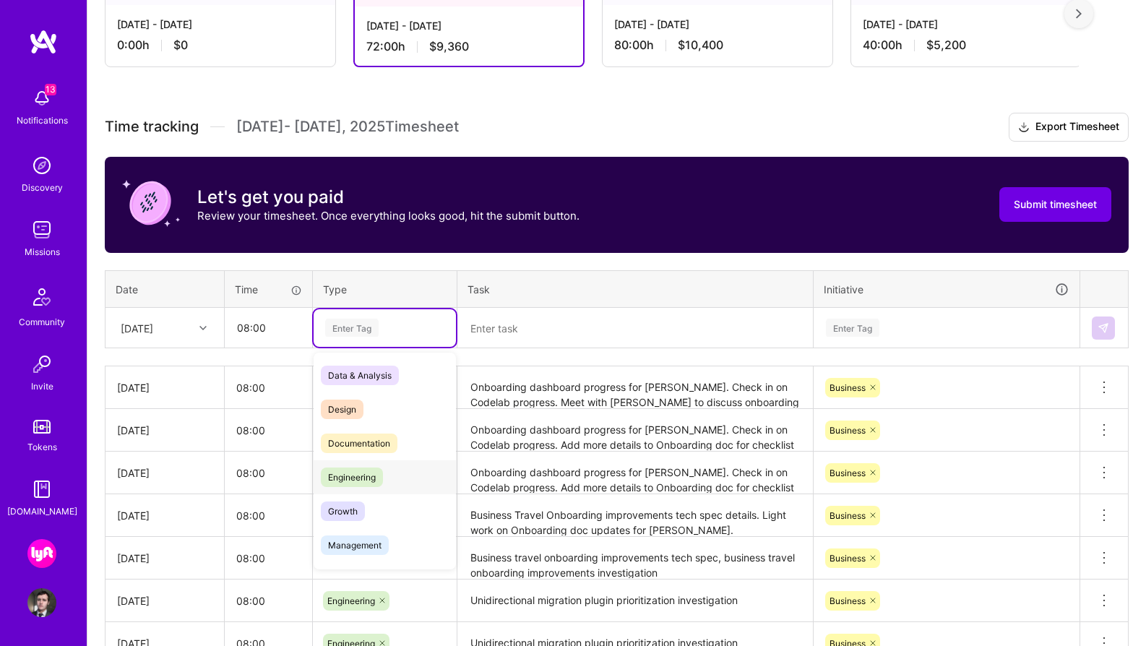
click at [384, 470] on div "Engineering" at bounding box center [385, 477] width 142 height 34
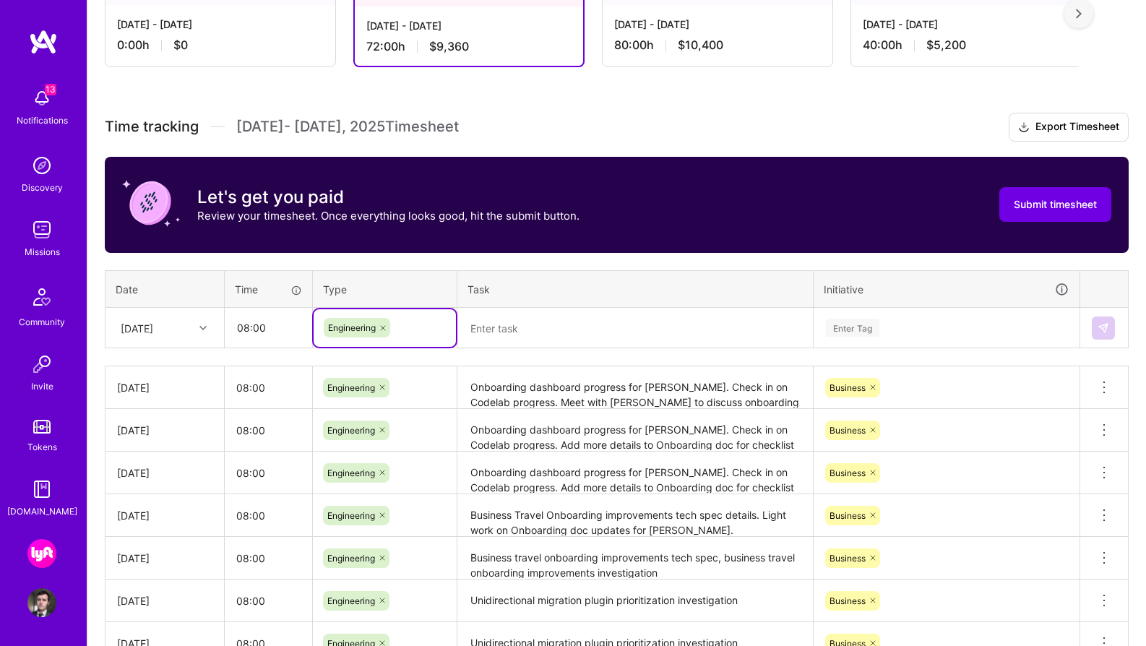
click at [509, 330] on textarea at bounding box center [635, 328] width 353 height 38
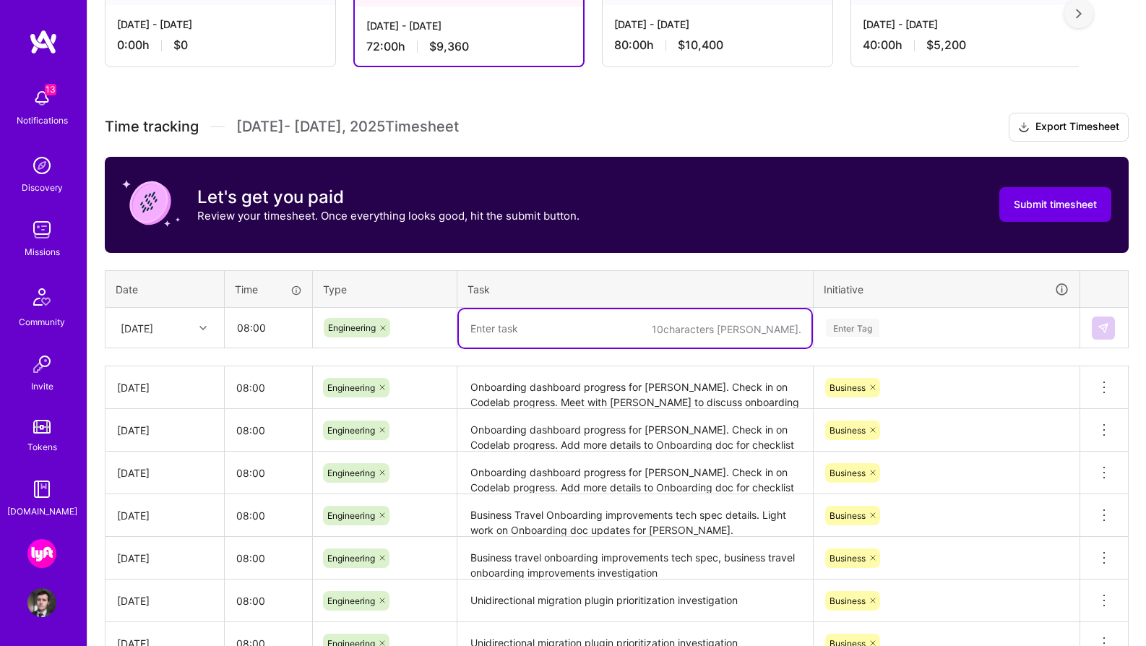
paste textarea "Onboarding doc updates for [PERSON_NAME]. Check off all covered items. Review m…"
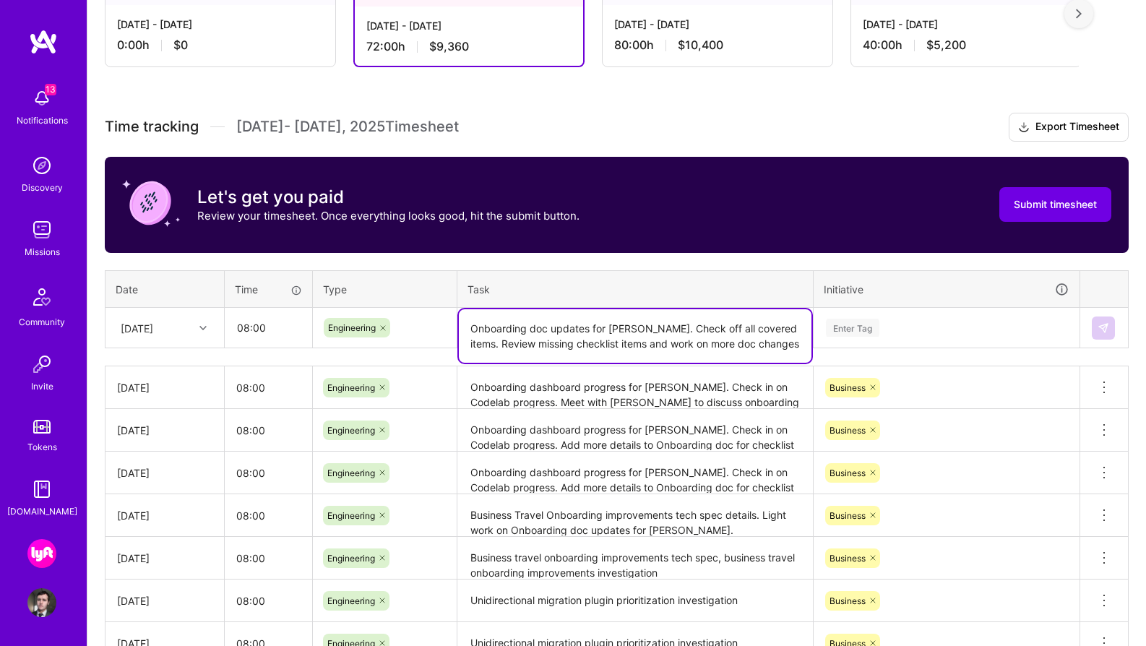
type textarea "Onboarding doc updates for [PERSON_NAME]. Check off all covered items. Review m…"
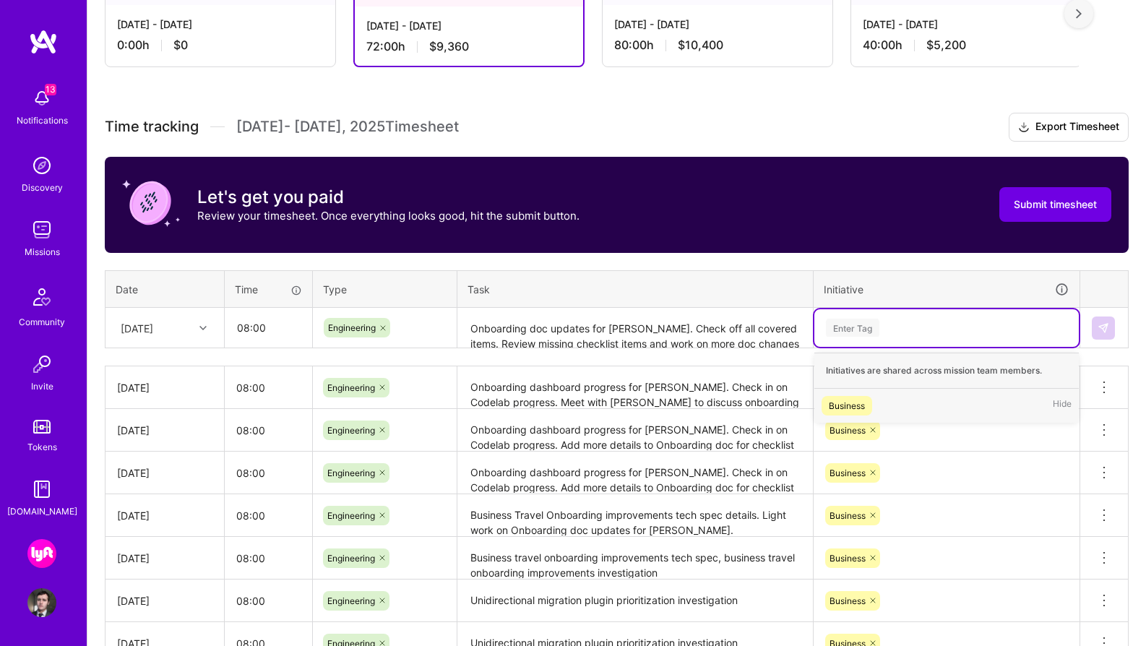
click at [906, 324] on div "Enter Tag" at bounding box center [946, 328] width 244 height 18
click at [866, 397] on span "Business" at bounding box center [846, 406] width 51 height 20
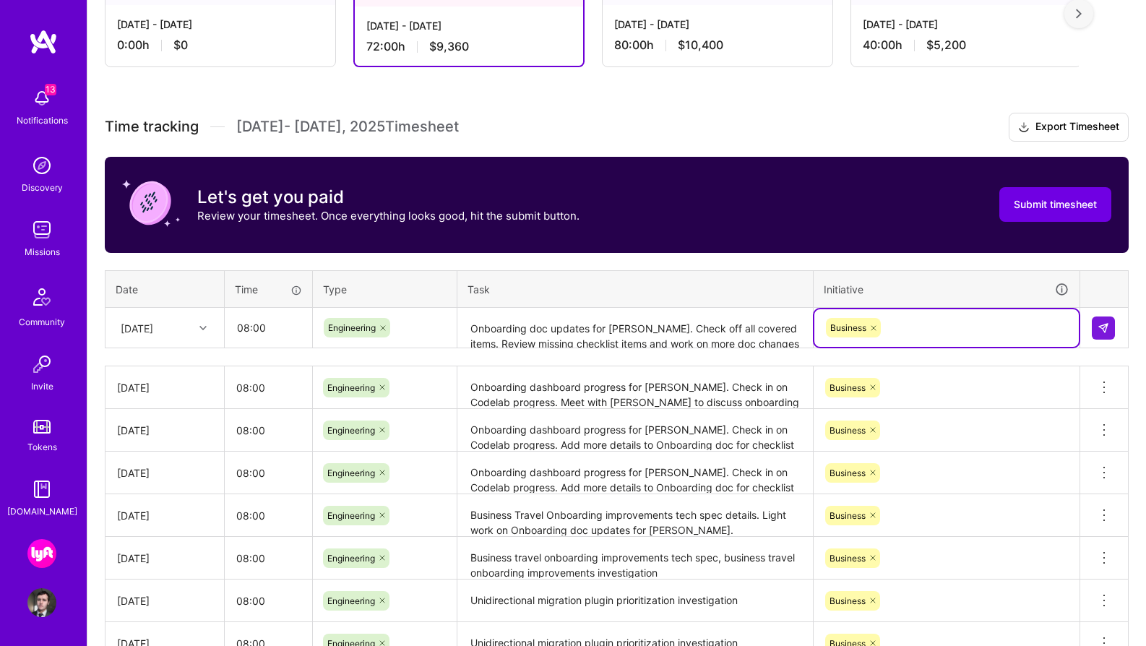
click at [191, 332] on div "[DATE]" at bounding box center [153, 328] width 80 height 24
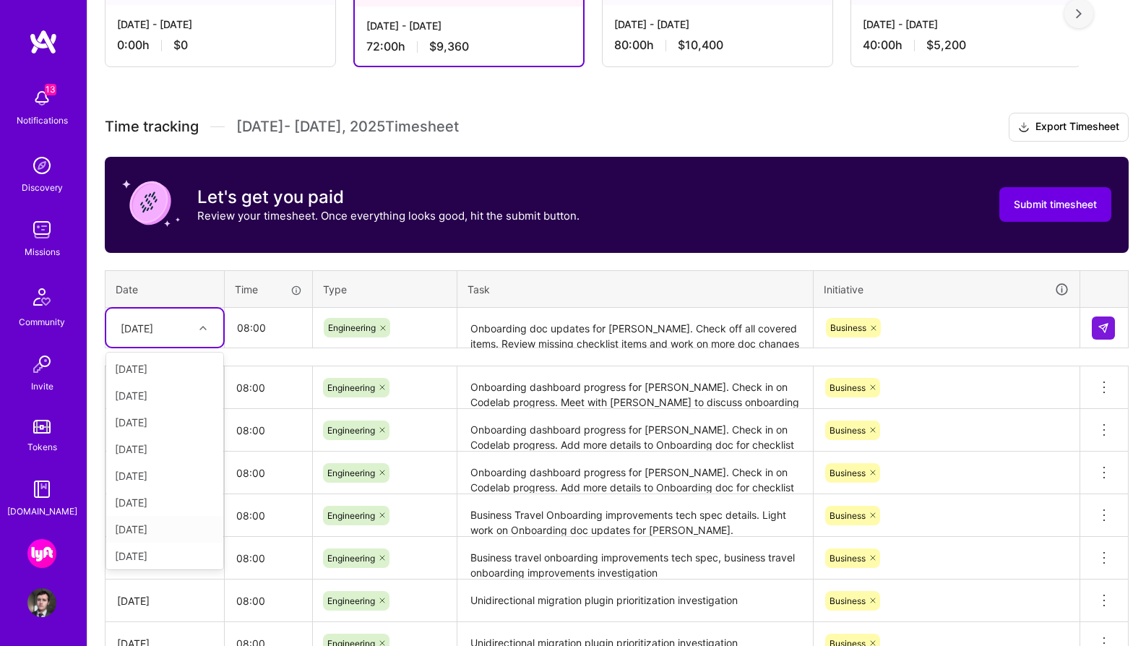
scroll to position [163, 0]
click at [184, 471] on div "[DATE]" at bounding box center [164, 473] width 117 height 27
click at [1103, 322] on img at bounding box center [1103, 328] width 12 height 12
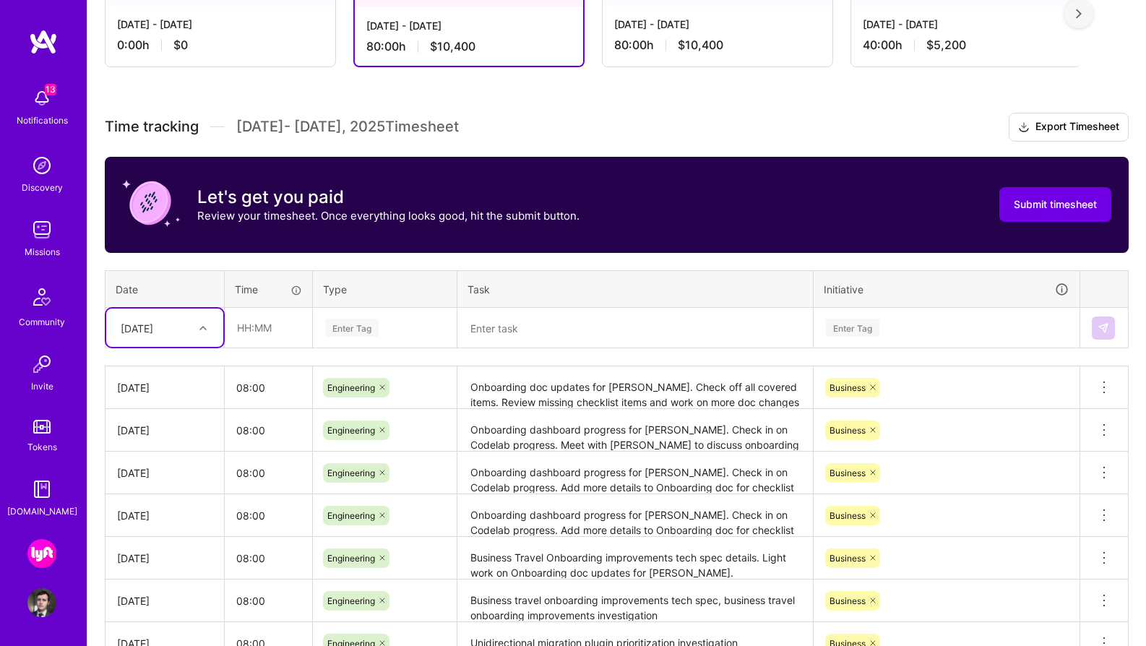
click at [207, 322] on div at bounding box center [205, 328] width 22 height 19
click at [180, 552] on div "[DATE]" at bounding box center [164, 553] width 117 height 27
click at [282, 332] on input "text" at bounding box center [268, 328] width 86 height 38
type input "08:00"
click at [395, 325] on div "Enter Tag" at bounding box center [385, 328] width 122 height 18
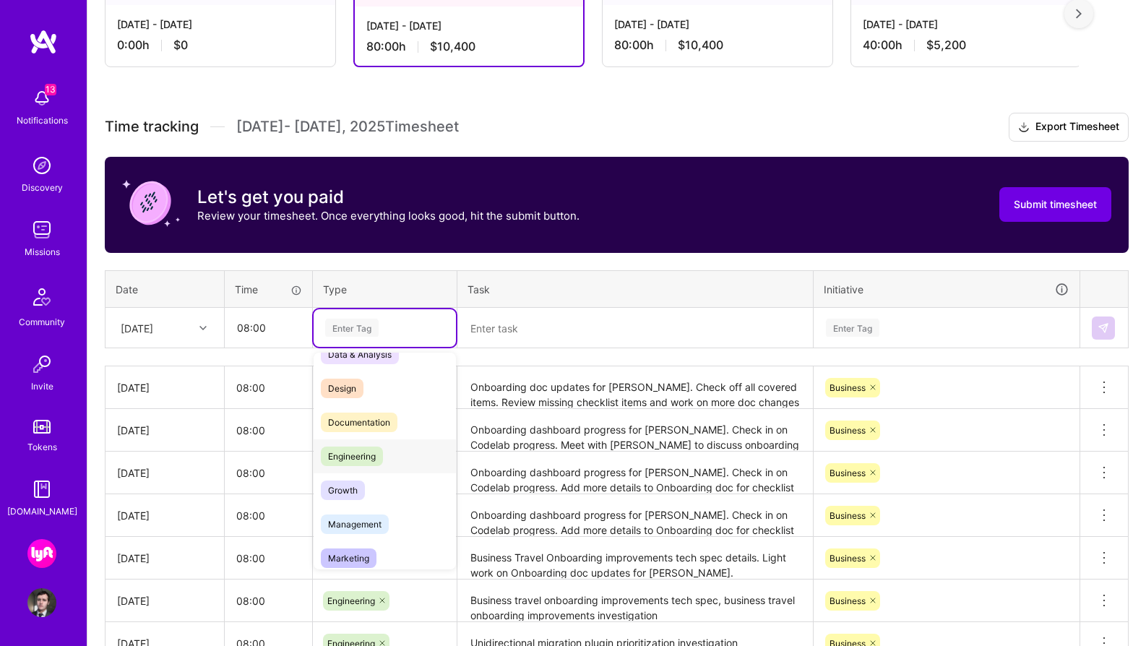
scroll to position [20, 0]
click at [404, 461] on div "Engineering" at bounding box center [385, 458] width 142 height 34
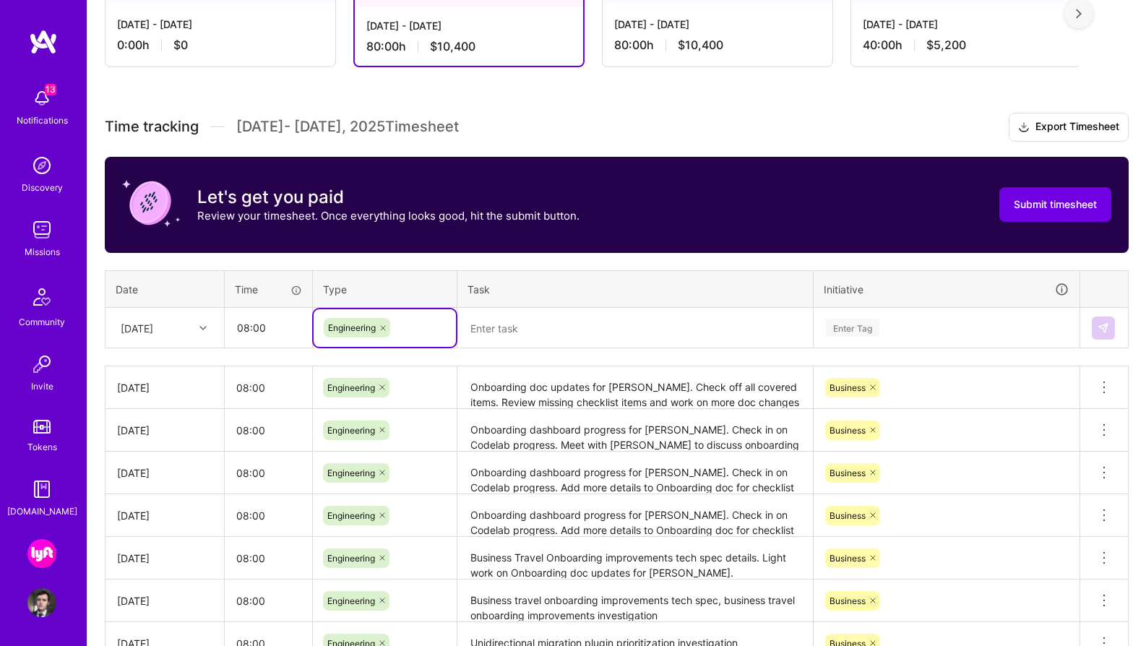
click at [504, 330] on textarea at bounding box center [635, 328] width 353 height 38
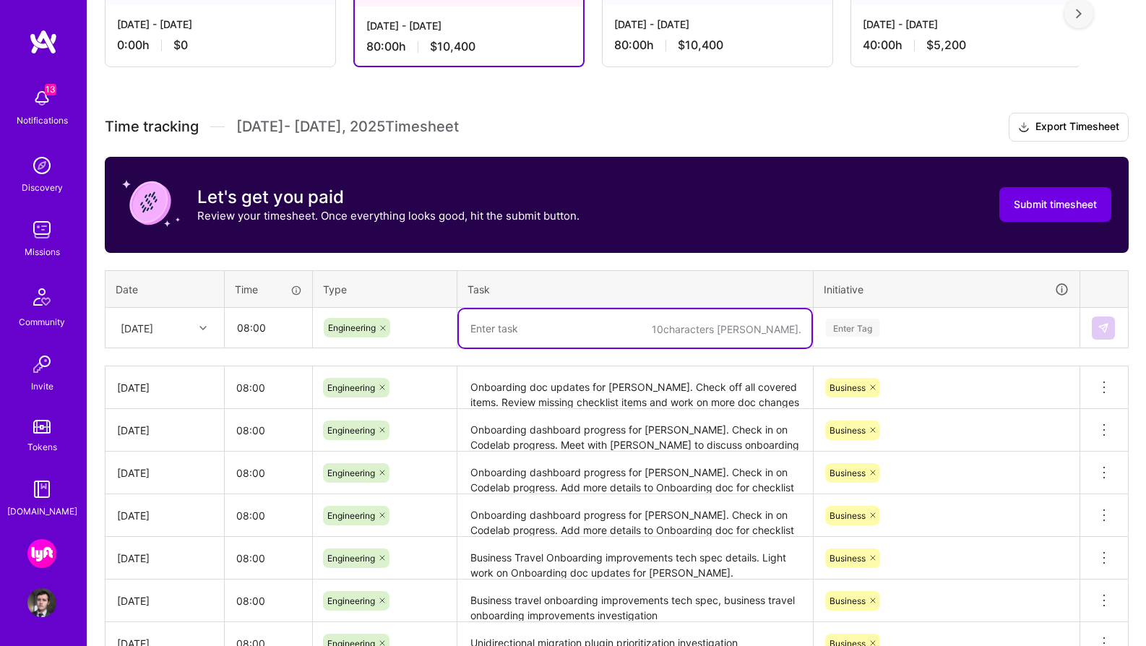
paste textarea "Onboarding help for [PERSON_NAME], Review codelab, suggest changes and assign a…"
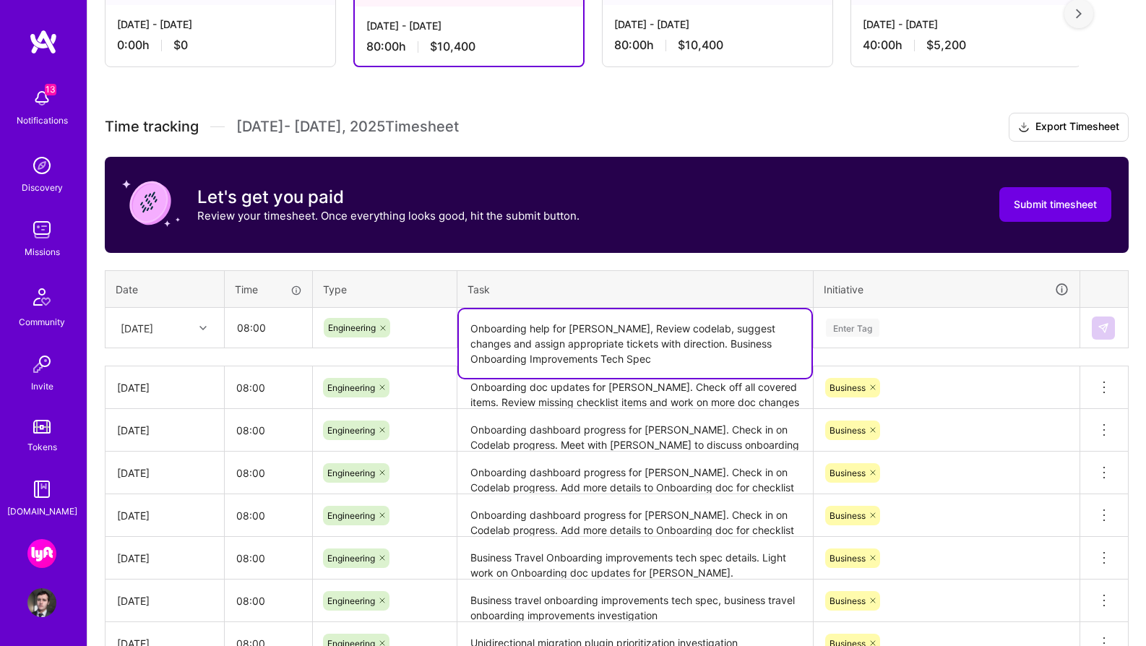
type textarea "Onboarding help for [PERSON_NAME], Review codelab, suggest changes and assign a…"
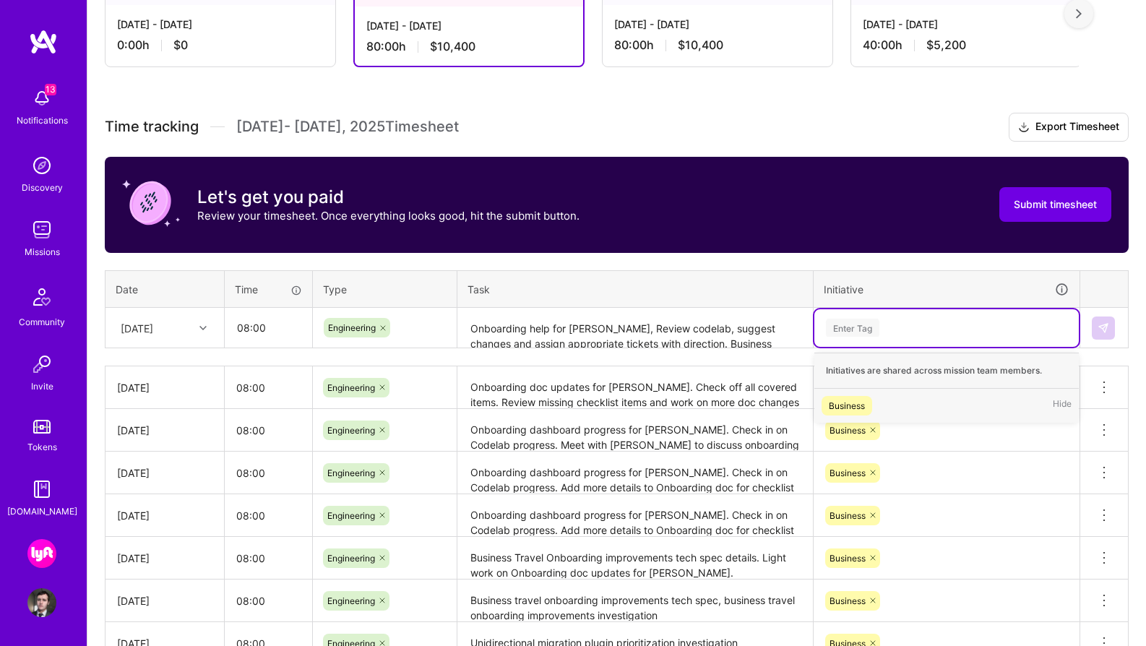
click at [866, 328] on div "Enter Tag" at bounding box center [852, 327] width 53 height 22
click at [875, 405] on div "Business Hide" at bounding box center [946, 406] width 264 height 34
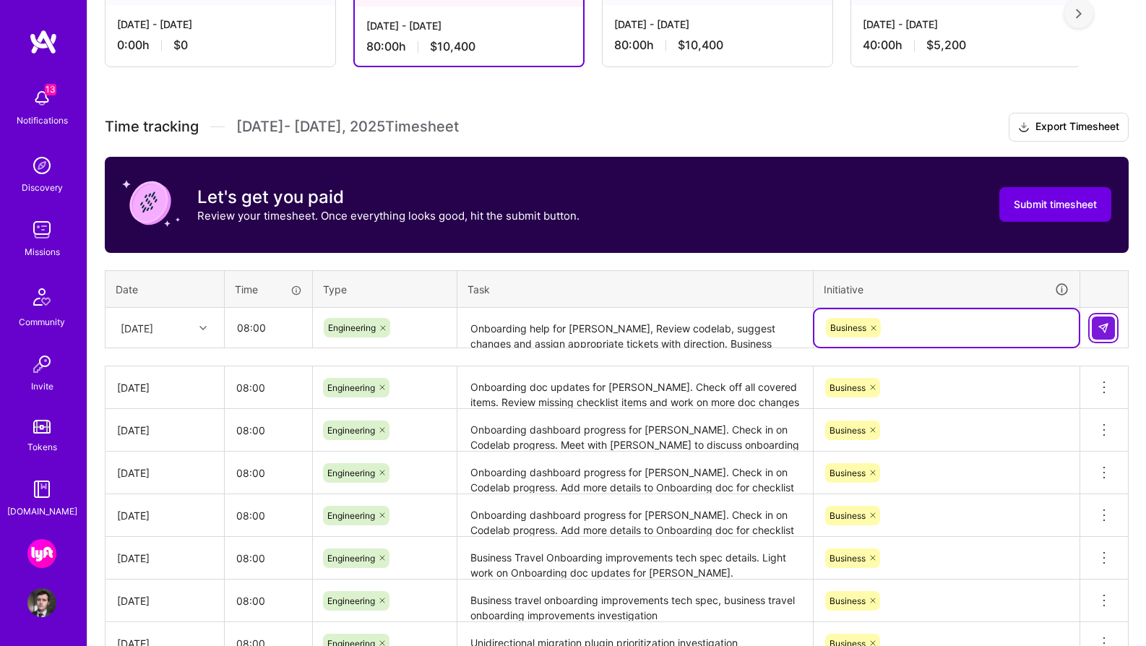
click at [1104, 333] on button at bounding box center [1103, 327] width 23 height 23
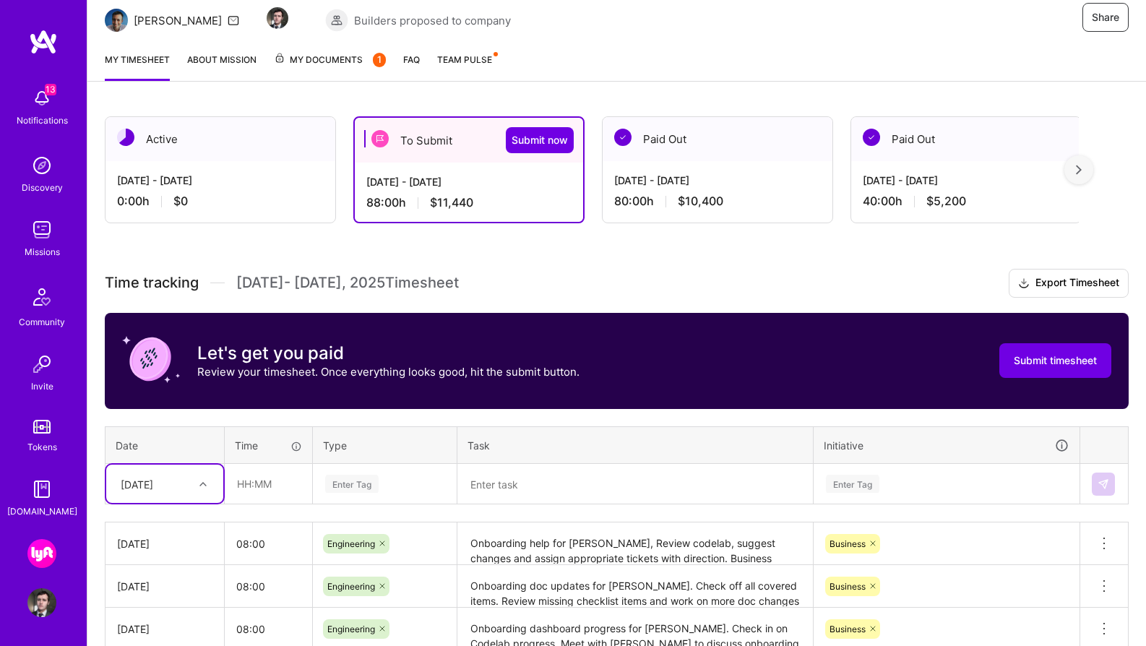
scroll to position [144, 0]
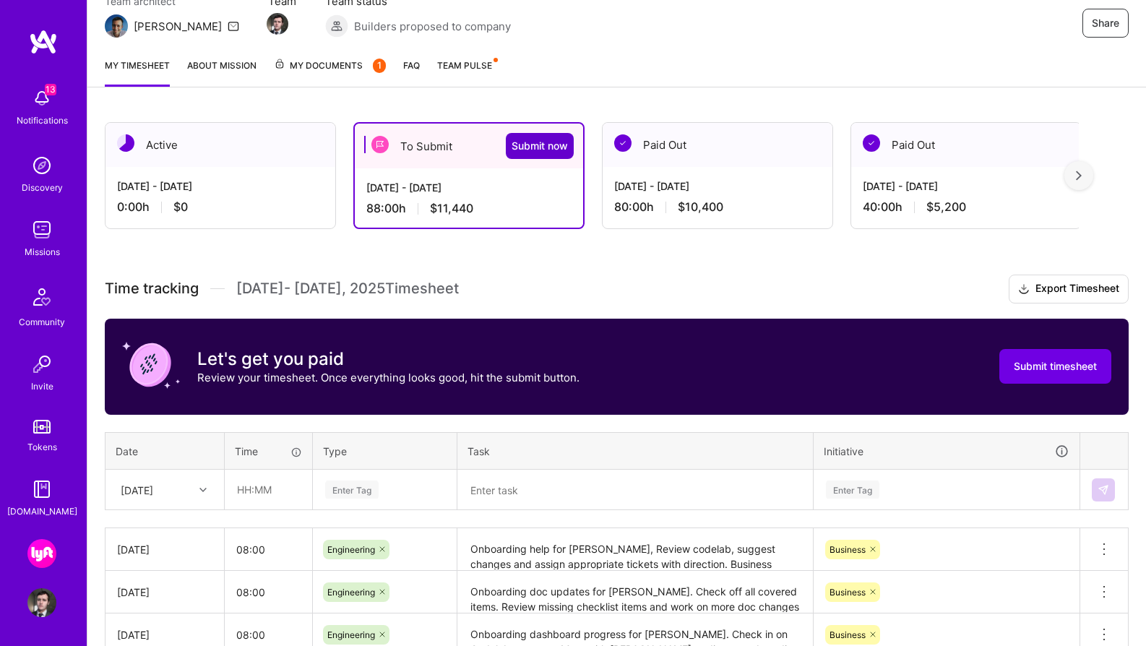
click at [541, 145] on span "Submit now" at bounding box center [540, 146] width 56 height 14
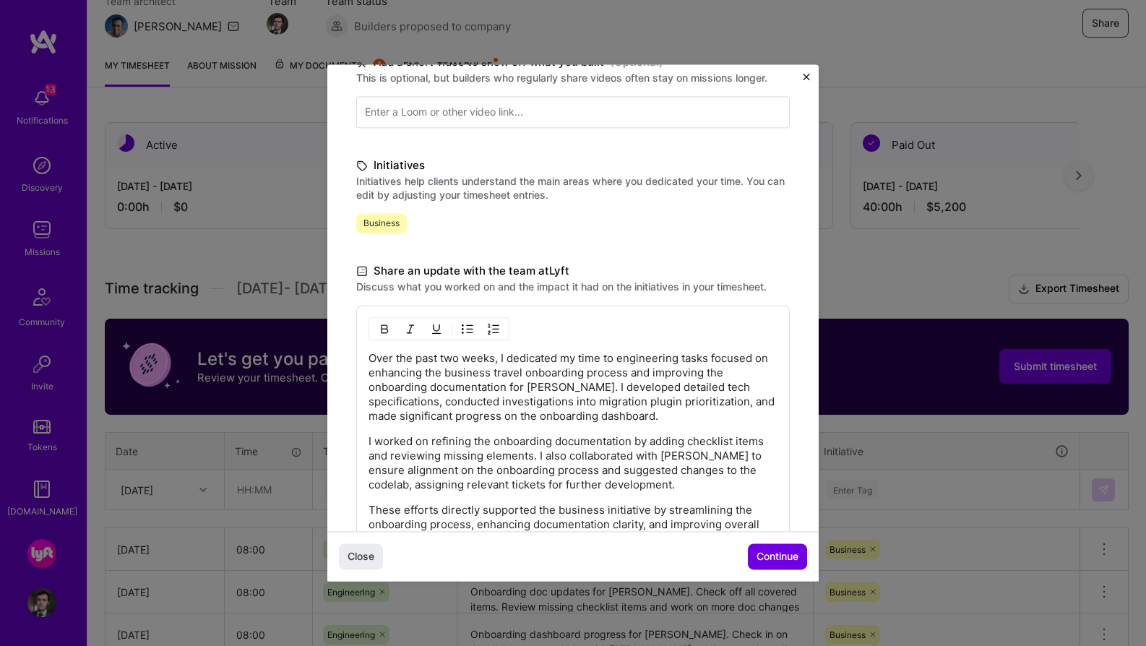
scroll to position [402, 0]
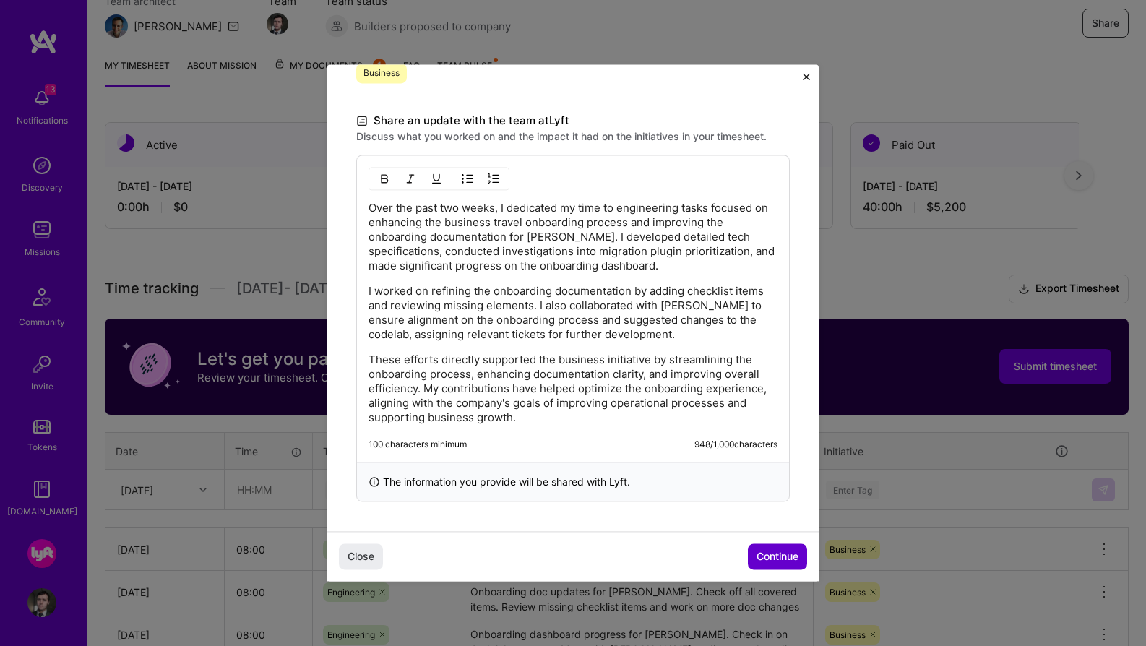
click at [764, 553] on span "Continue" at bounding box center [777, 557] width 42 height 14
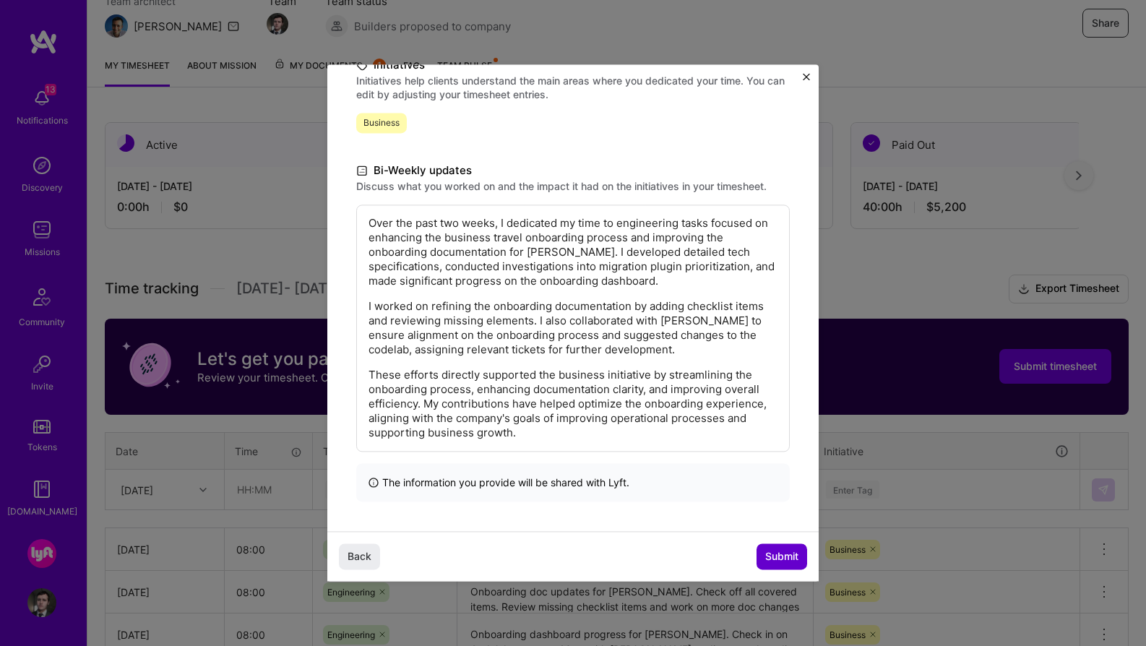
click at [775, 557] on span "Submit" at bounding box center [781, 557] width 33 height 14
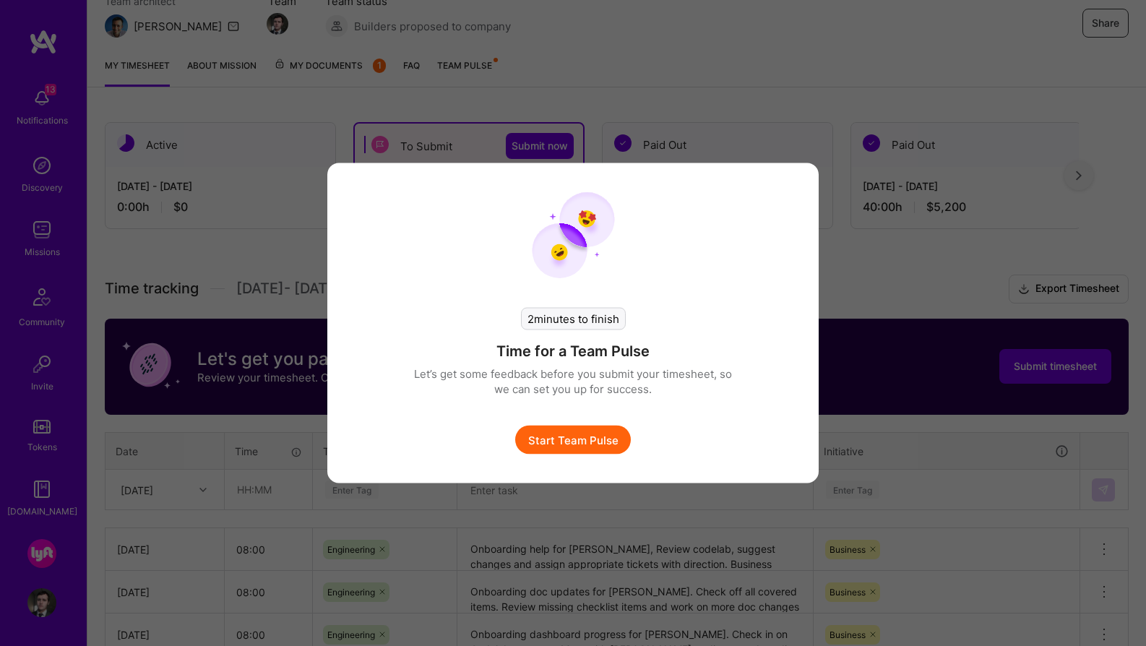
click at [596, 443] on button "Start Team Pulse" at bounding box center [573, 440] width 116 height 29
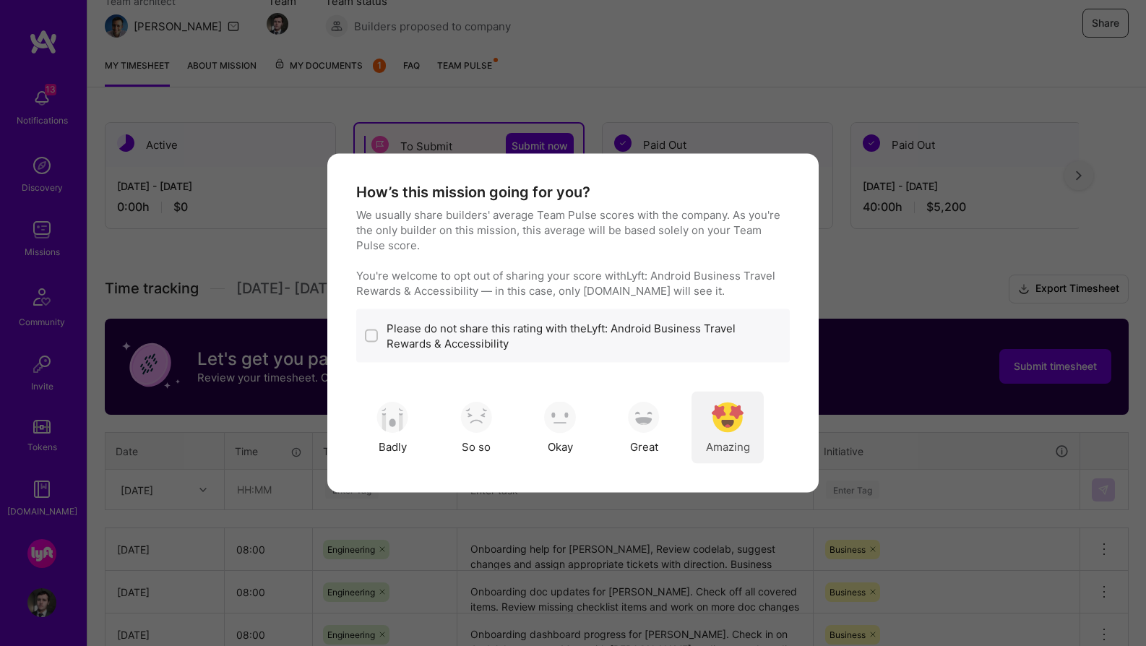
click at [723, 420] on img "modal" at bounding box center [728, 417] width 32 height 32
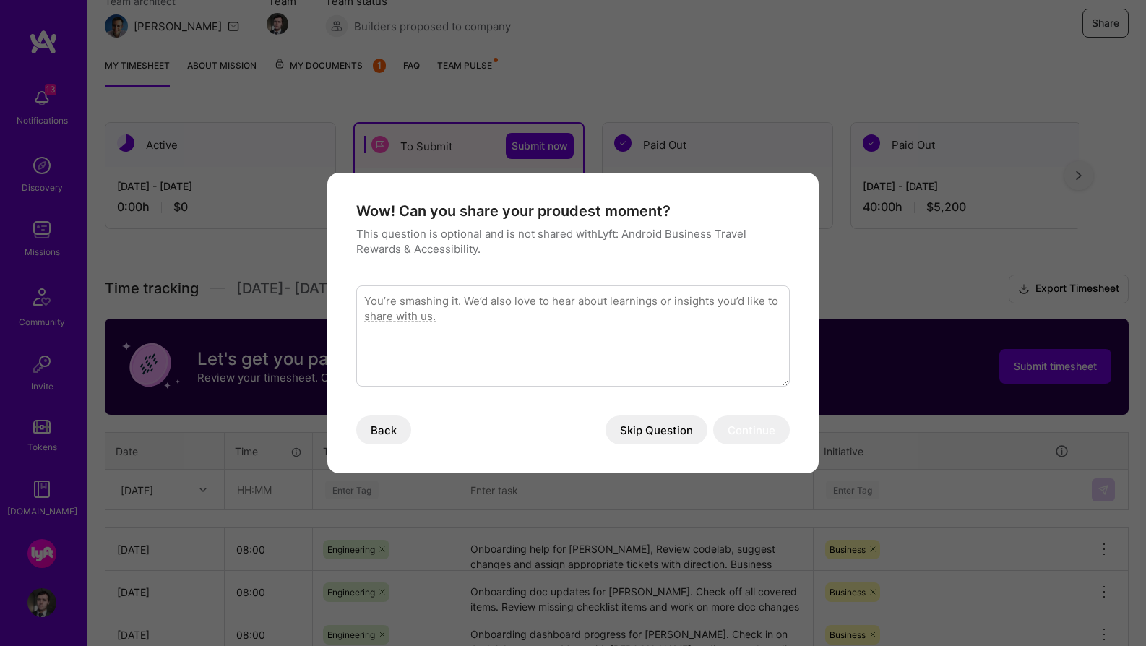
click at [655, 430] on button "Skip Question" at bounding box center [656, 429] width 102 height 29
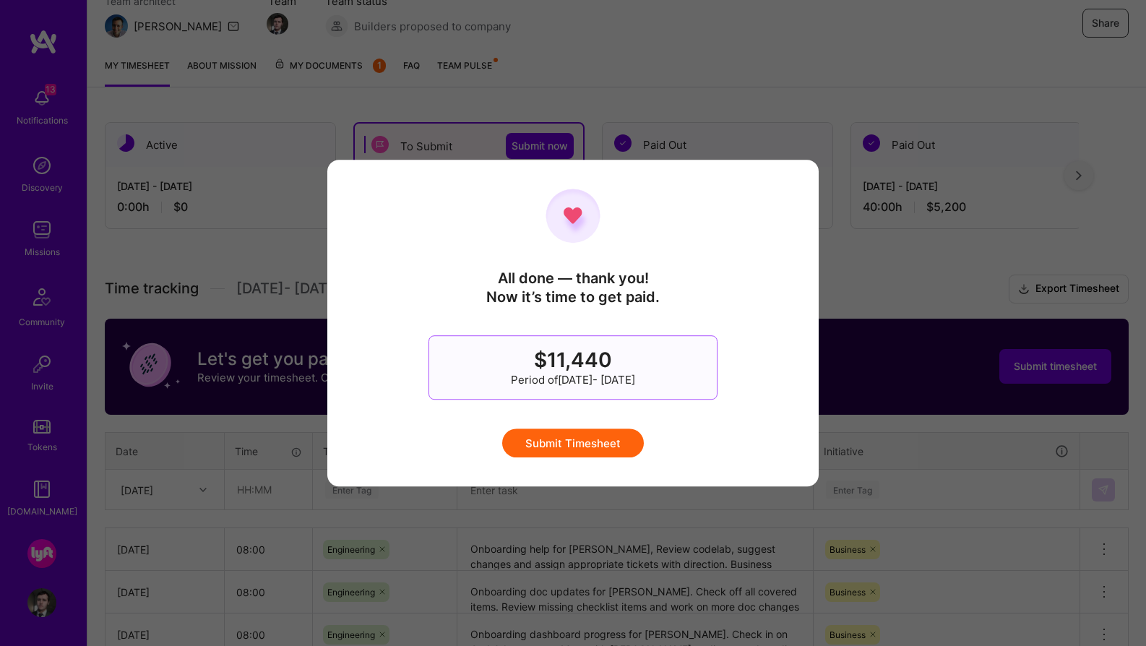
click at [592, 445] on button "Submit Timesheet" at bounding box center [573, 442] width 142 height 29
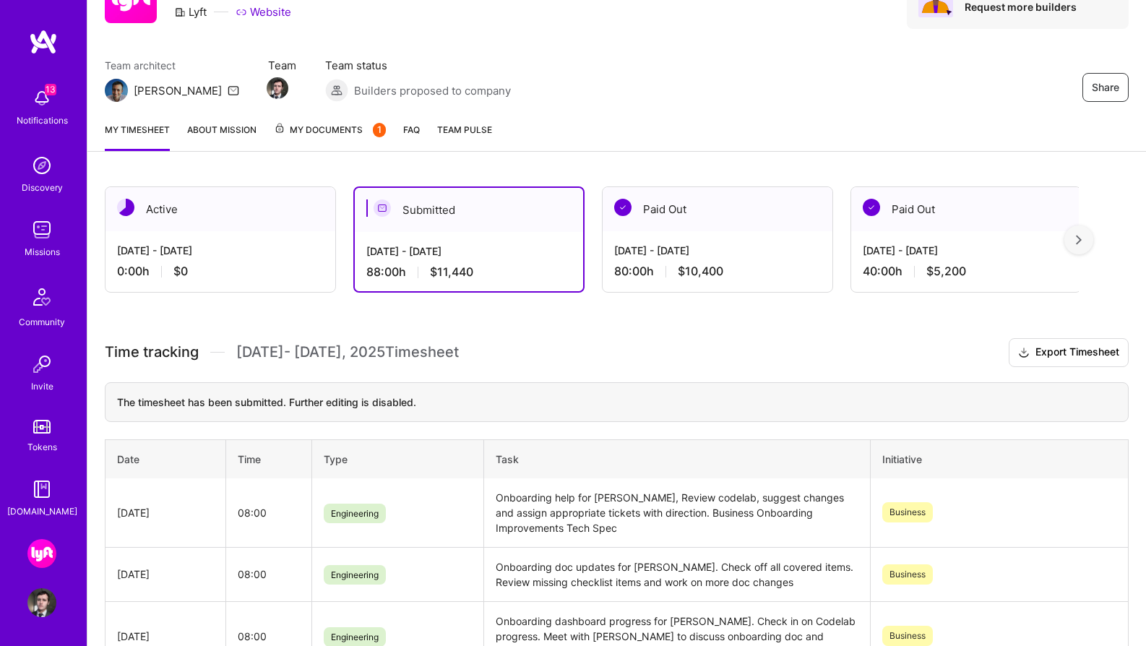
scroll to position [0, 0]
